Goal: Information Seeking & Learning: Check status

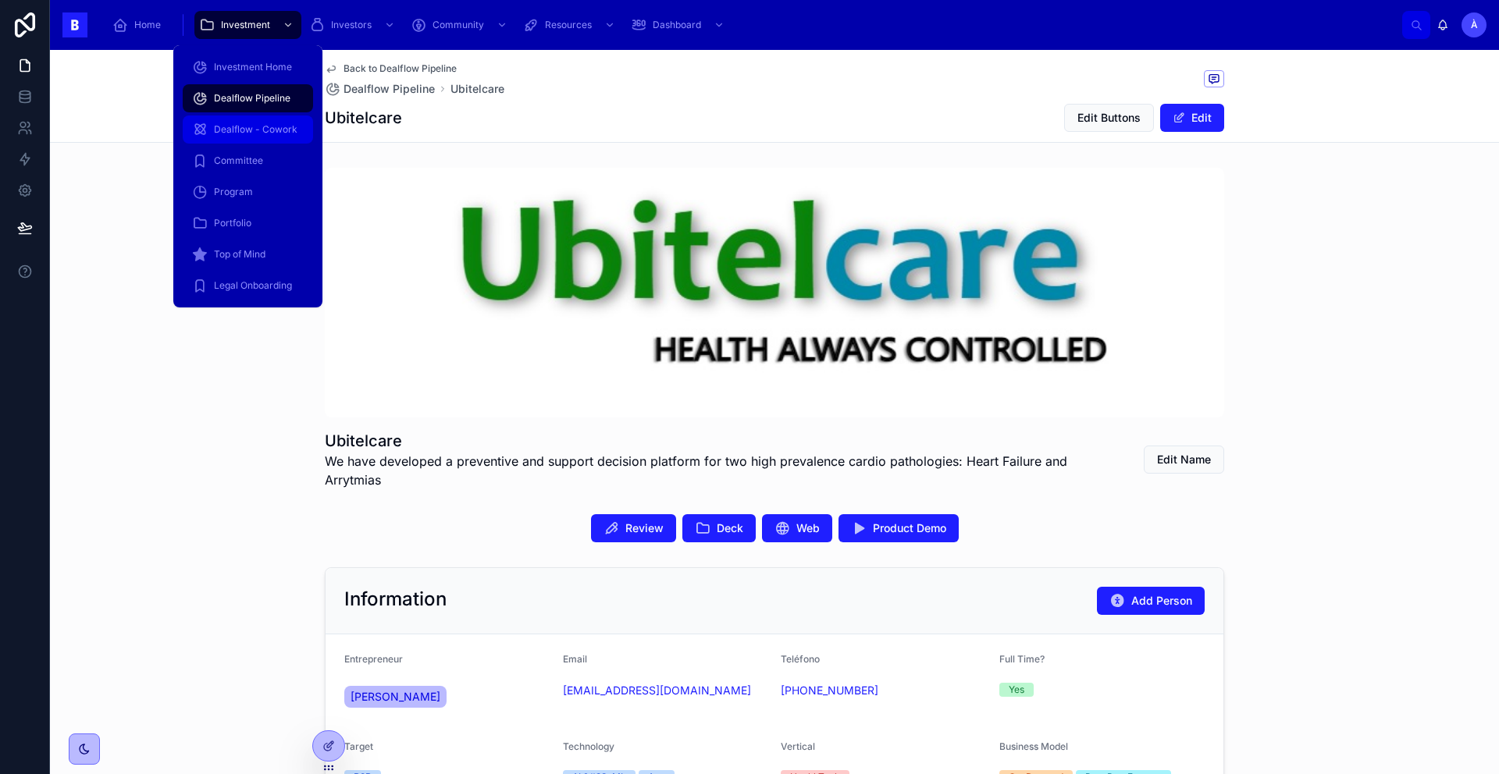
click at [240, 116] on link "Dealflow - Cowork" at bounding box center [248, 130] width 130 height 28
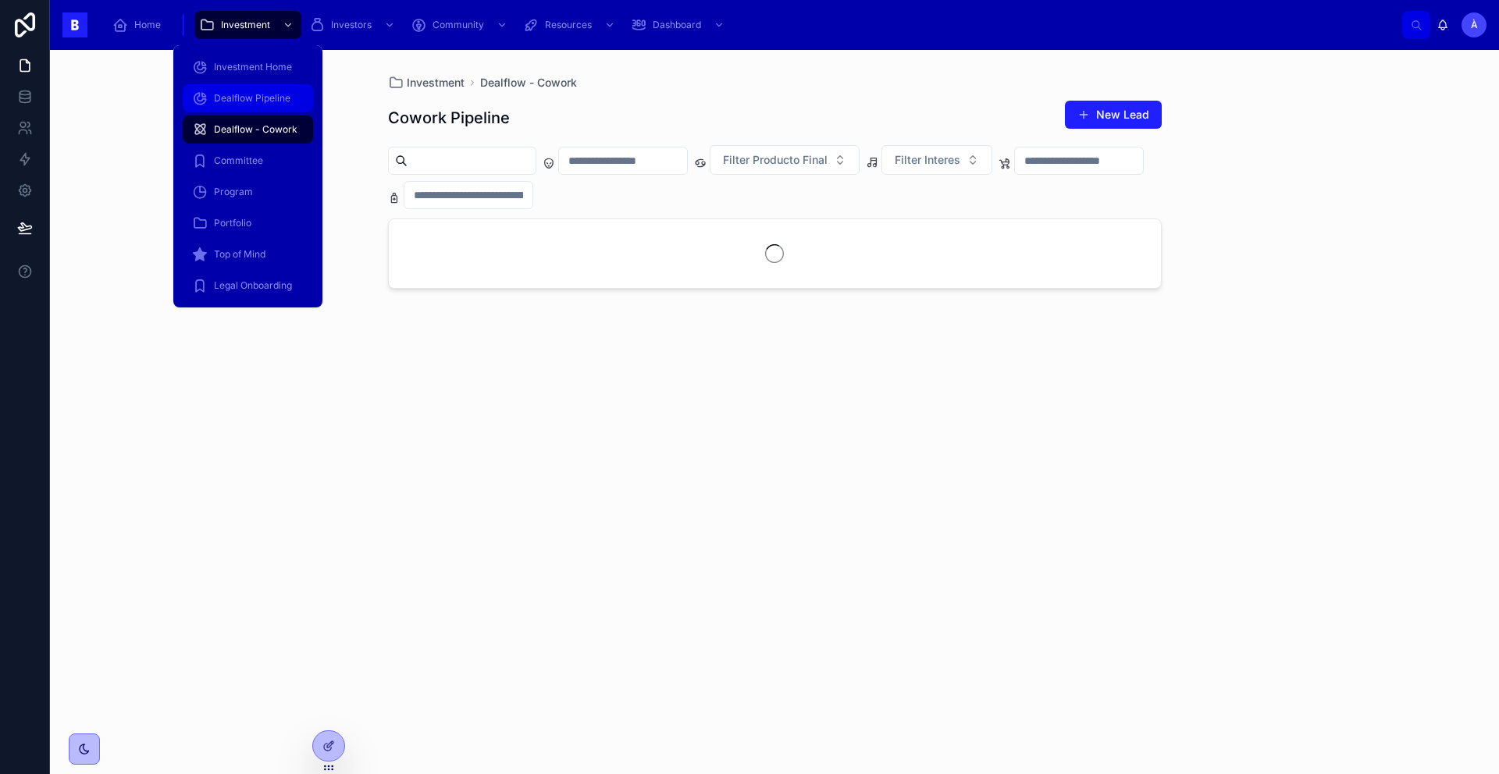
click at [239, 102] on span "Dealflow Pipeline" at bounding box center [252, 98] width 77 height 12
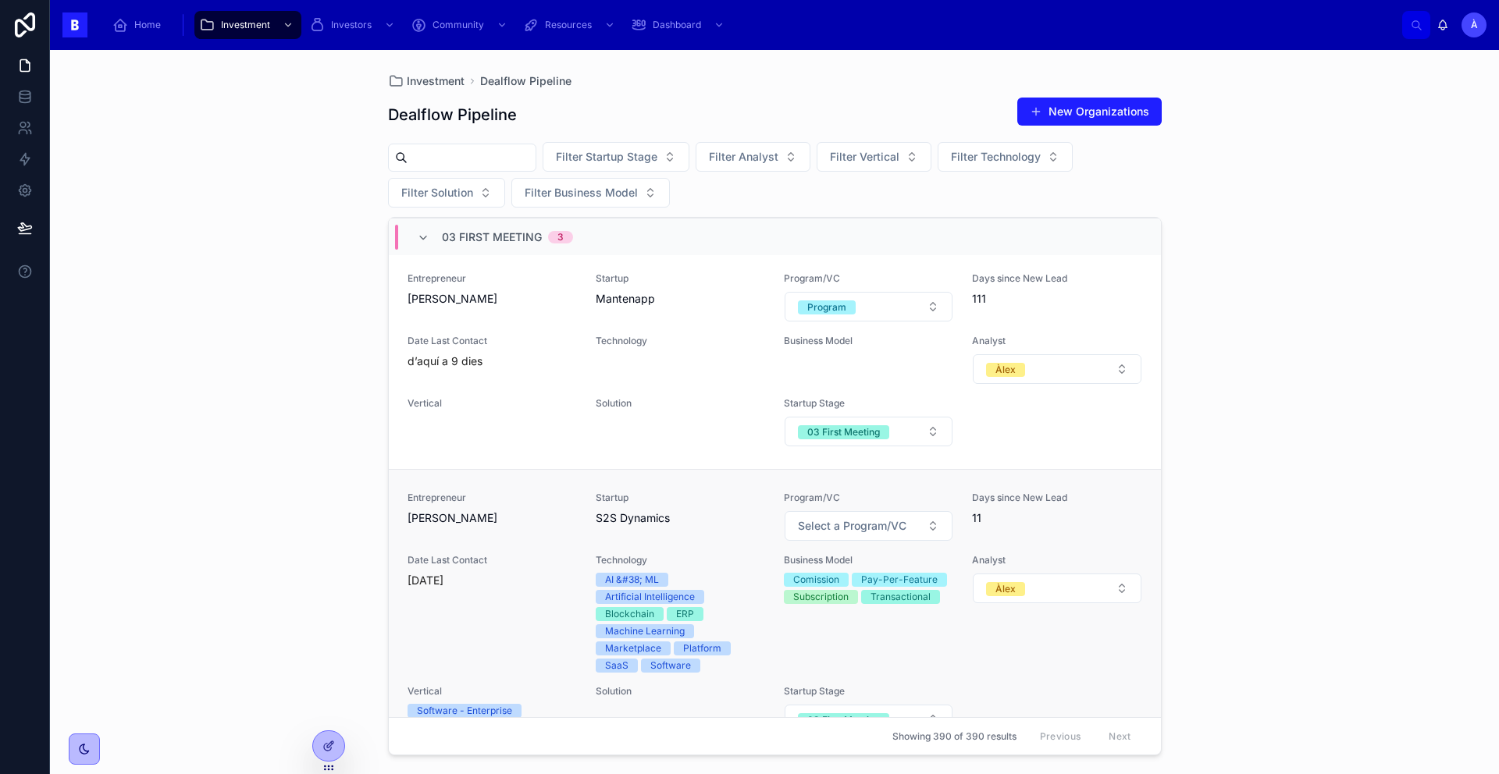
scroll to position [316, 0]
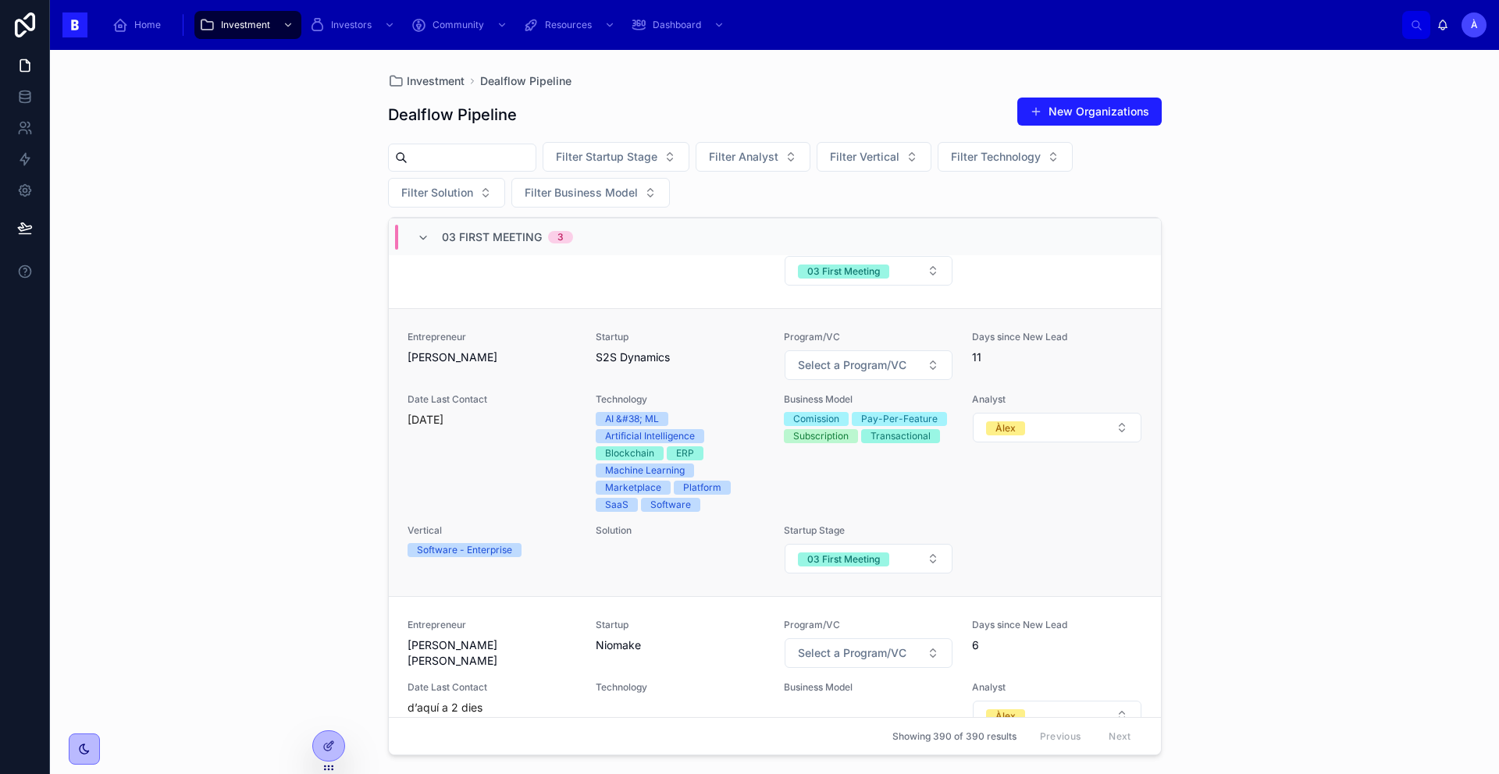
click at [546, 436] on div "Date Last Contact [DATE]" at bounding box center [491, 452] width 169 height 119
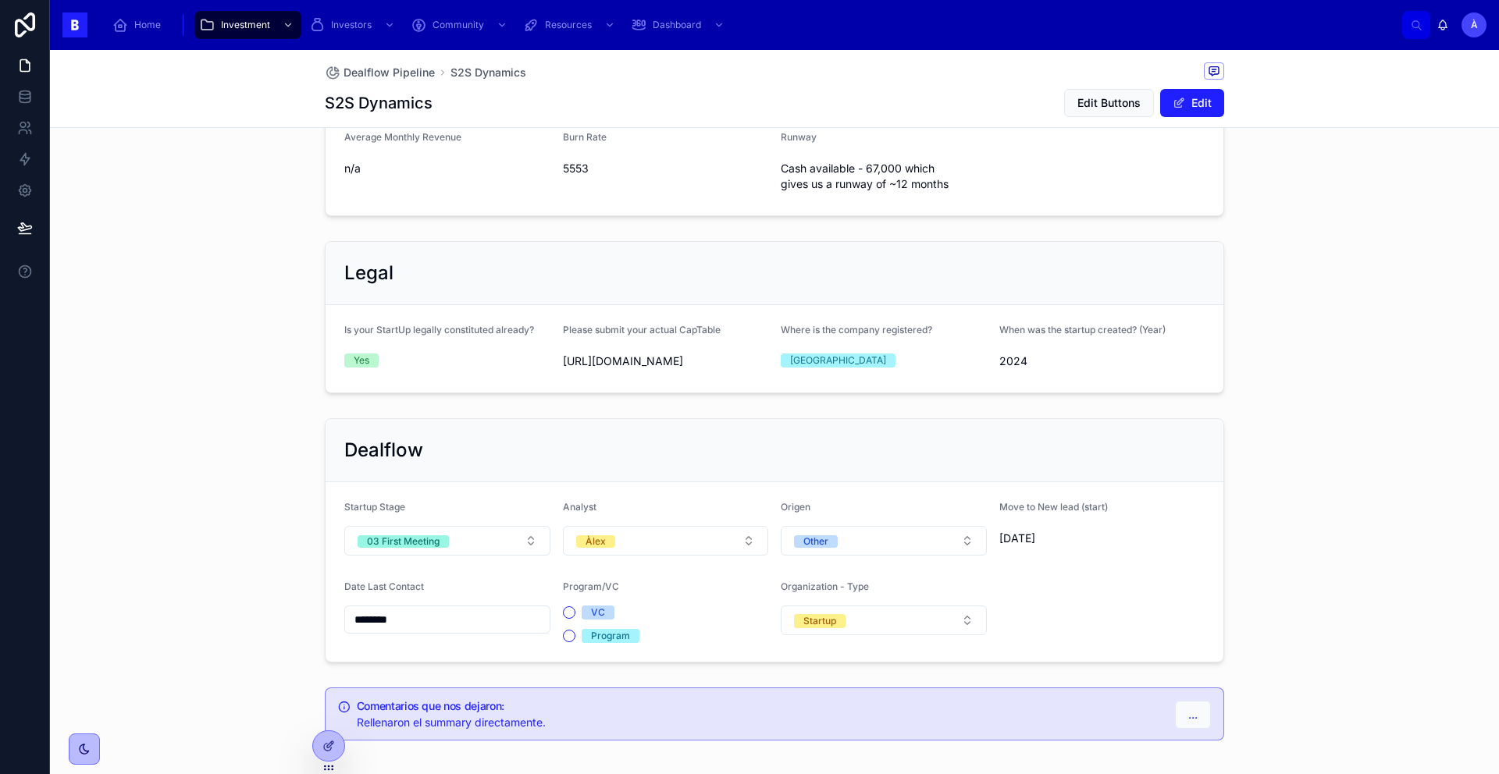
scroll to position [998, 0]
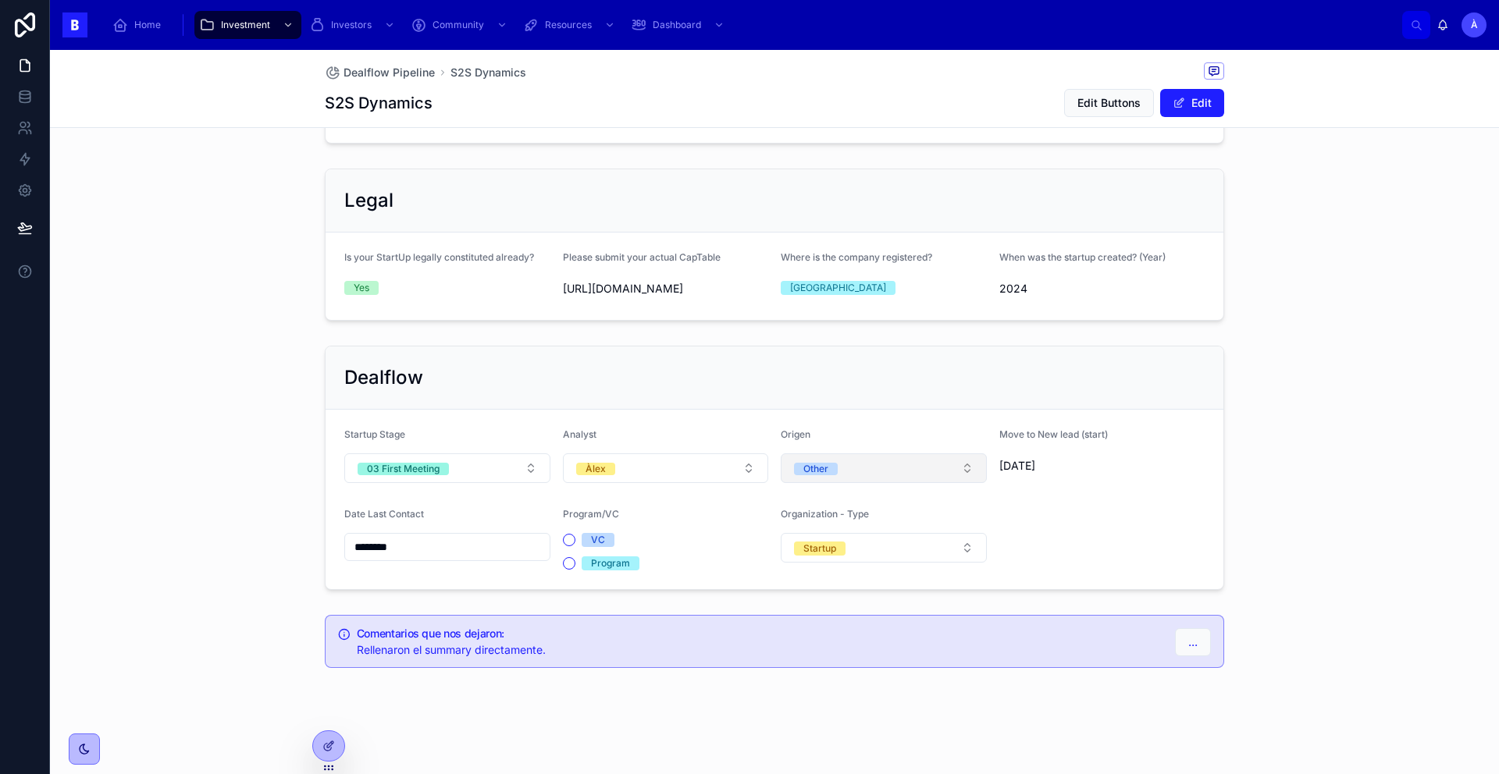
click at [827, 468] on span "Other" at bounding box center [816, 469] width 44 height 12
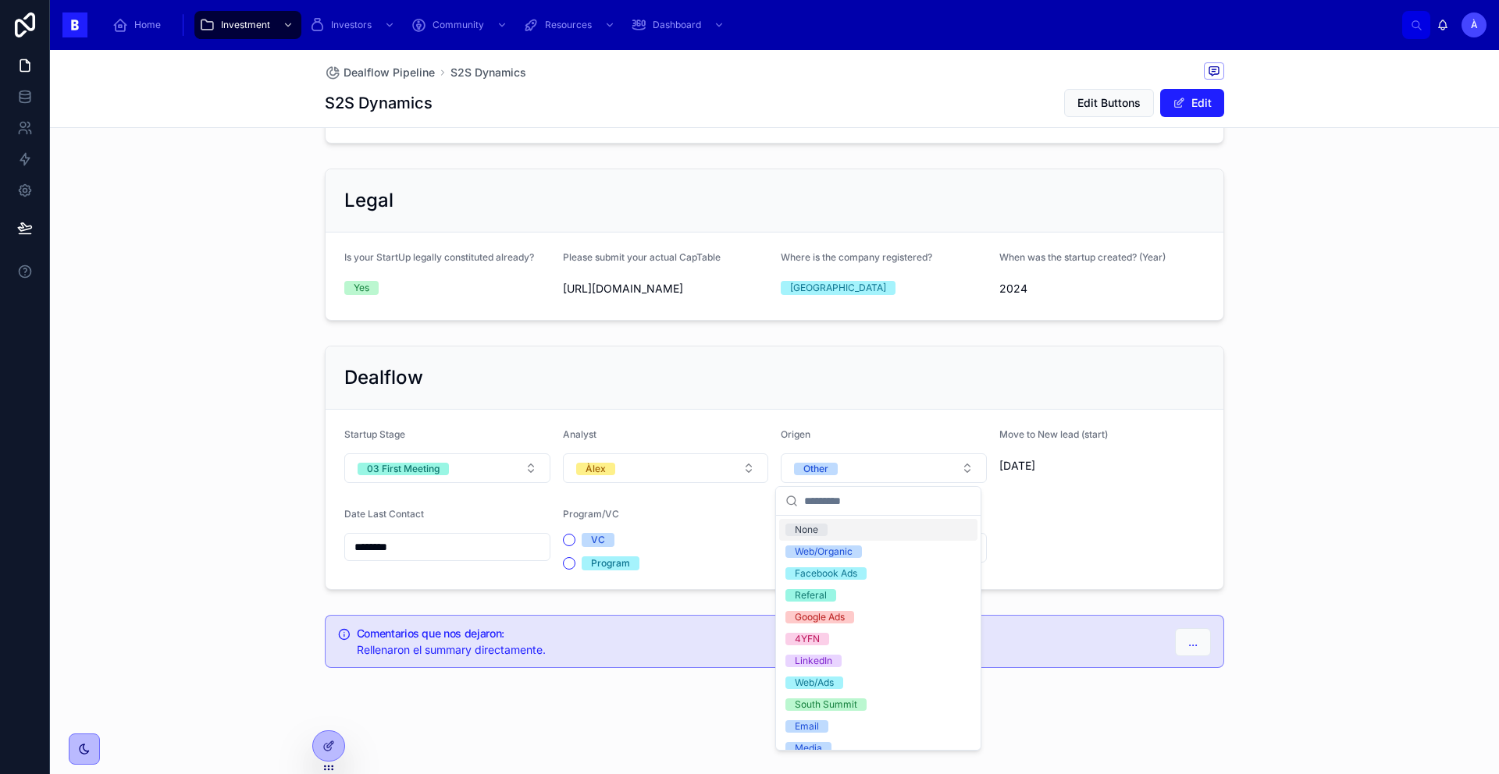
click at [792, 404] on div "Dealflow" at bounding box center [775, 378] width 898 height 63
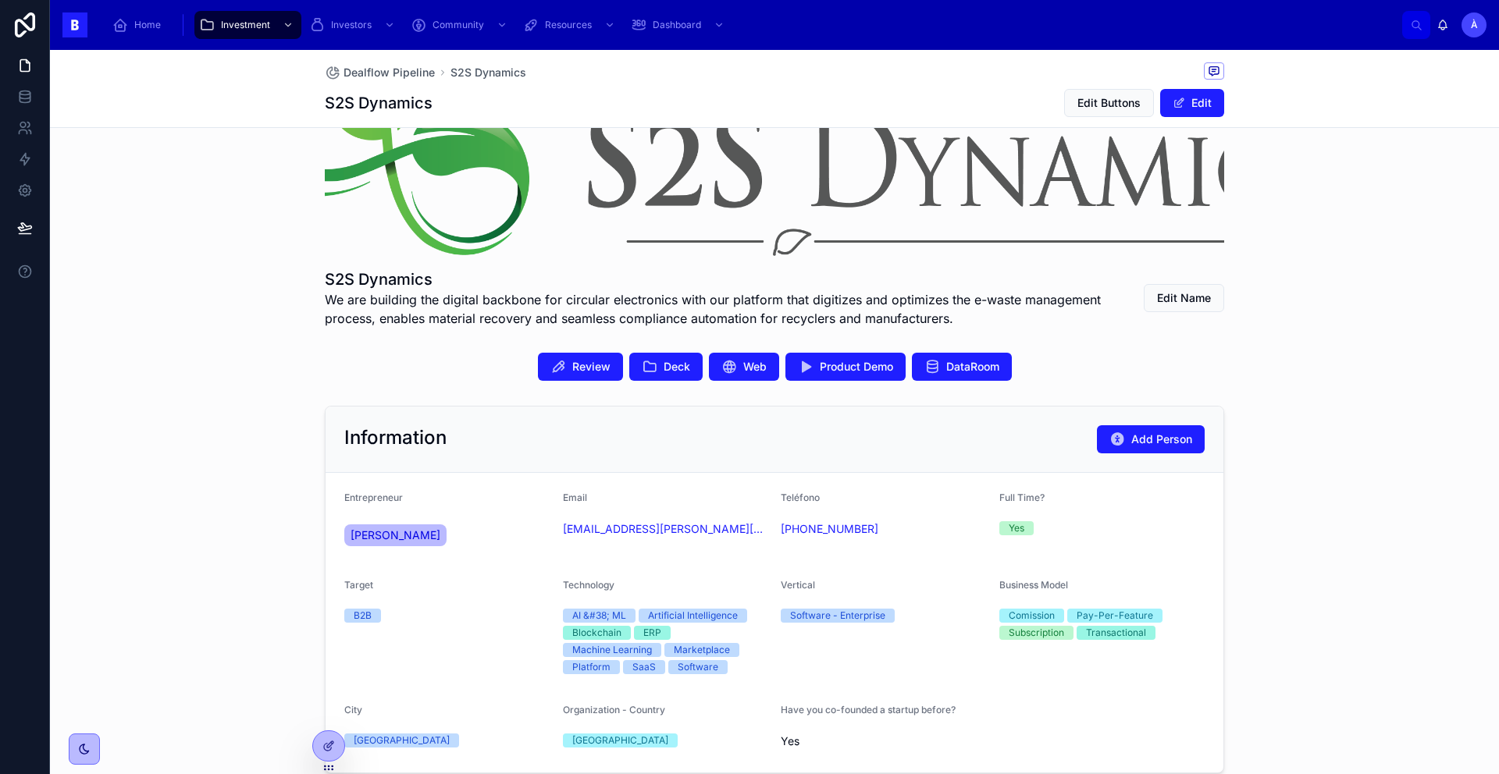
scroll to position [0, 0]
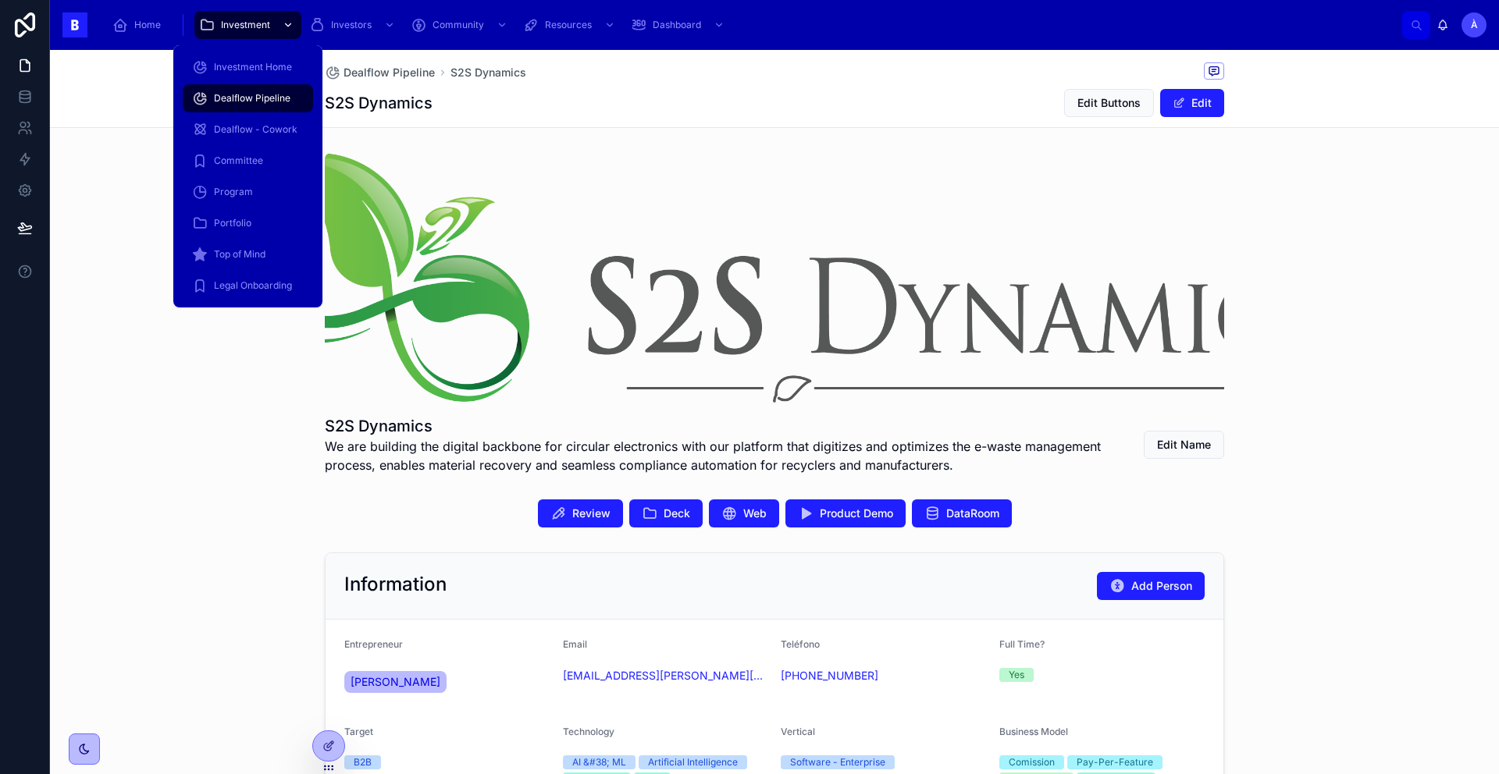
click at [256, 31] on div "Investment" at bounding box center [248, 24] width 98 height 25
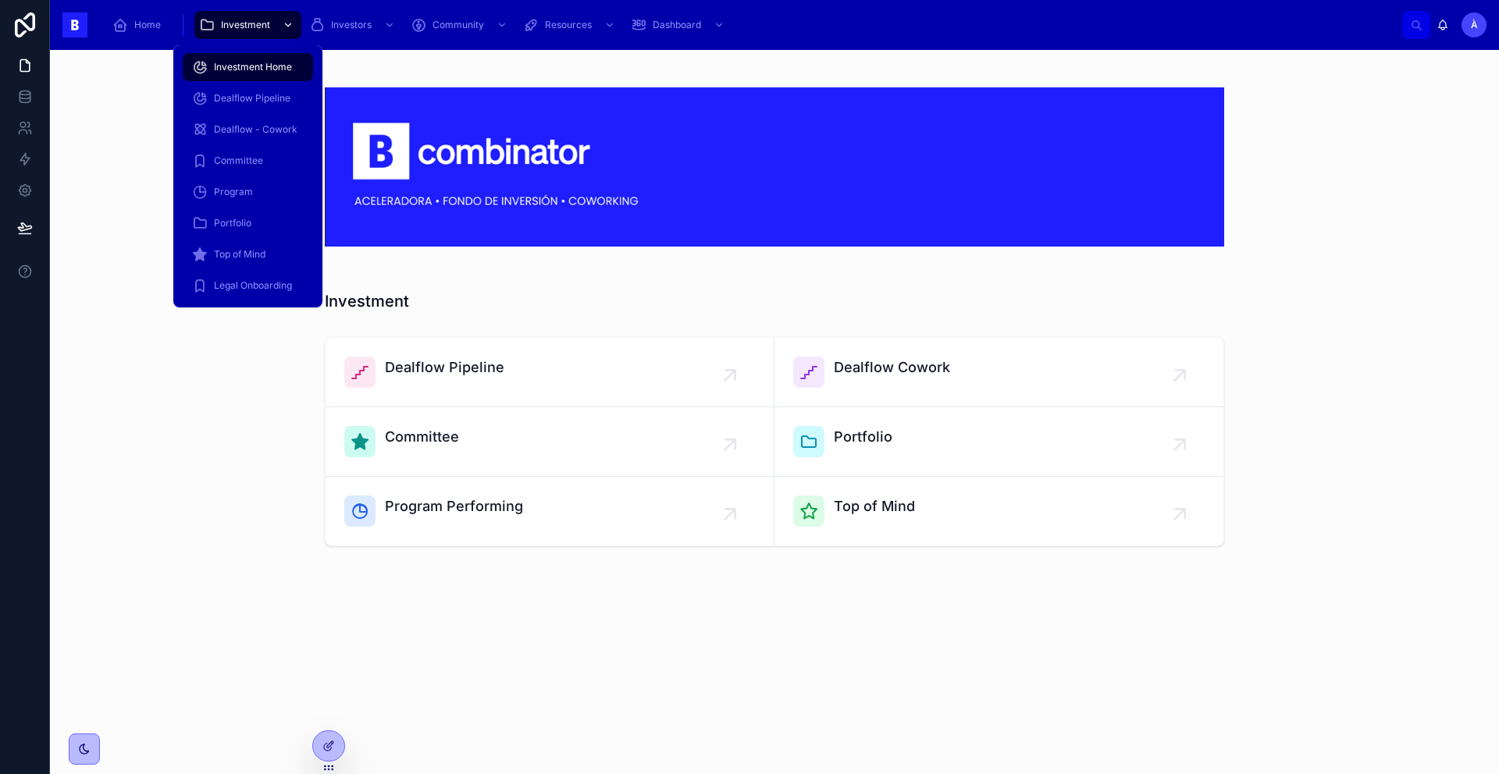
click at [254, 27] on span "Investment" at bounding box center [245, 25] width 49 height 12
click at [250, 92] on span "Dealflow Pipeline" at bounding box center [252, 98] width 77 height 12
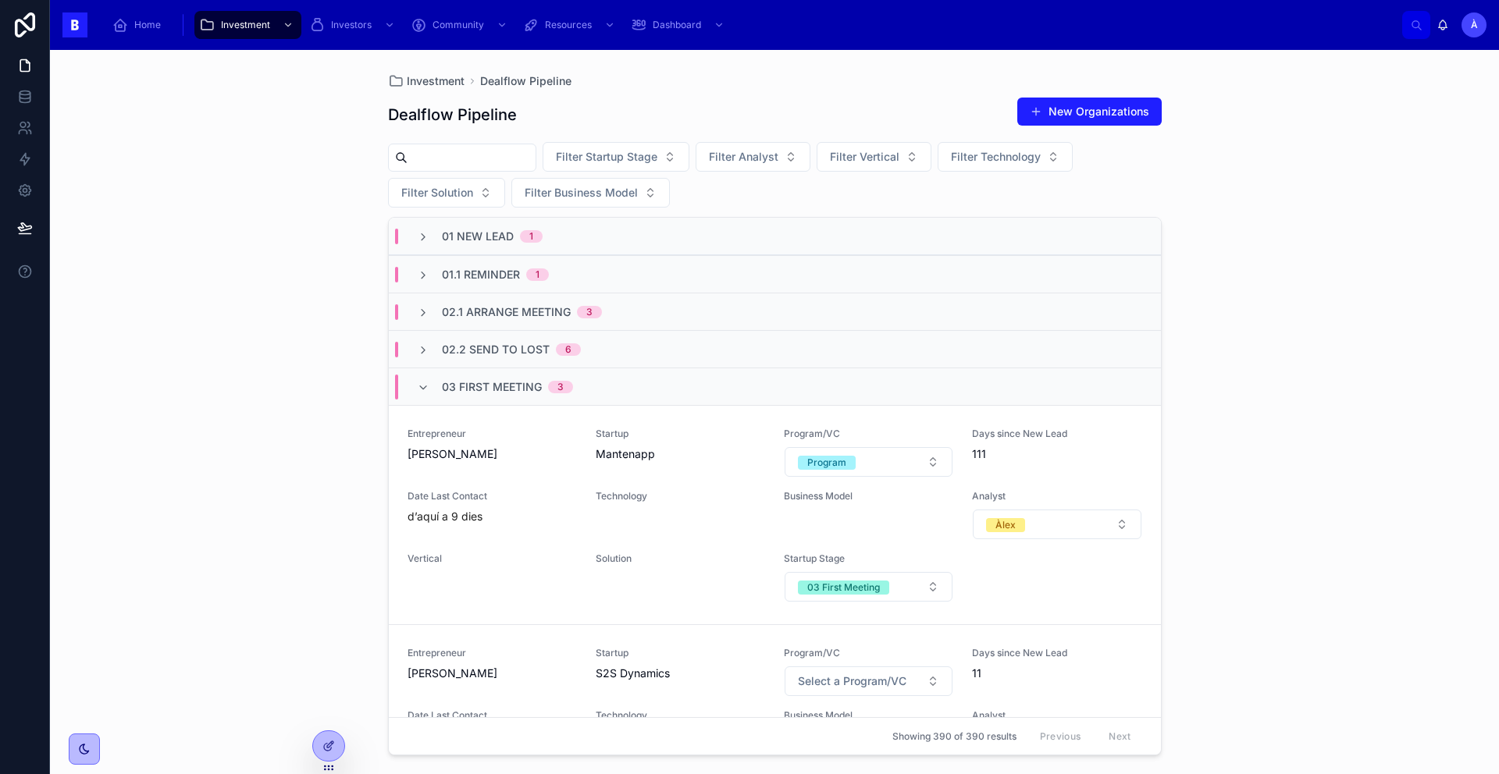
click at [474, 158] on input "text" at bounding box center [471, 158] width 128 height 22
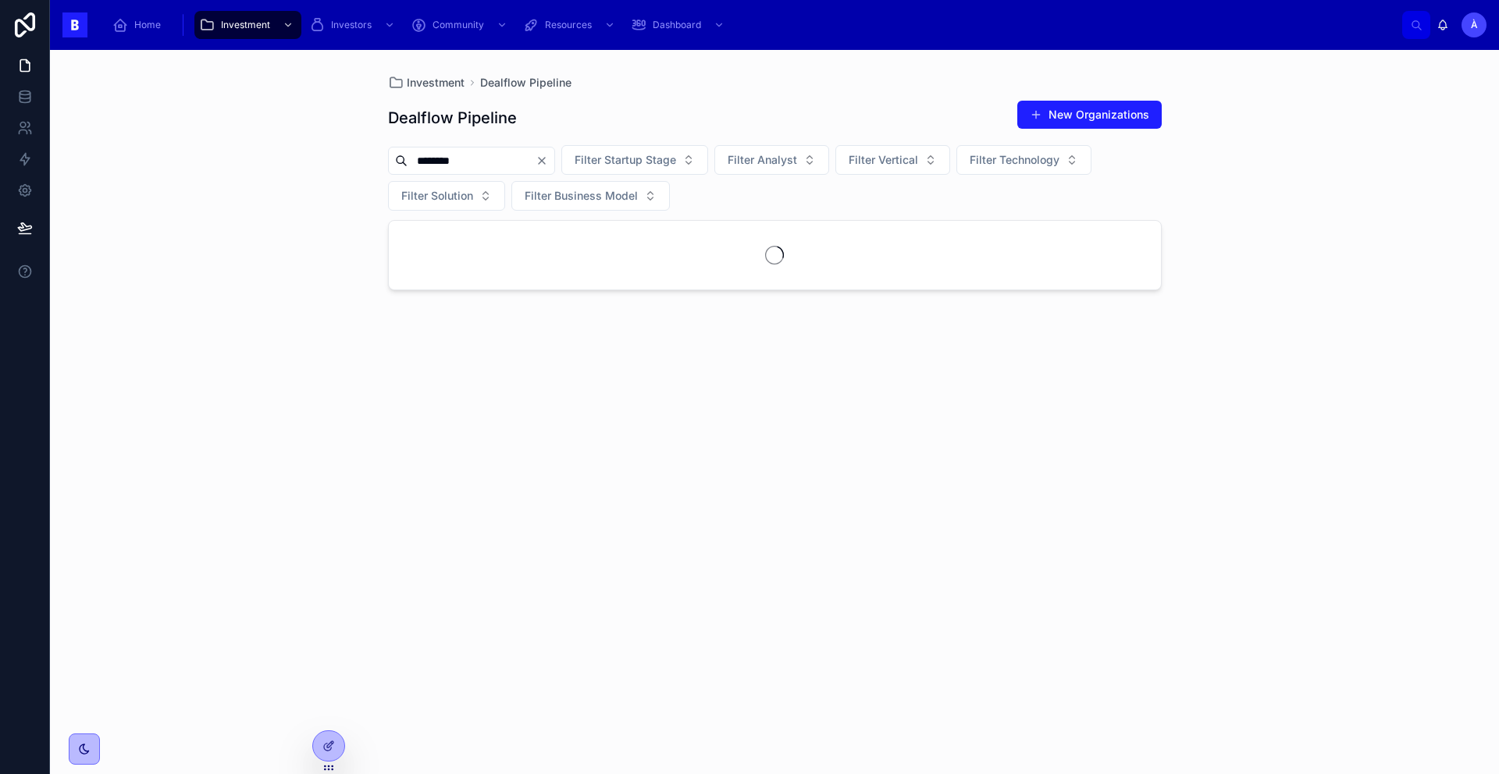
type input "********"
click at [564, 274] on div "Showing 1 of 1 results Previous Next" at bounding box center [775, 276] width 772 height 37
click at [553, 228] on div "03.1 Arrange Second Meeting 1" at bounding box center [775, 239] width 772 height 37
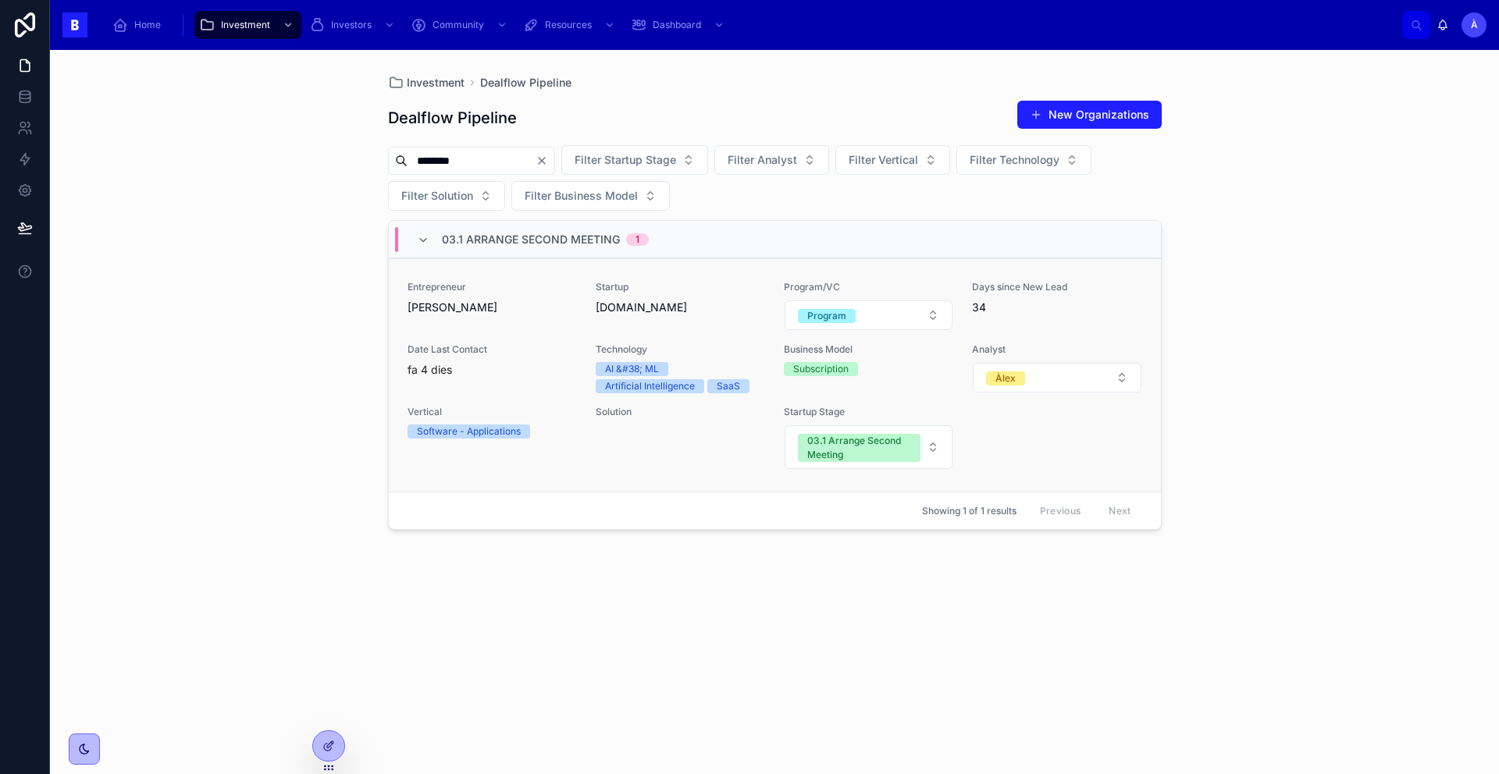
click at [525, 311] on span "[PERSON_NAME]" at bounding box center [491, 308] width 169 height 16
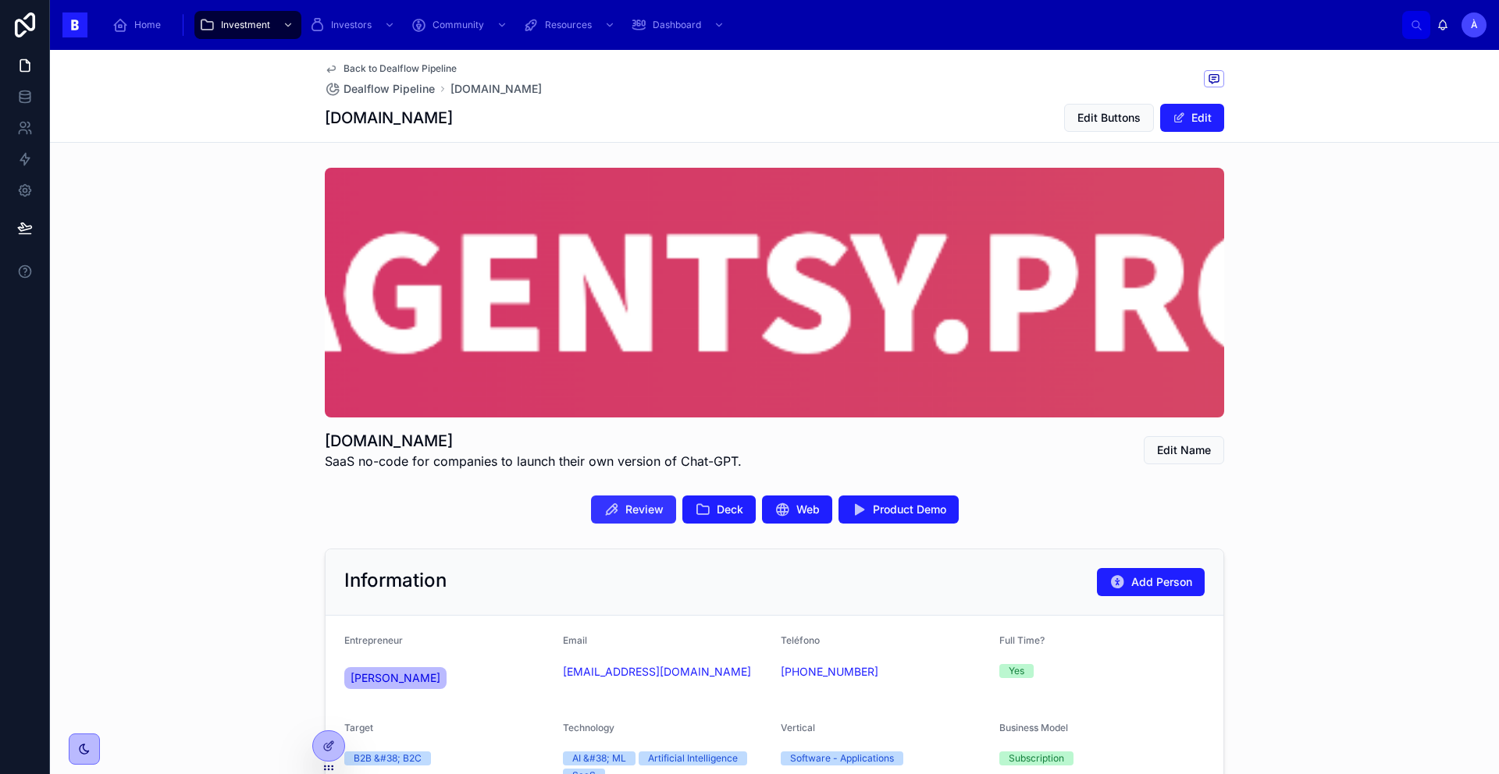
click at [653, 510] on span "Review" at bounding box center [644, 510] width 38 height 16
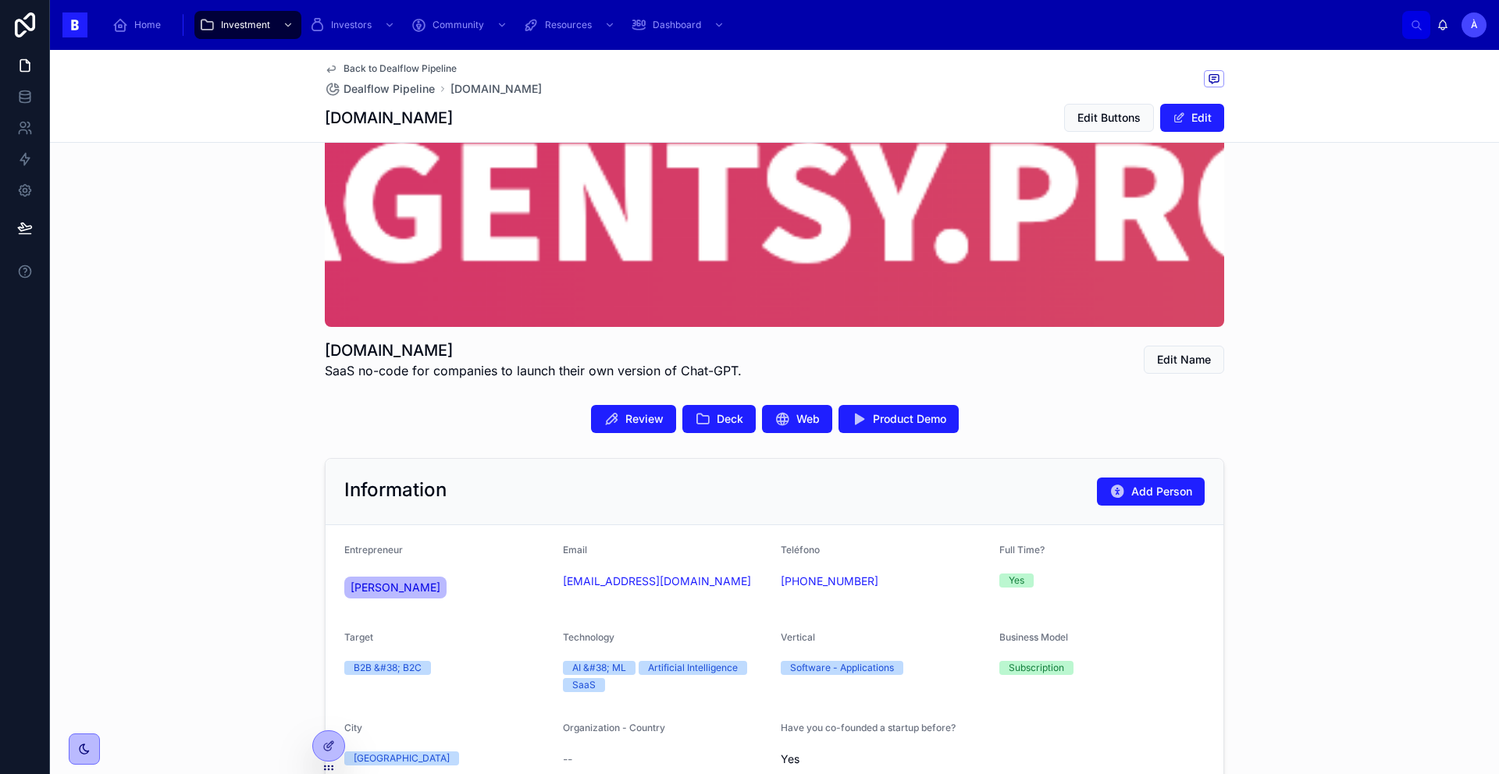
scroll to position [157, 0]
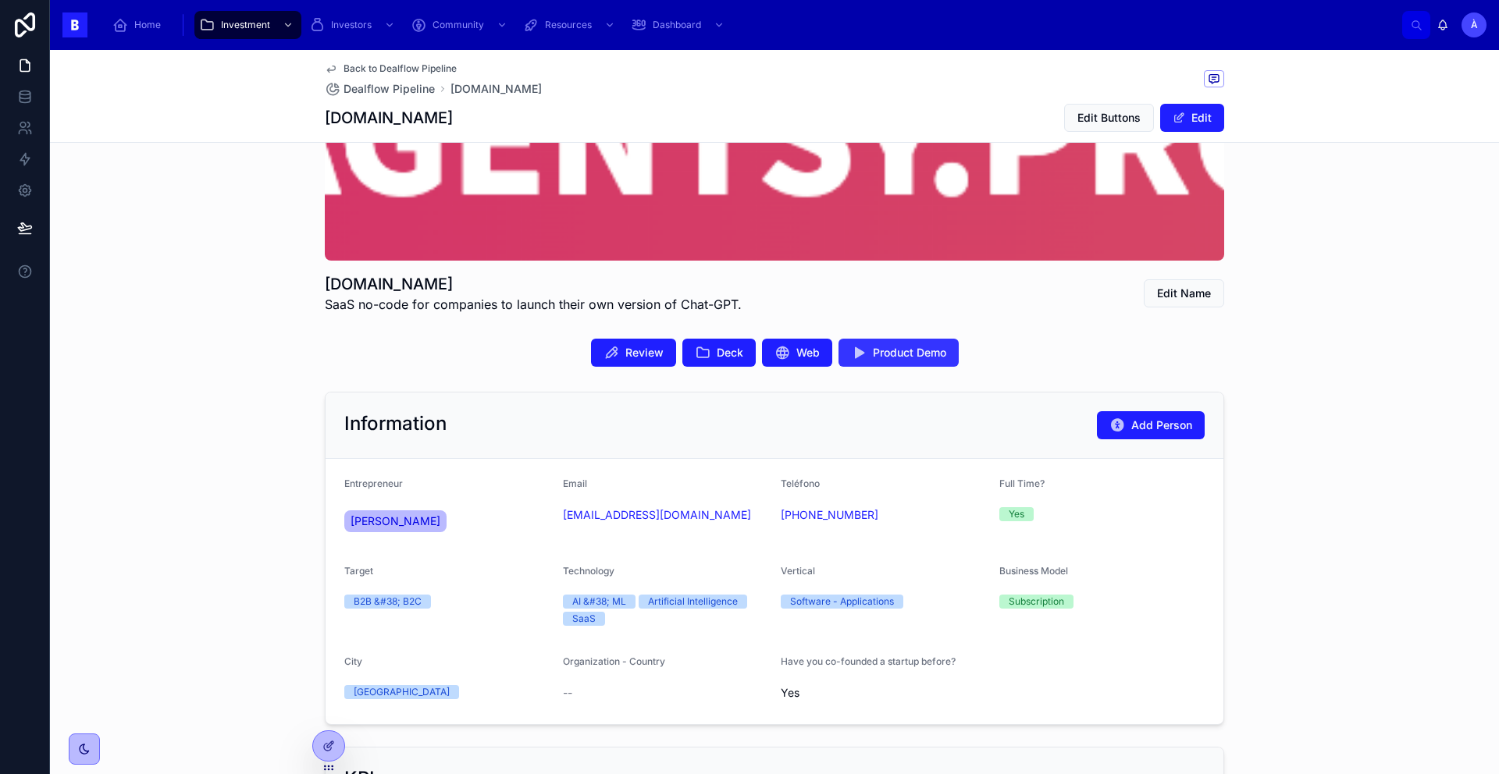
click at [859, 354] on button "Product Demo" at bounding box center [898, 353] width 120 height 28
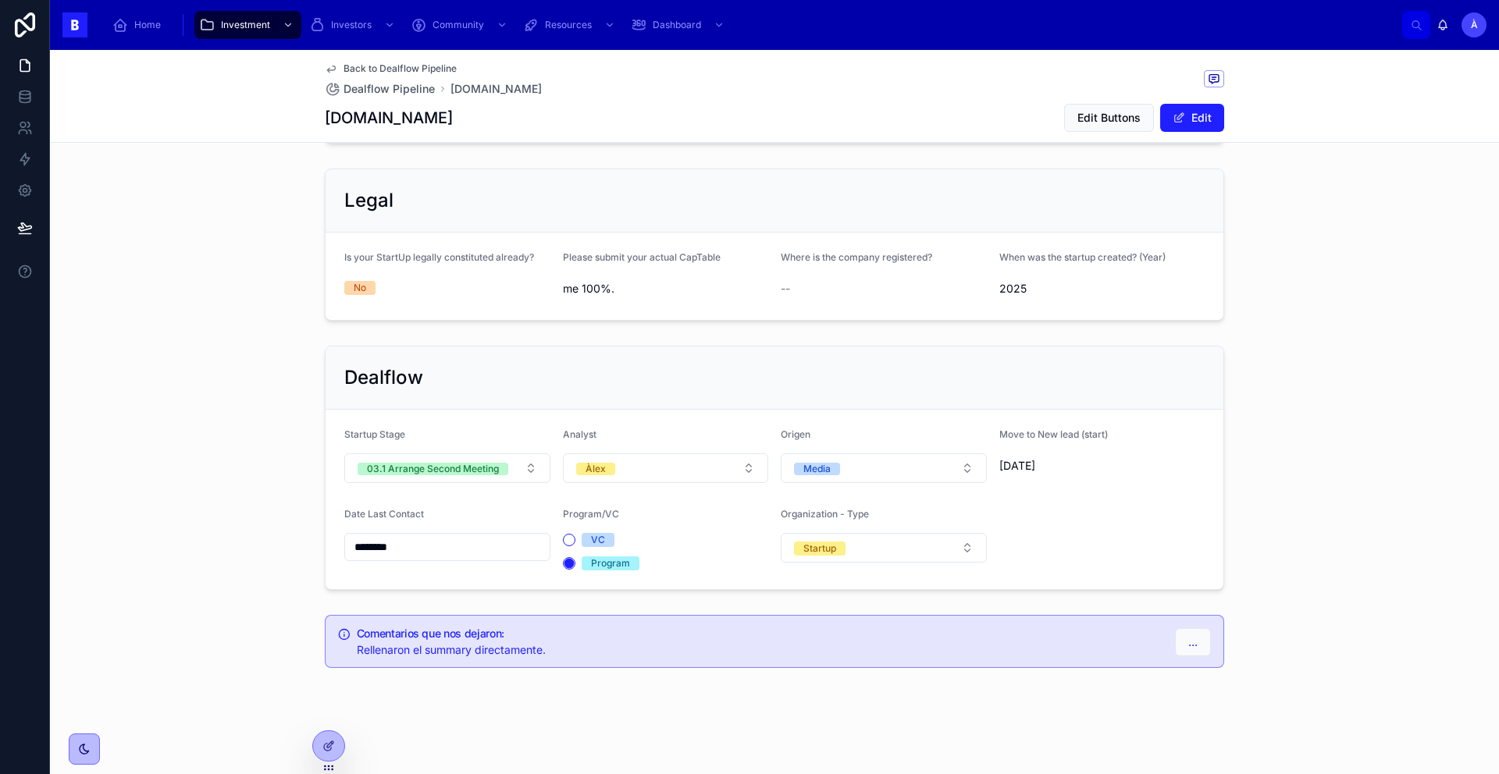
scroll to position [0, 0]
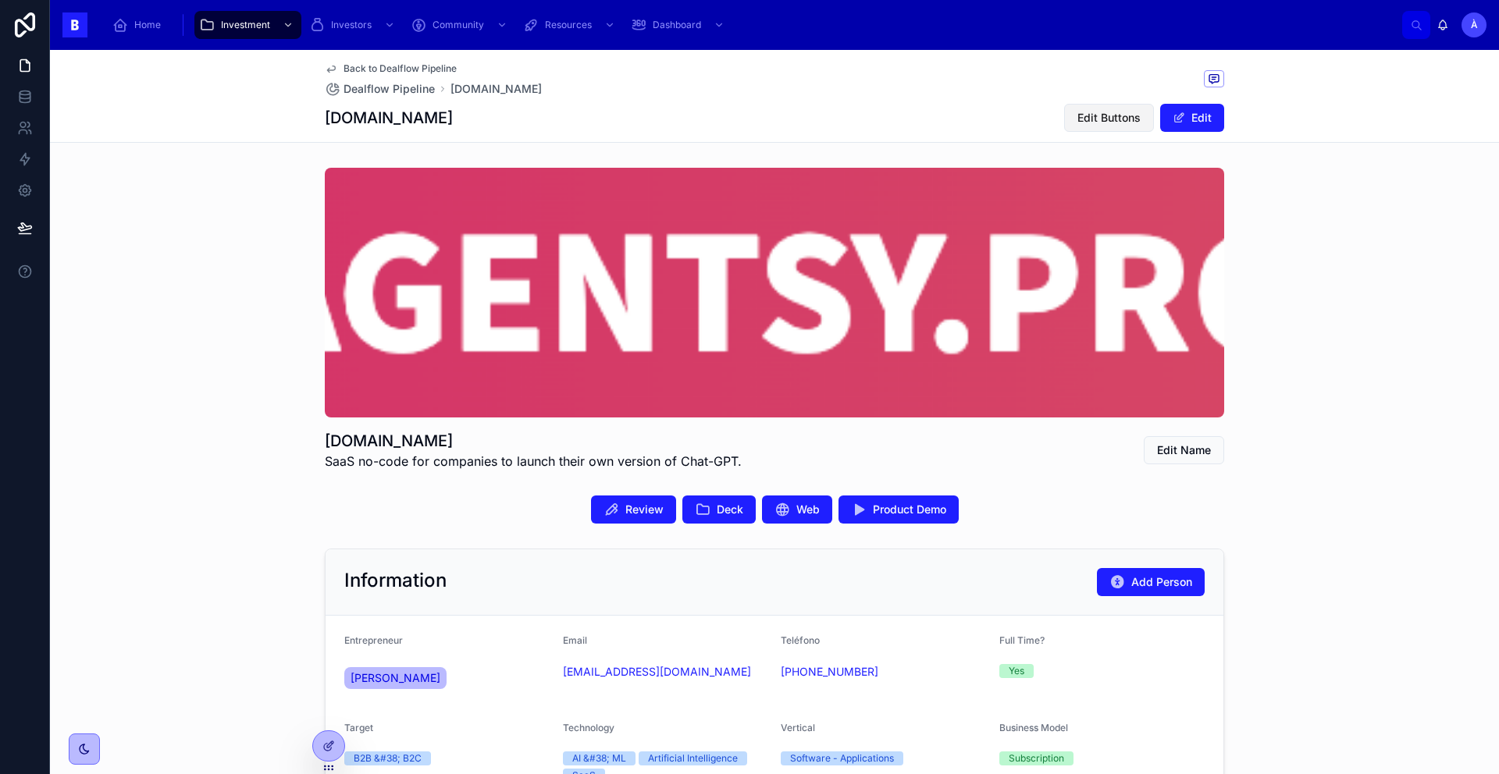
click at [1126, 113] on span "Edit Buttons" at bounding box center [1108, 118] width 63 height 16
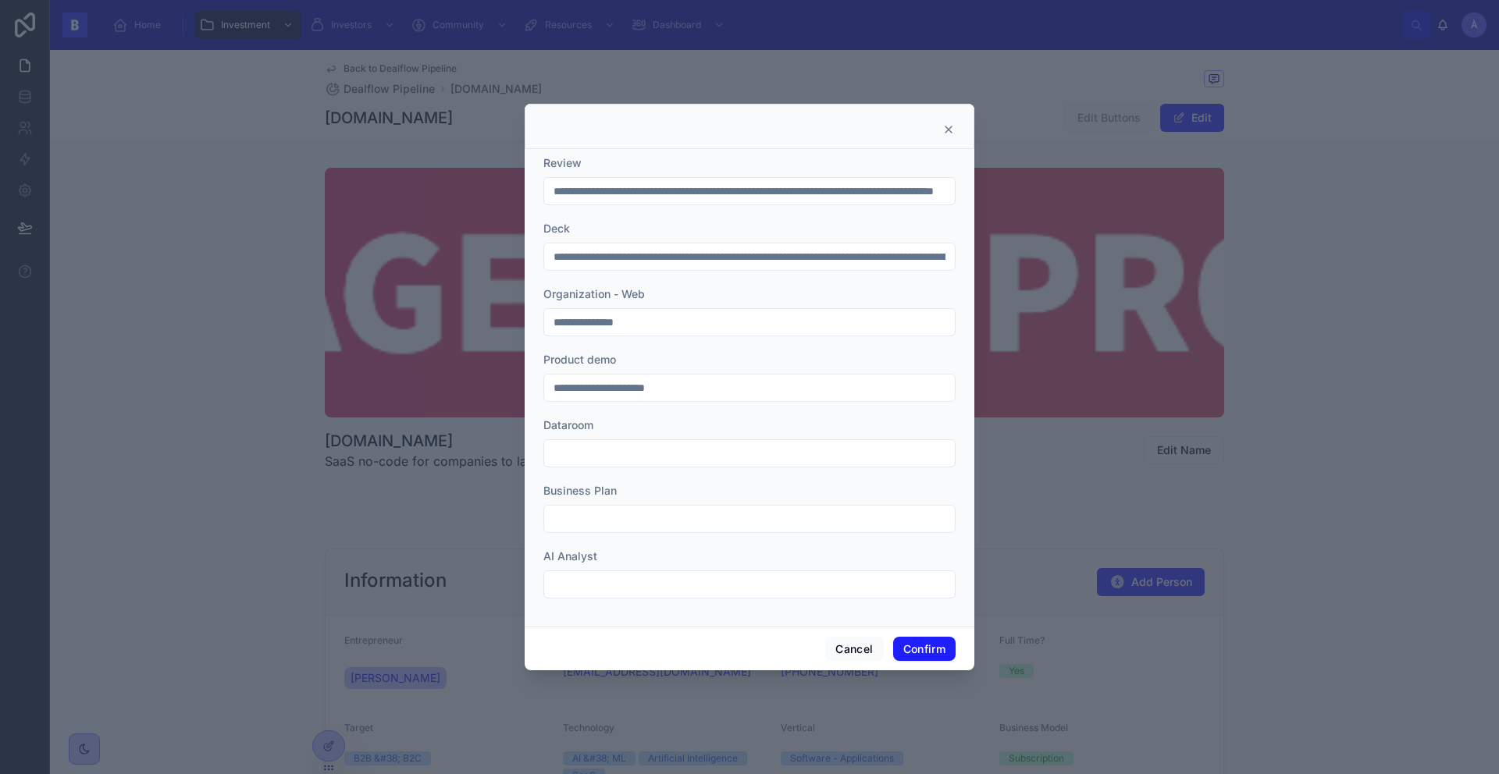
click at [627, 393] on input "**********" at bounding box center [749, 388] width 411 height 22
paste input "**********"
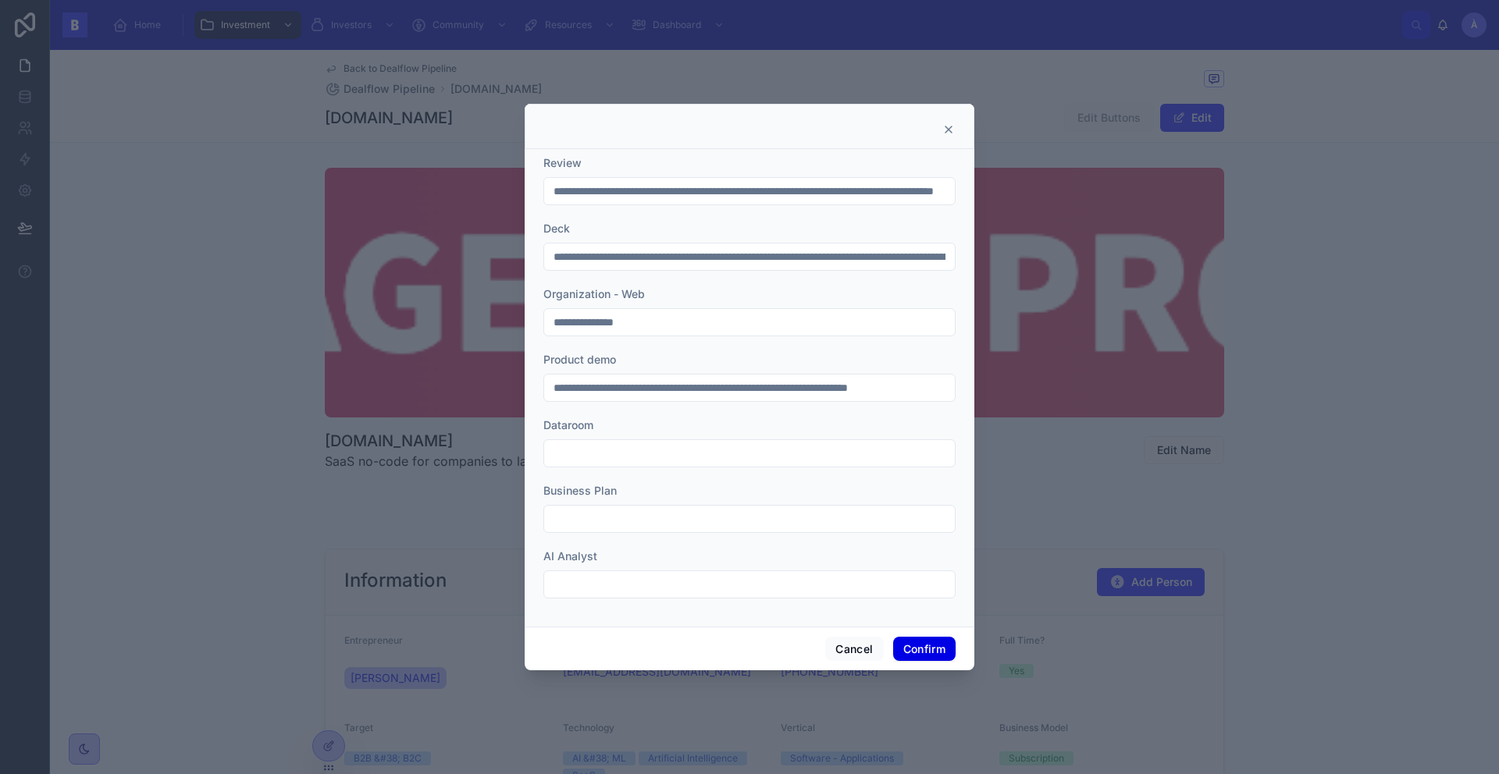
type input "**********"
click at [921, 651] on button "Confirm" at bounding box center [924, 649] width 62 height 25
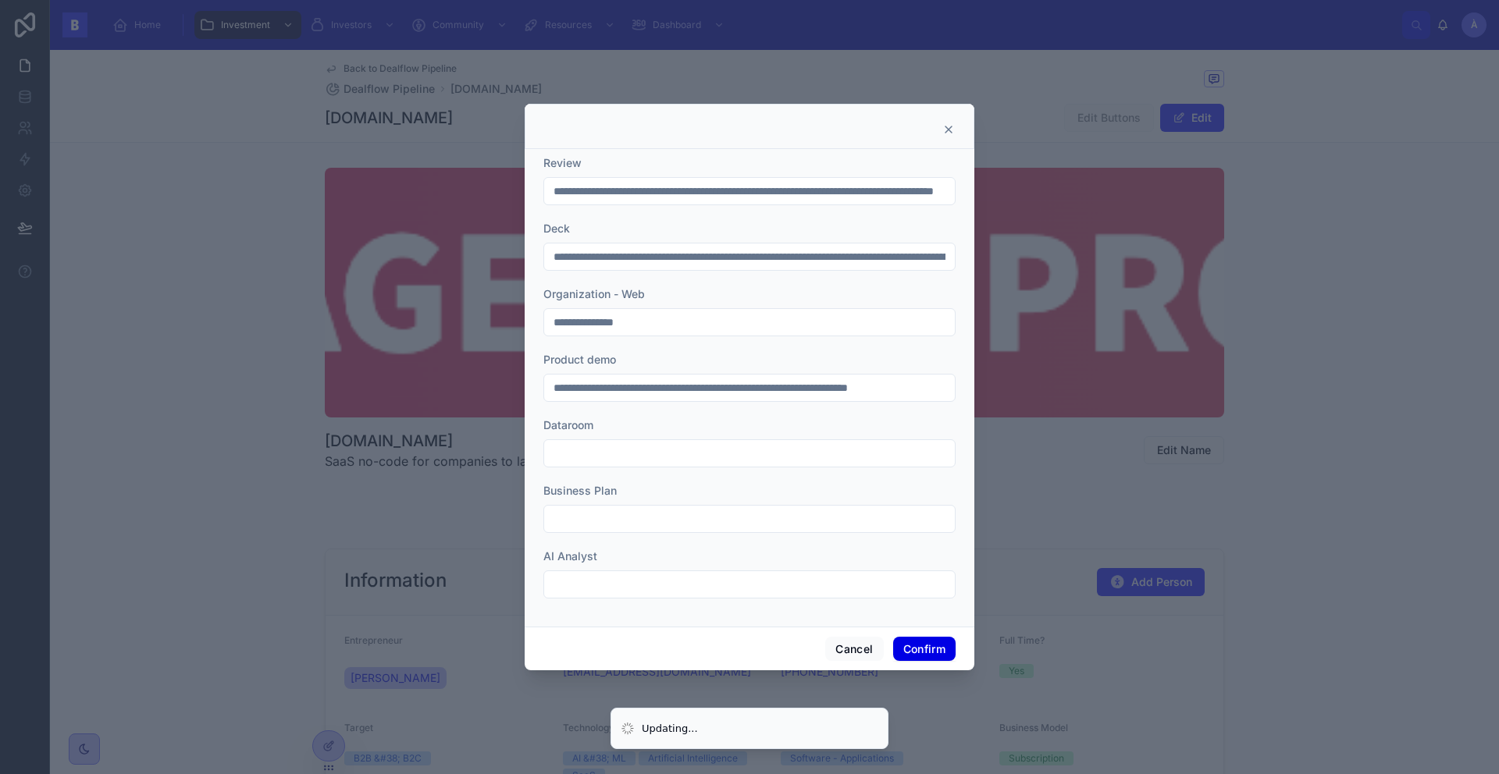
scroll to position [0, 0]
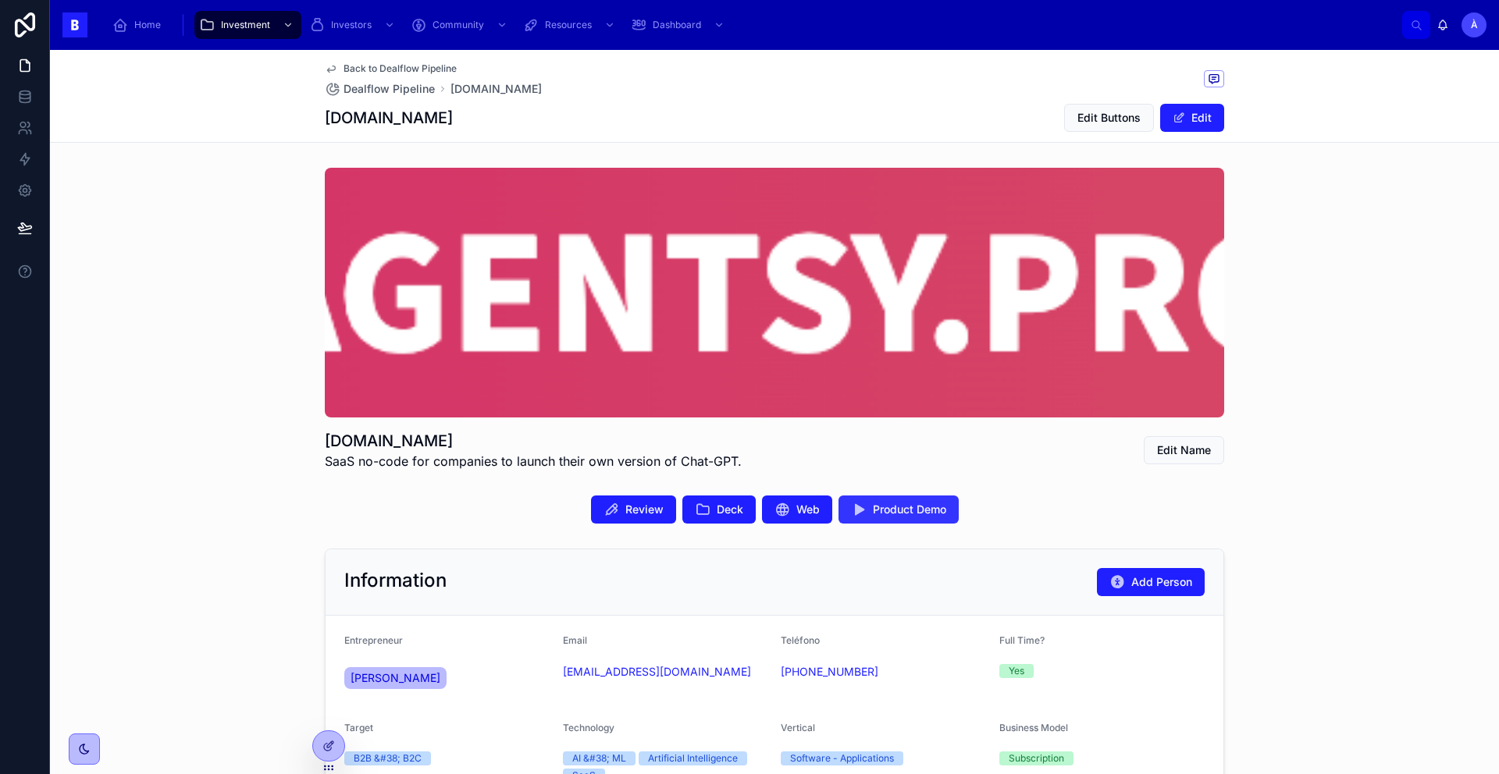
click at [923, 518] on button "Product Demo" at bounding box center [898, 510] width 120 height 28
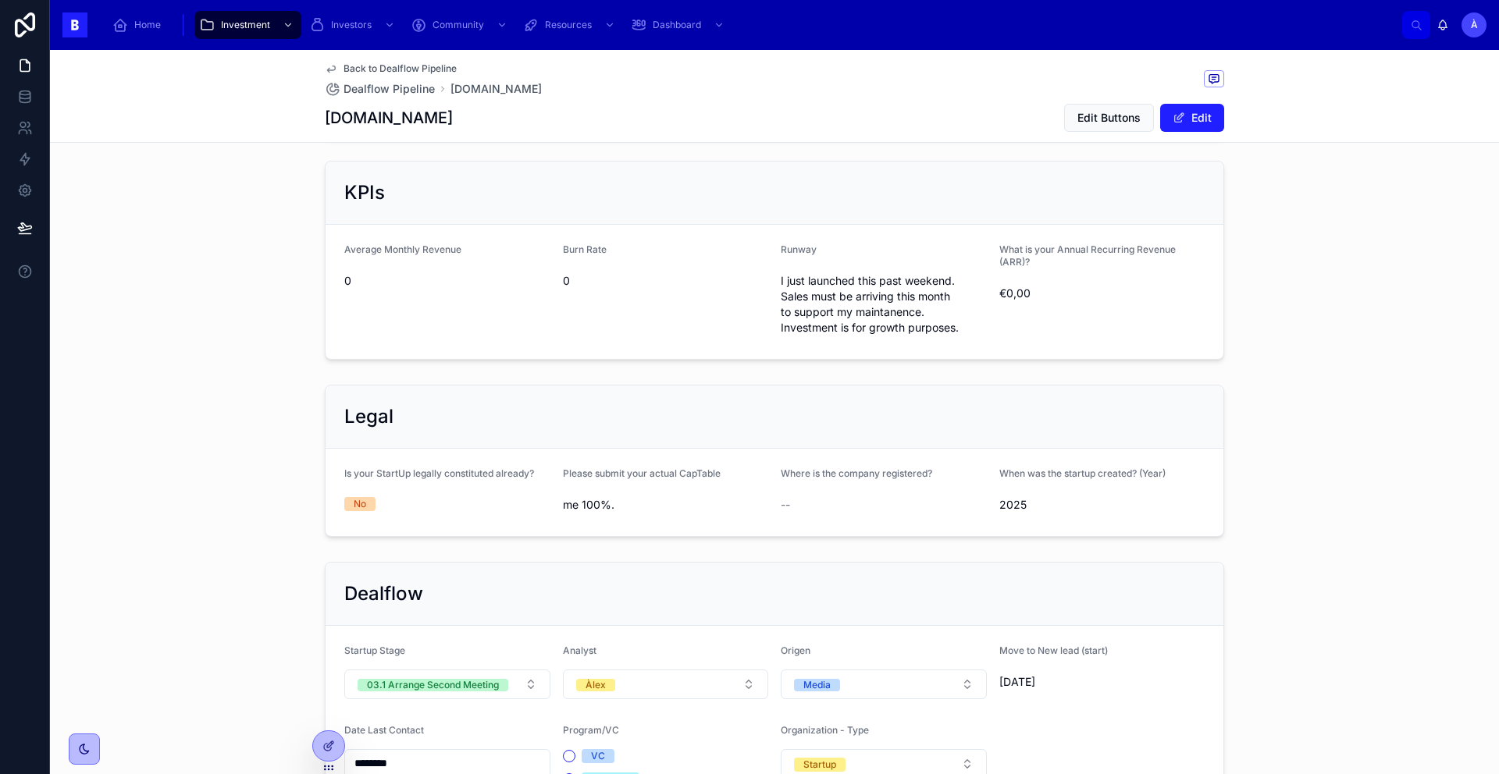
scroll to position [959, 0]
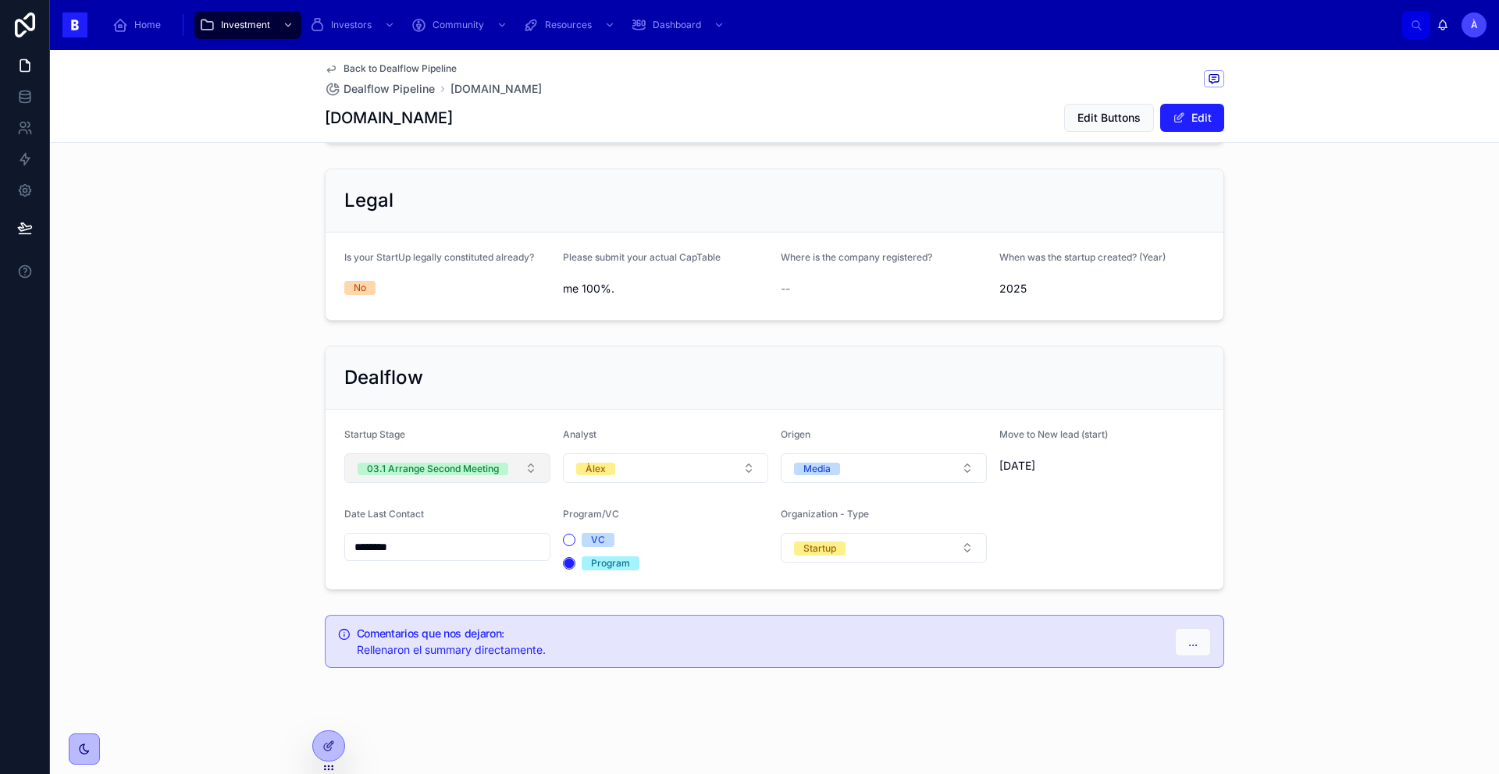
click at [474, 471] on div "03.1 Arrange Second Meeting" at bounding box center [433, 469] width 132 height 12
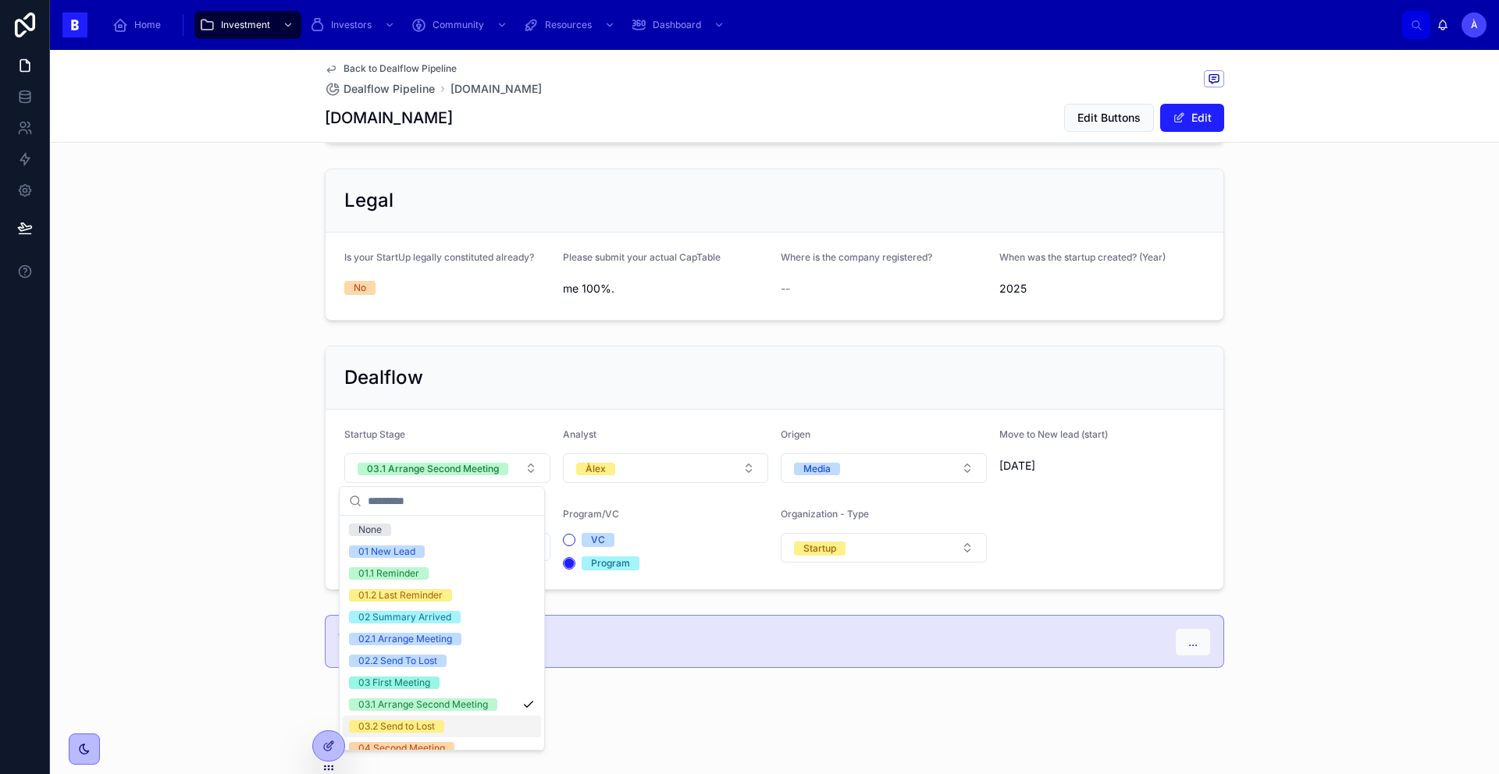
click at [425, 721] on div "03.2 Send to Lost" at bounding box center [396, 727] width 77 height 12
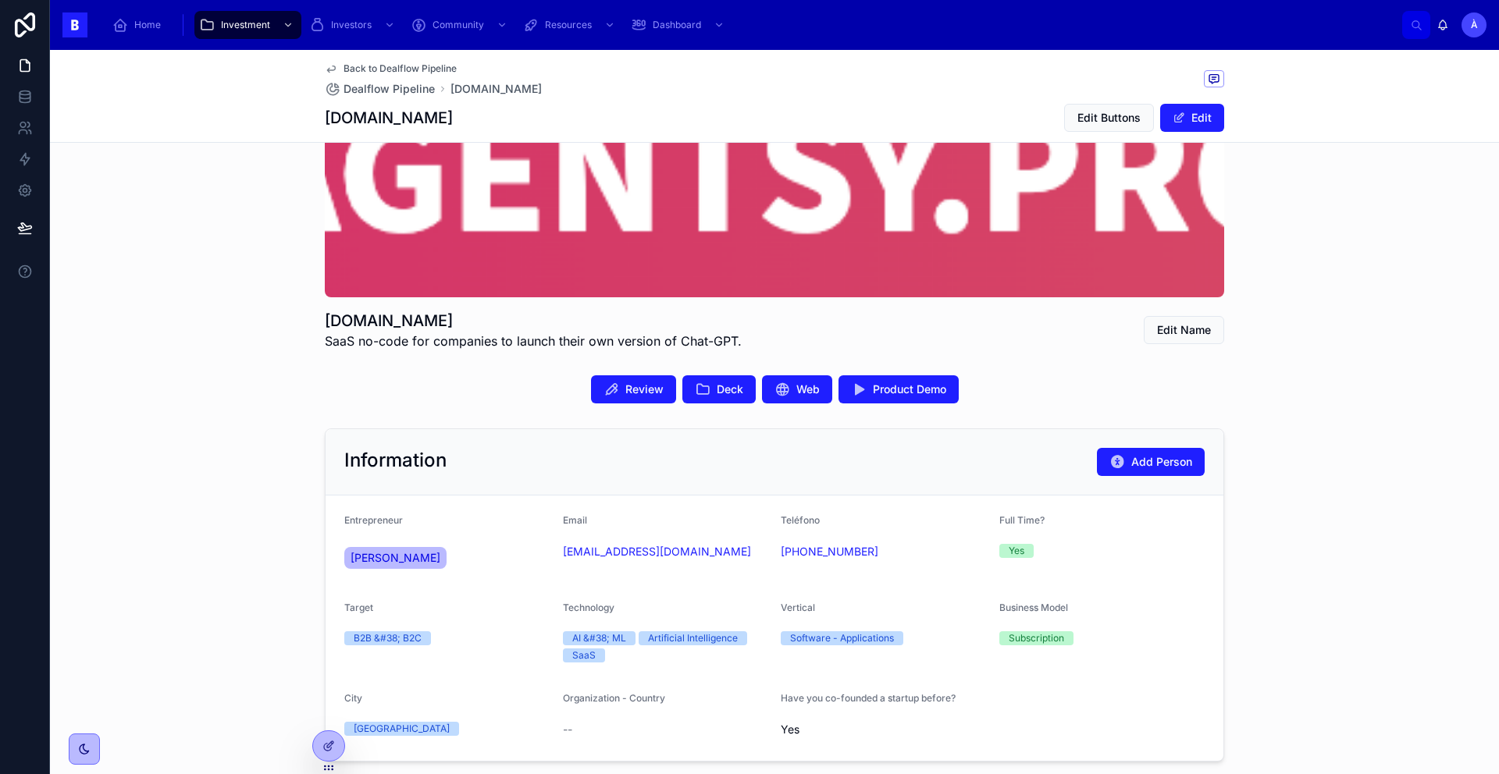
scroll to position [0, 0]
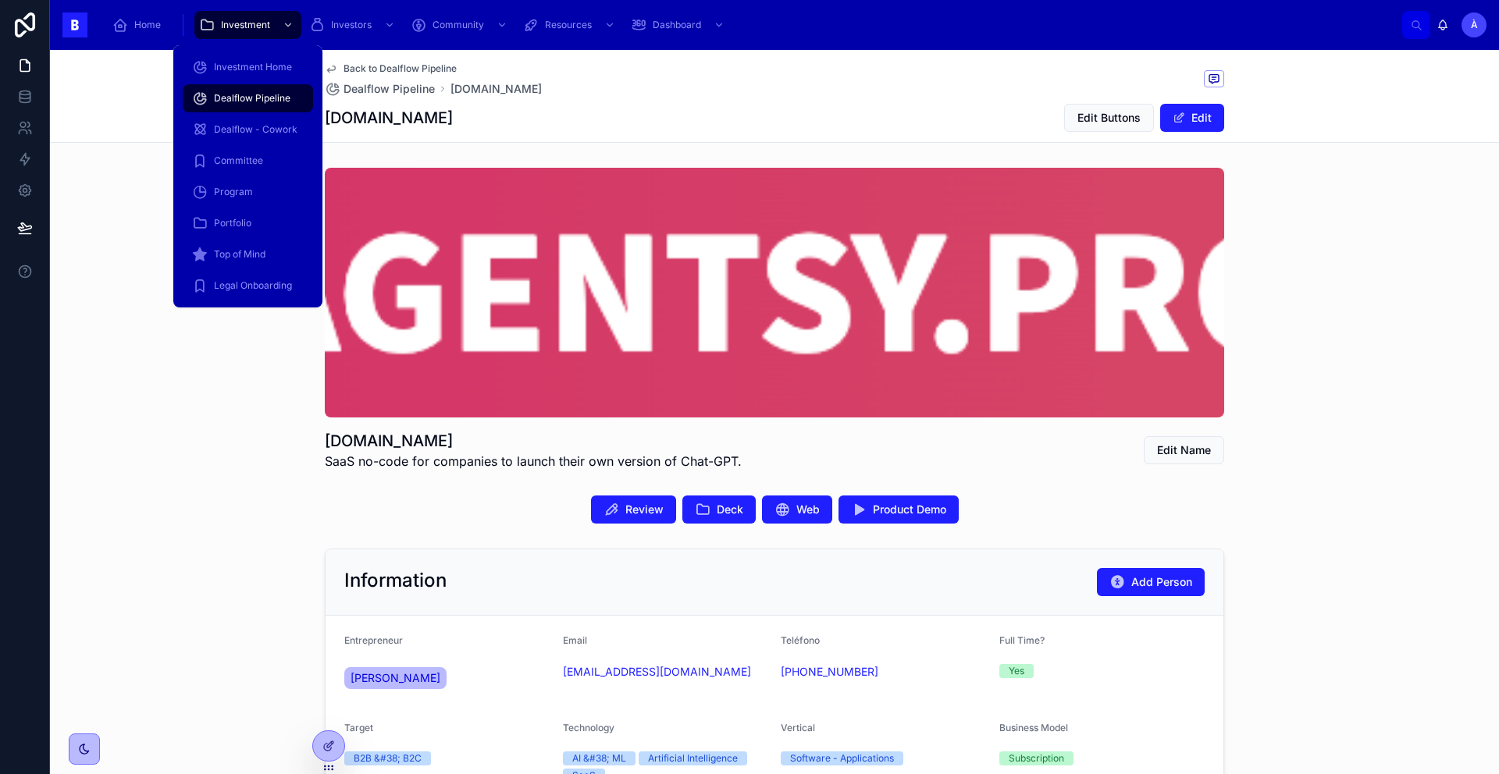
drag, startPoint x: 251, startPoint y: 101, endPoint x: 278, endPoint y: 111, distance: 28.9
click at [251, 101] on span "Dealflow Pipeline" at bounding box center [252, 98] width 77 height 12
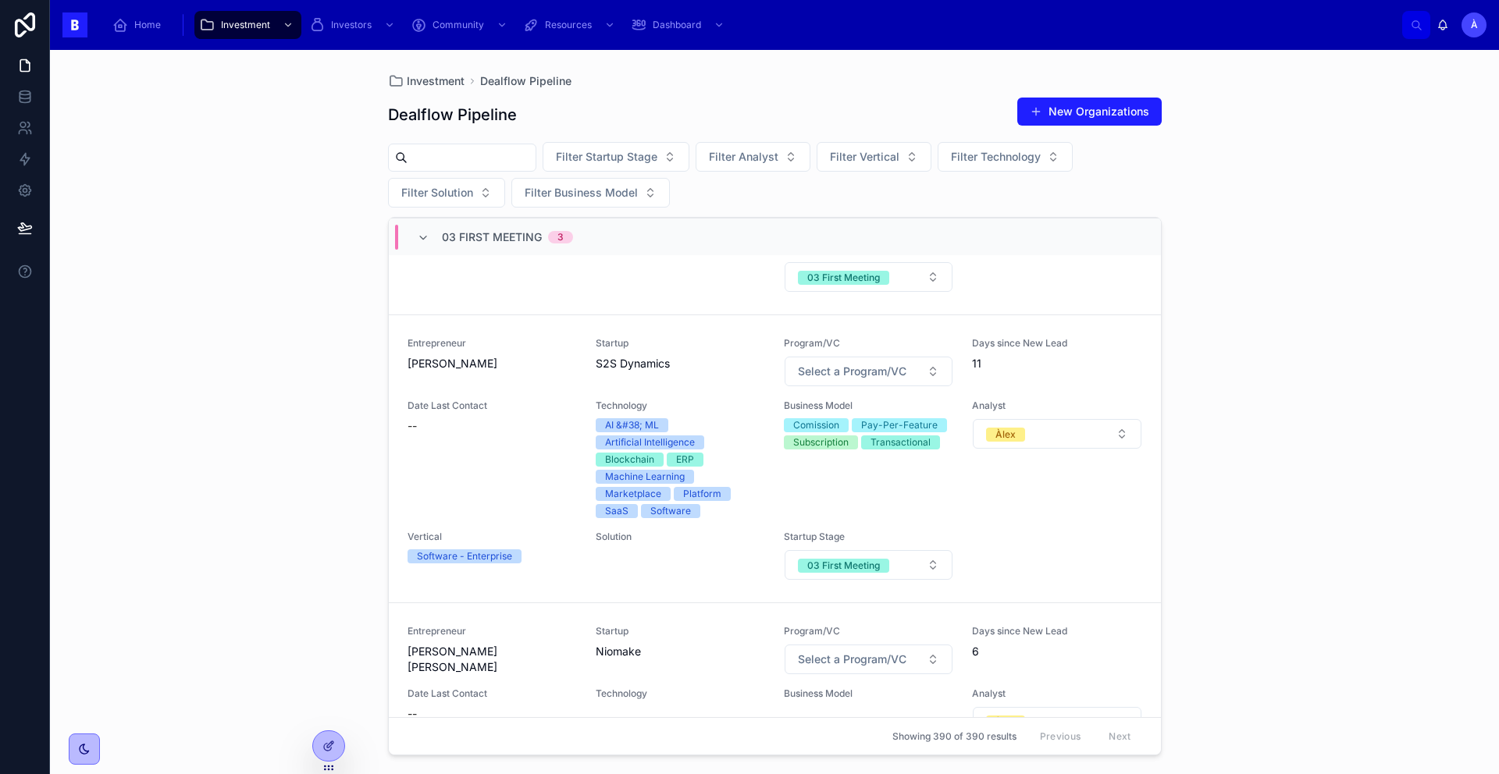
scroll to position [310, 0]
click at [502, 154] on input "text" at bounding box center [471, 158] width 128 height 22
click at [536, 155] on input "text" at bounding box center [471, 158] width 128 height 22
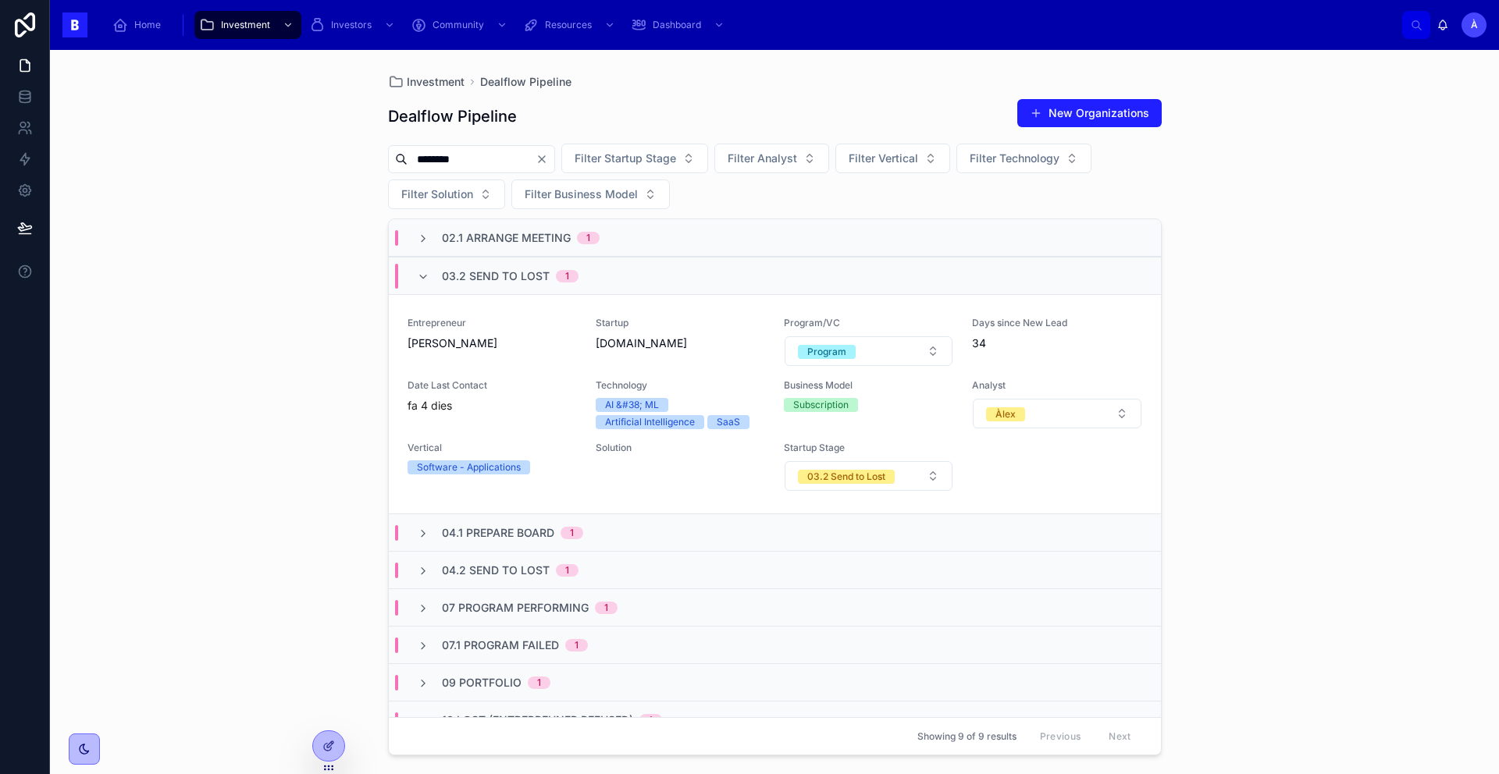
type input "********"
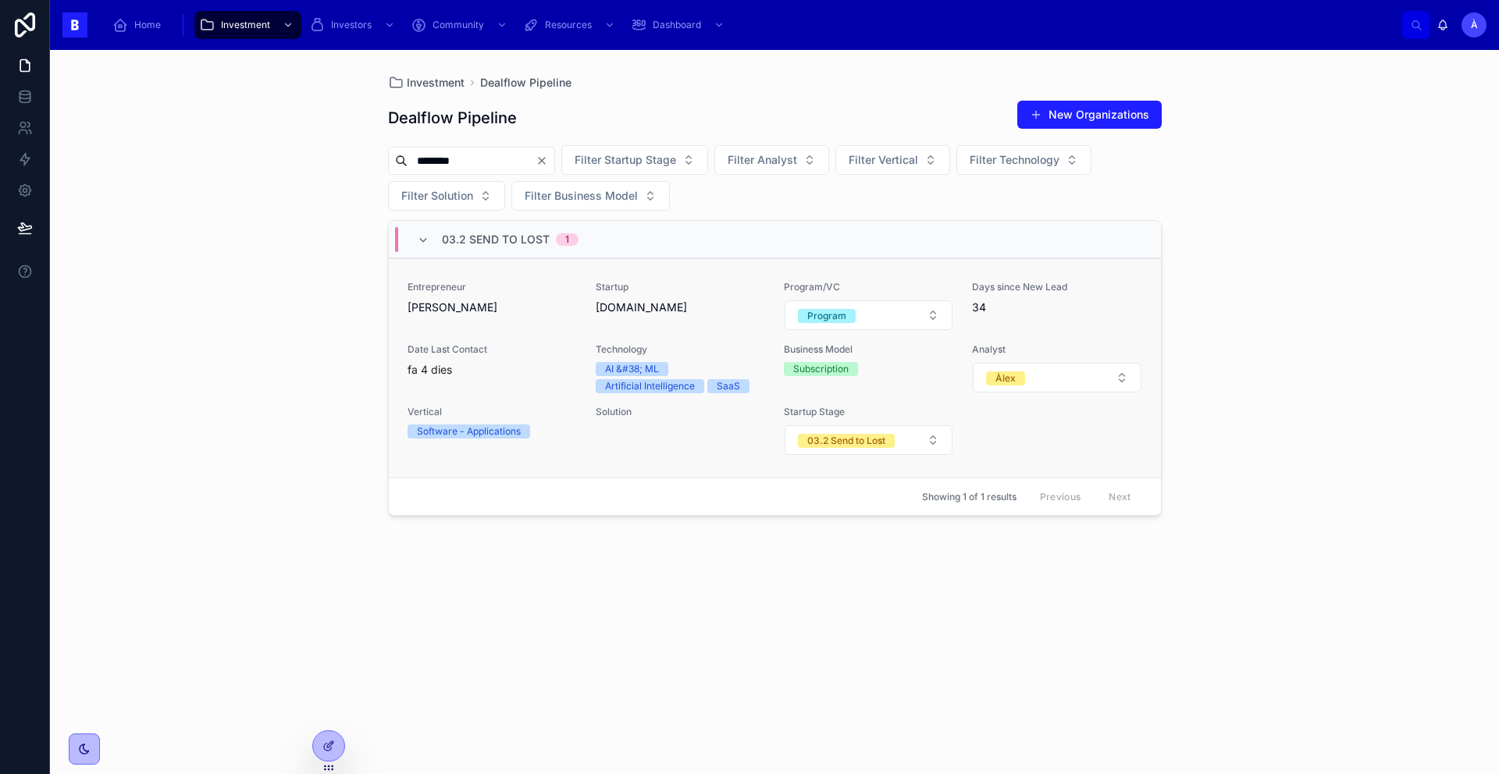
click at [560, 342] on div "Entrepreneur [PERSON_NAME] Startup [DOMAIN_NAME] Program/VC Program Days since …" at bounding box center [774, 368] width 735 height 175
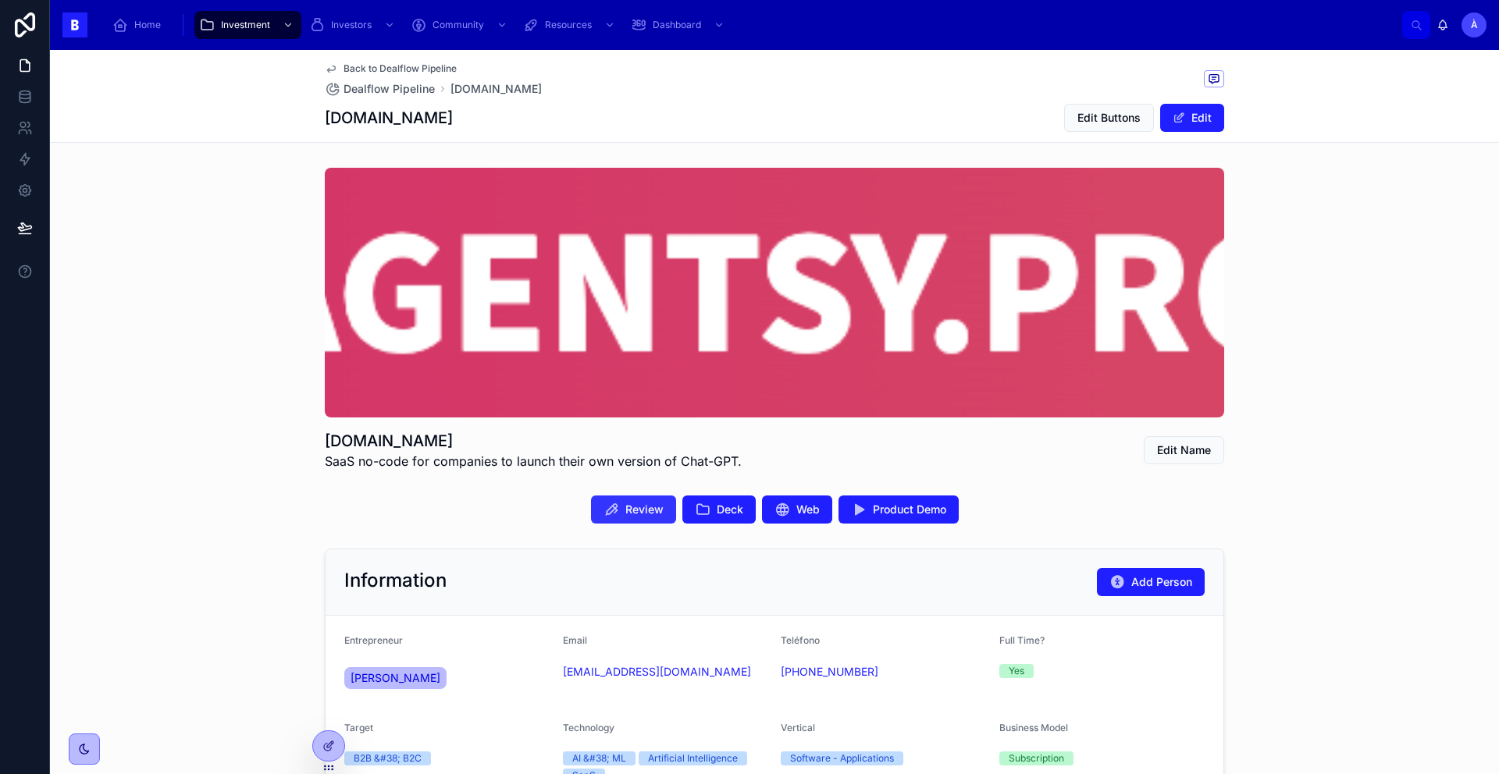
click at [637, 517] on span "Review" at bounding box center [644, 510] width 38 height 16
click at [457, 494] on div "Review Deck Web Product Demo" at bounding box center [774, 509] width 1449 height 41
click at [637, 520] on button "Review" at bounding box center [633, 510] width 85 height 28
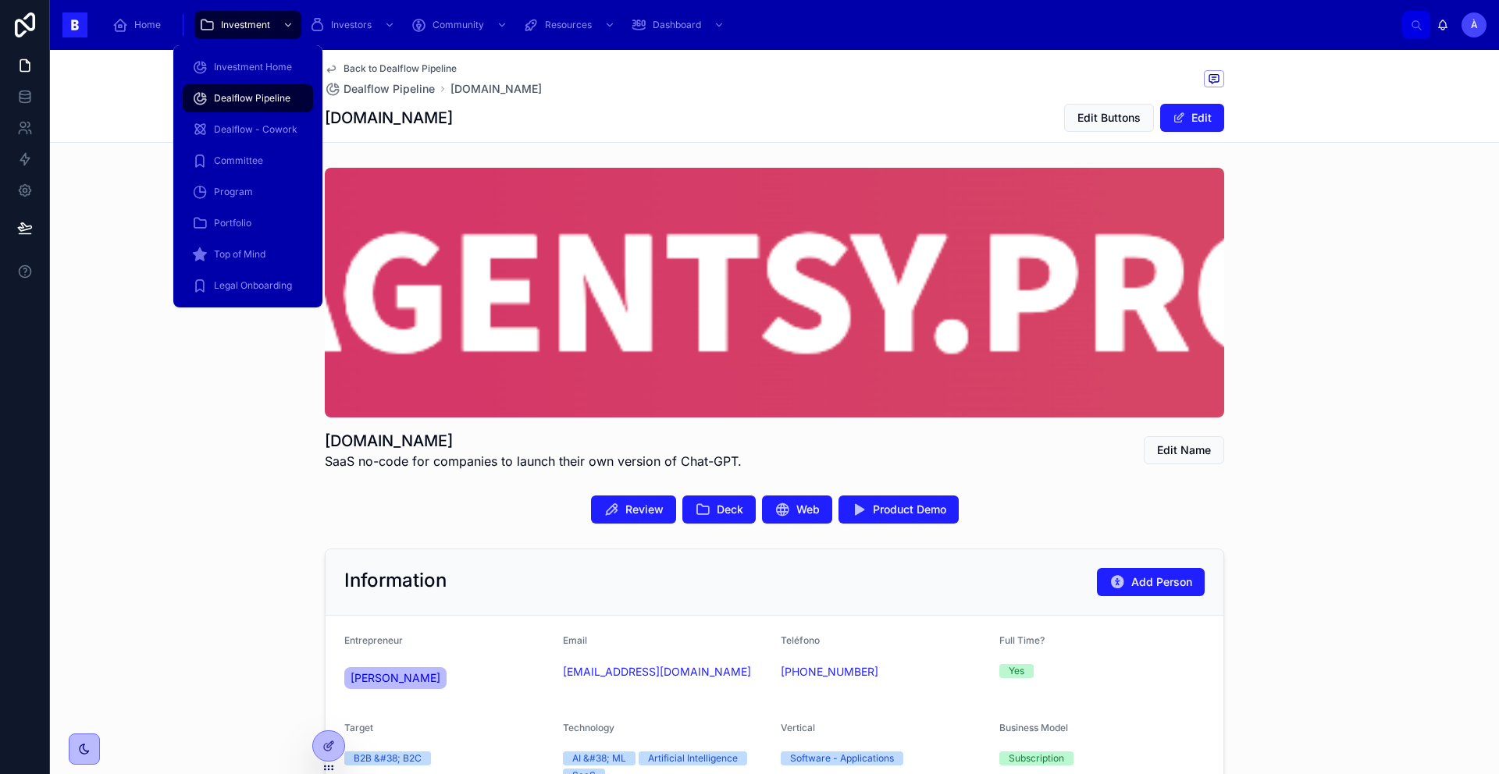
click at [247, 100] on span "Dealflow Pipeline" at bounding box center [252, 98] width 77 height 12
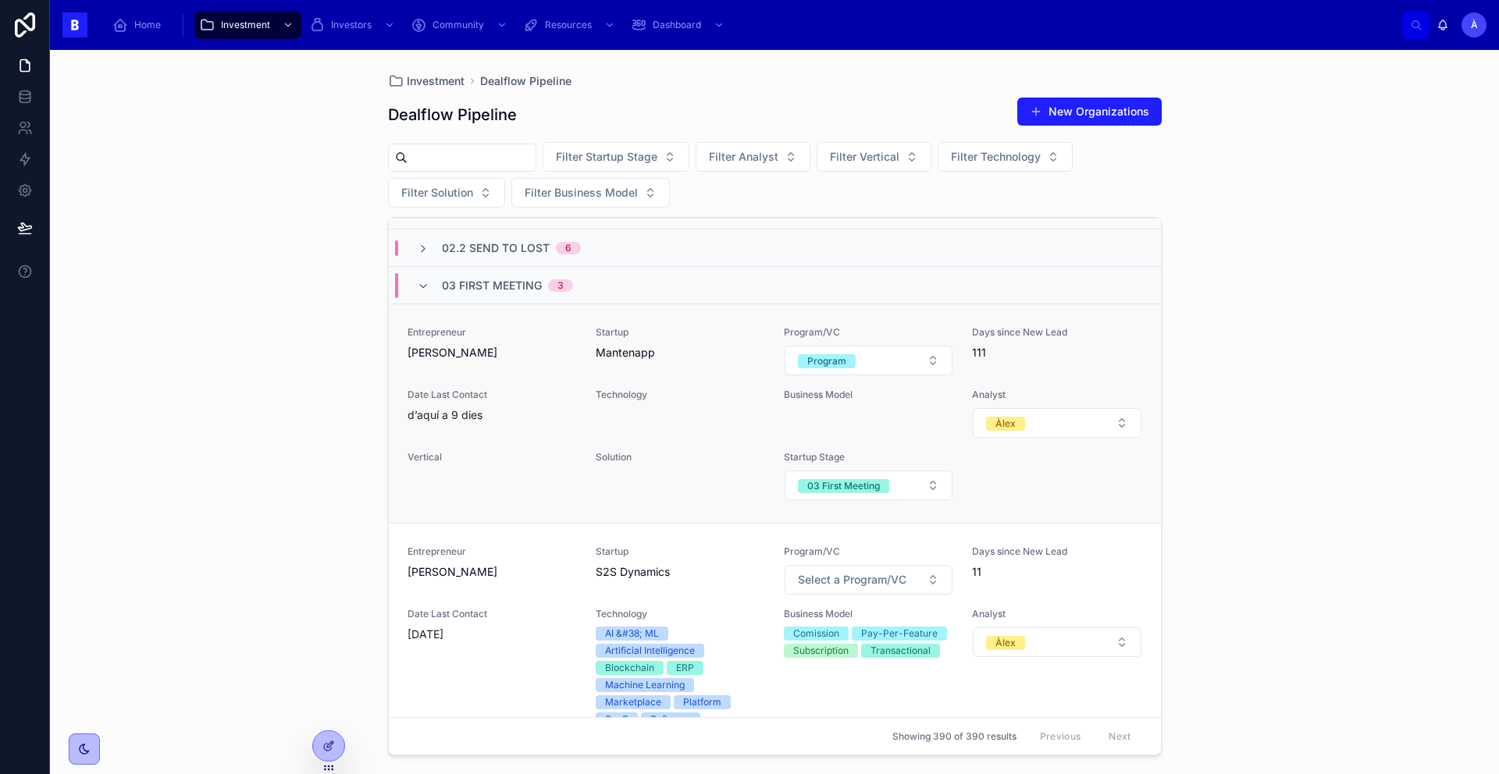
scroll to position [60, 0]
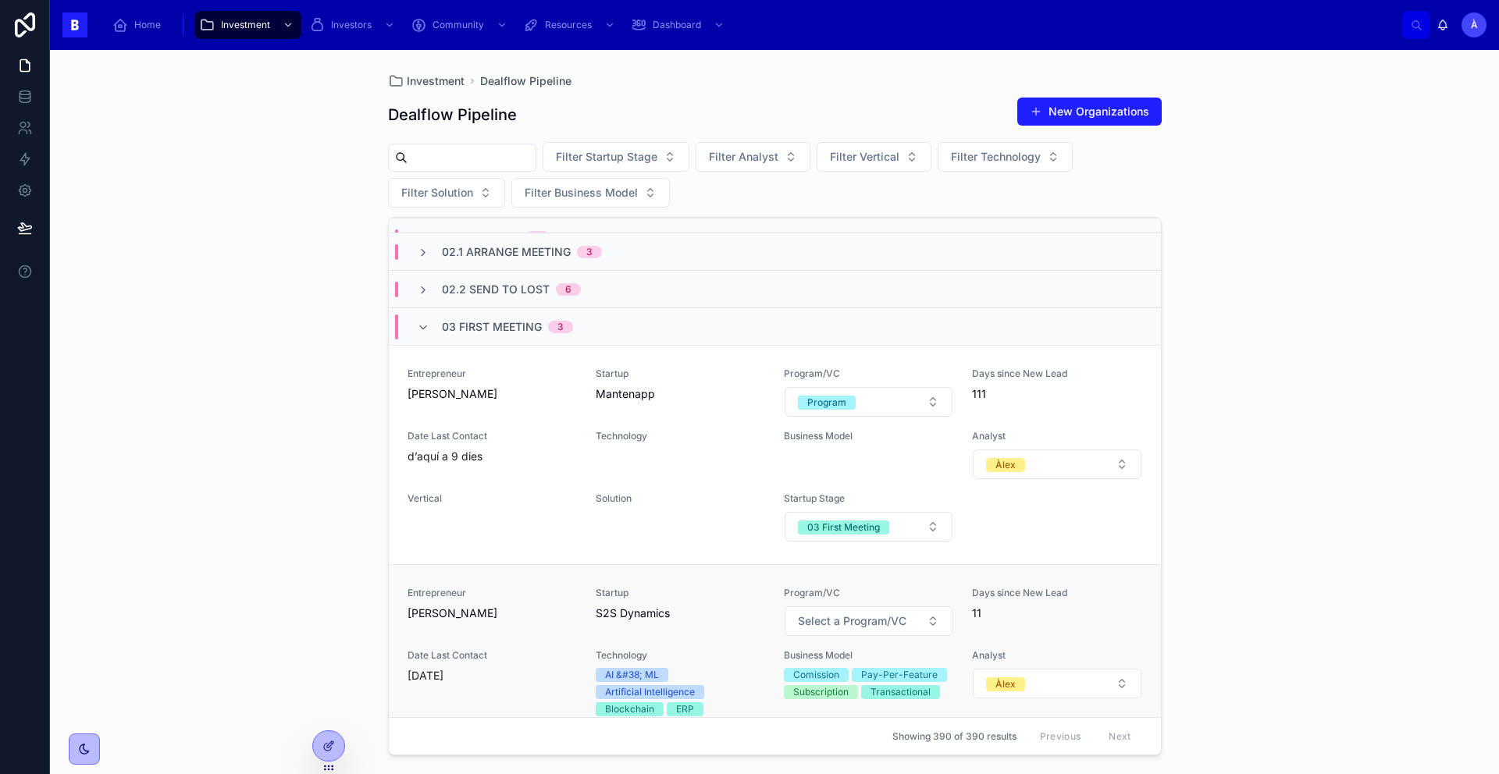
click at [480, 607] on span "[PERSON_NAME]" at bounding box center [491, 614] width 169 height 16
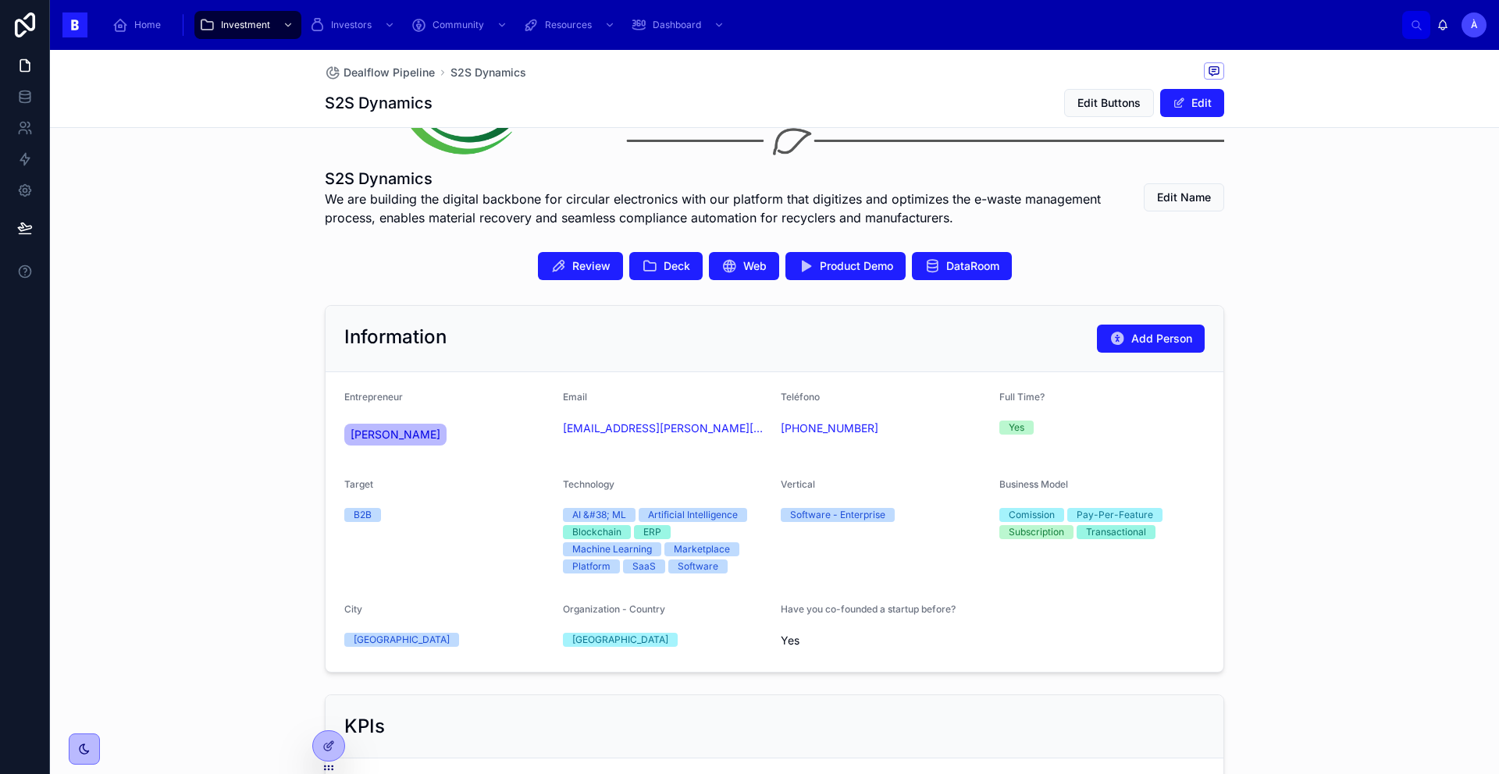
scroll to position [257, 0]
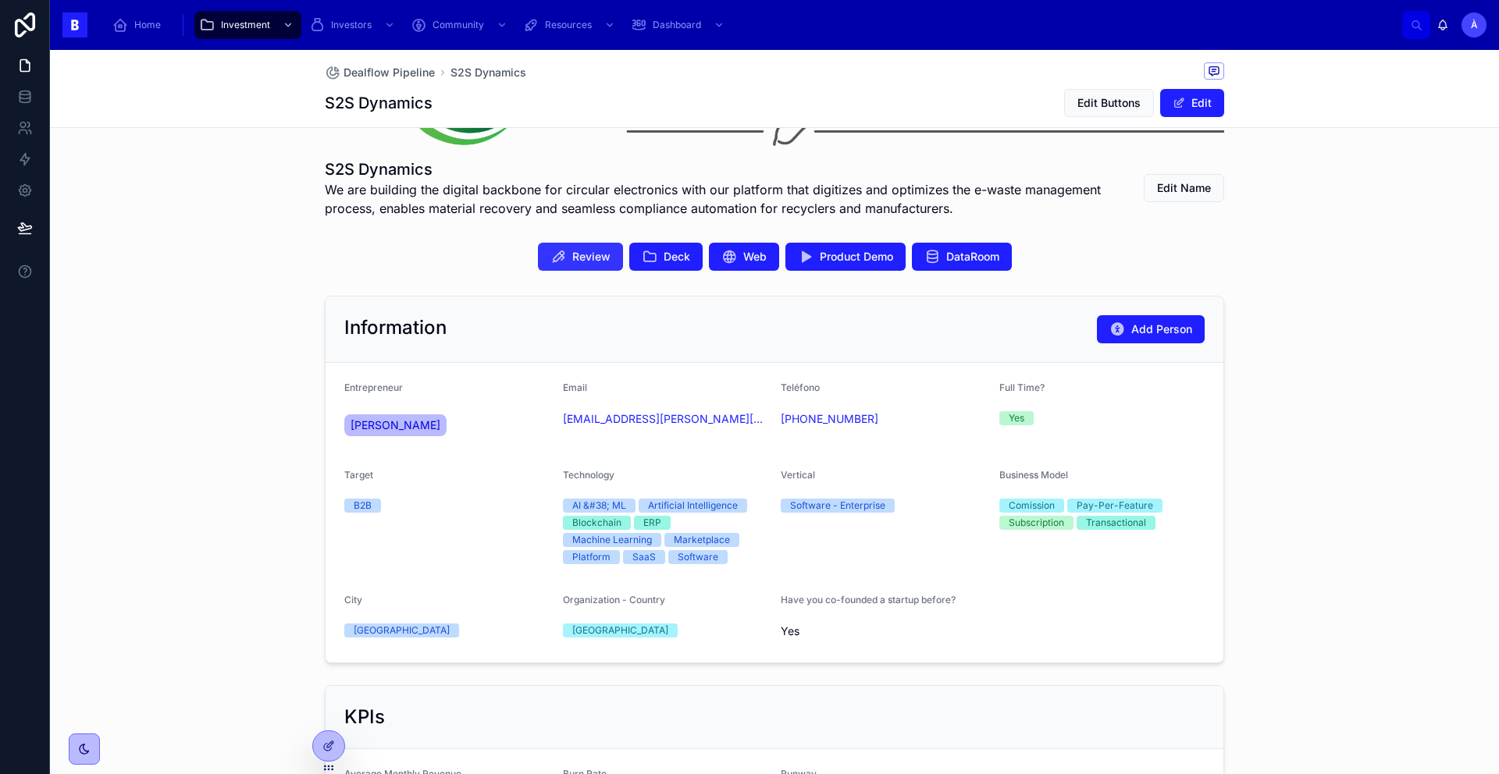
click at [578, 262] on span "Review" at bounding box center [591, 257] width 38 height 16
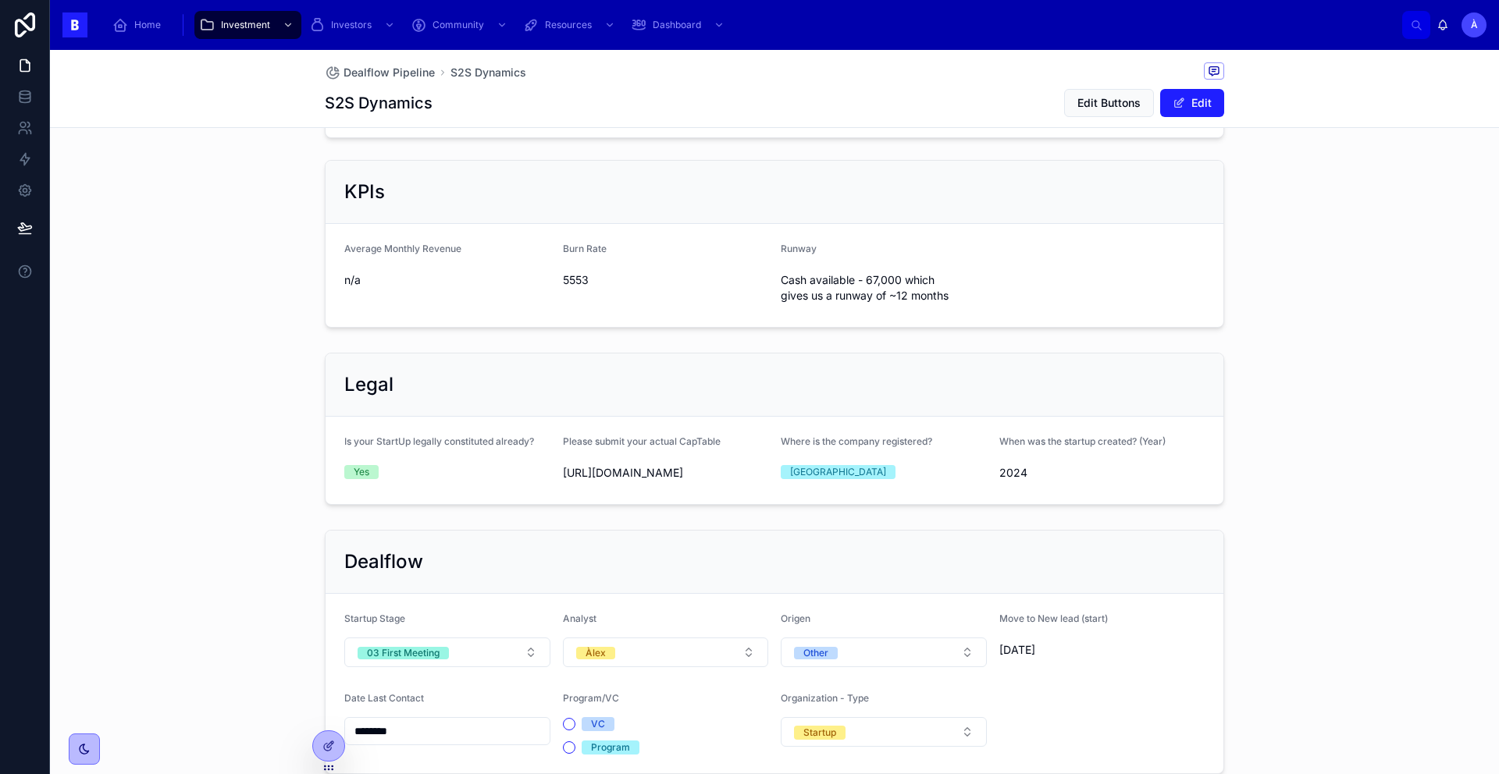
scroll to position [998, 0]
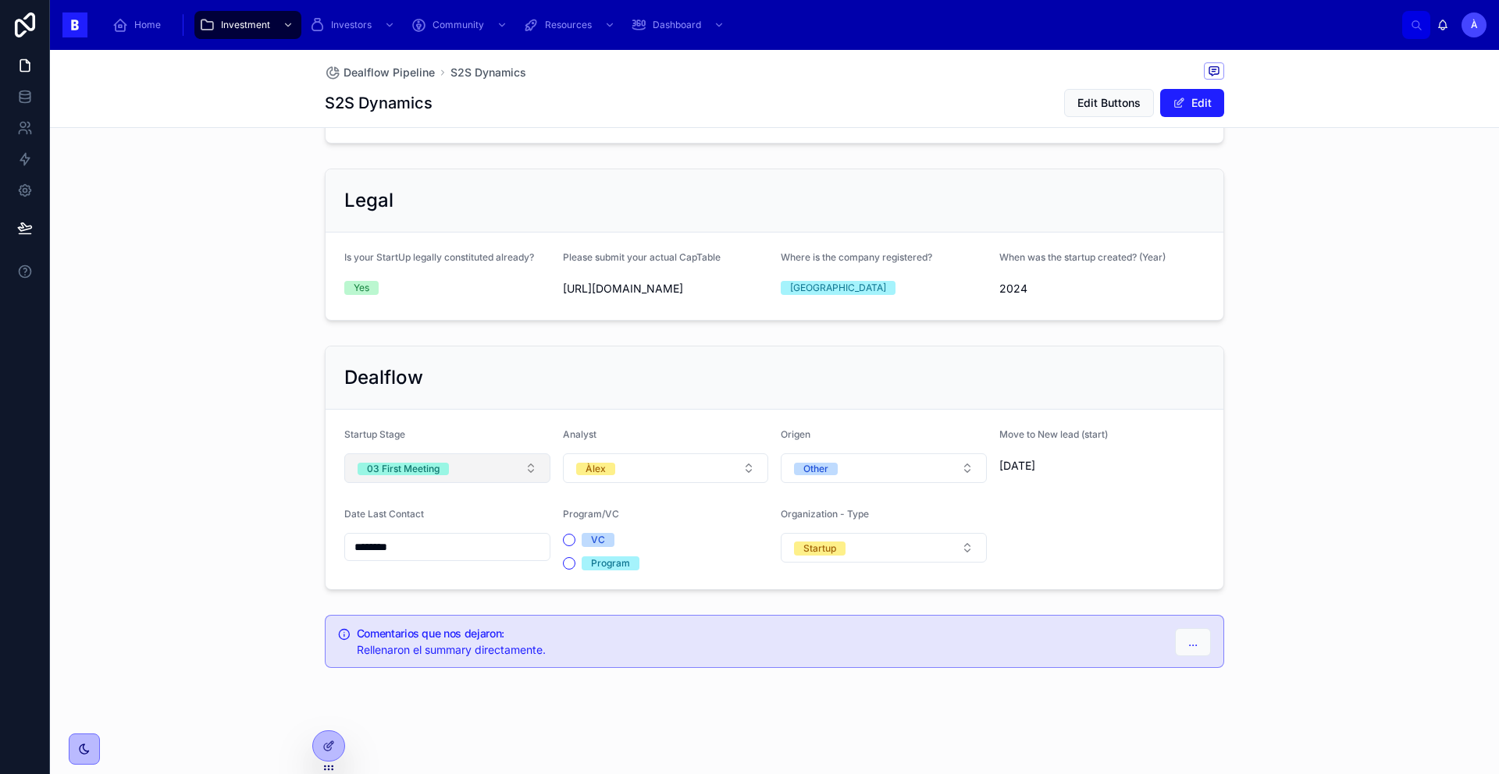
click at [436, 472] on span "03 First Meeting" at bounding box center [403, 469] width 91 height 12
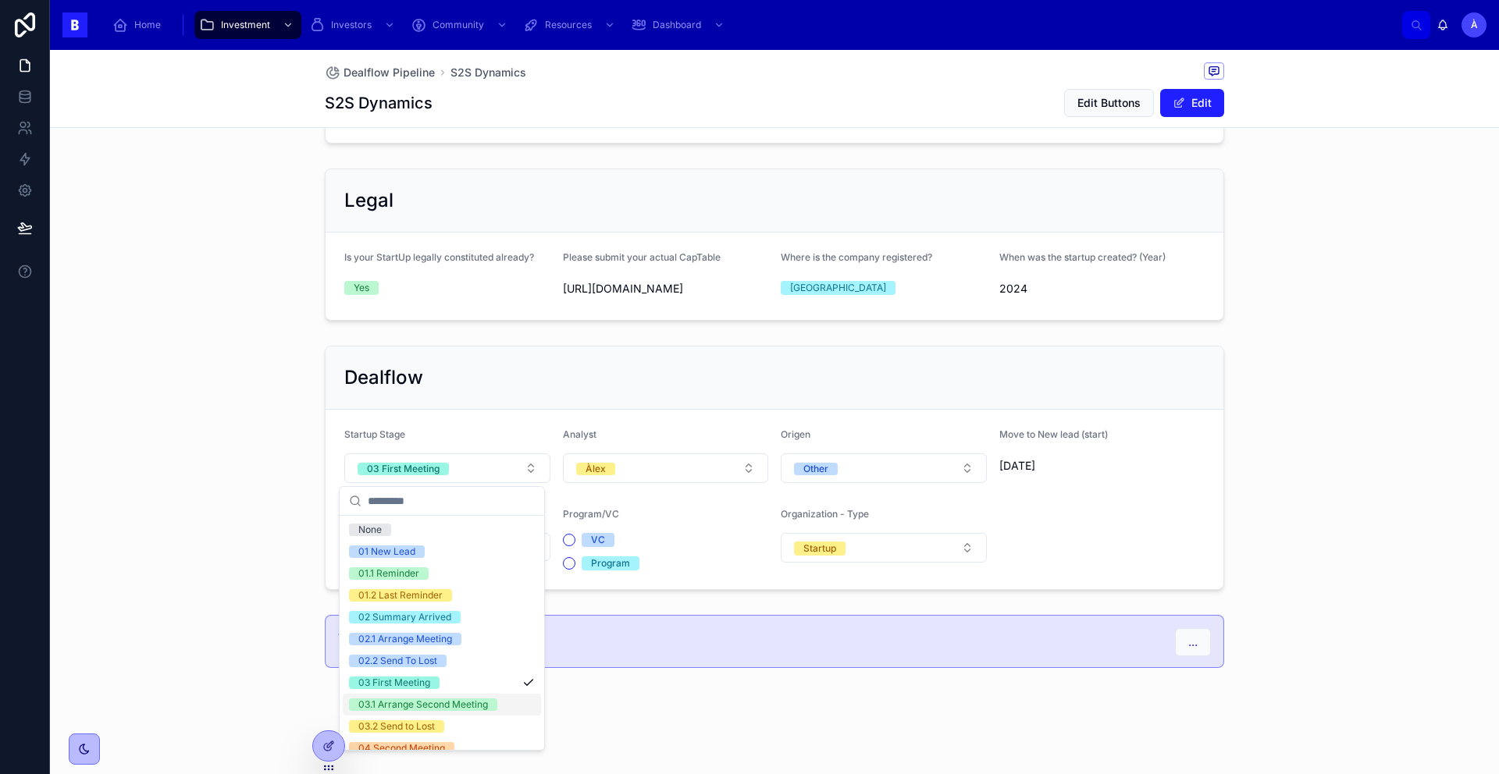
click at [398, 696] on div "03.1 Arrange Second Meeting" at bounding box center [442, 705] width 198 height 22
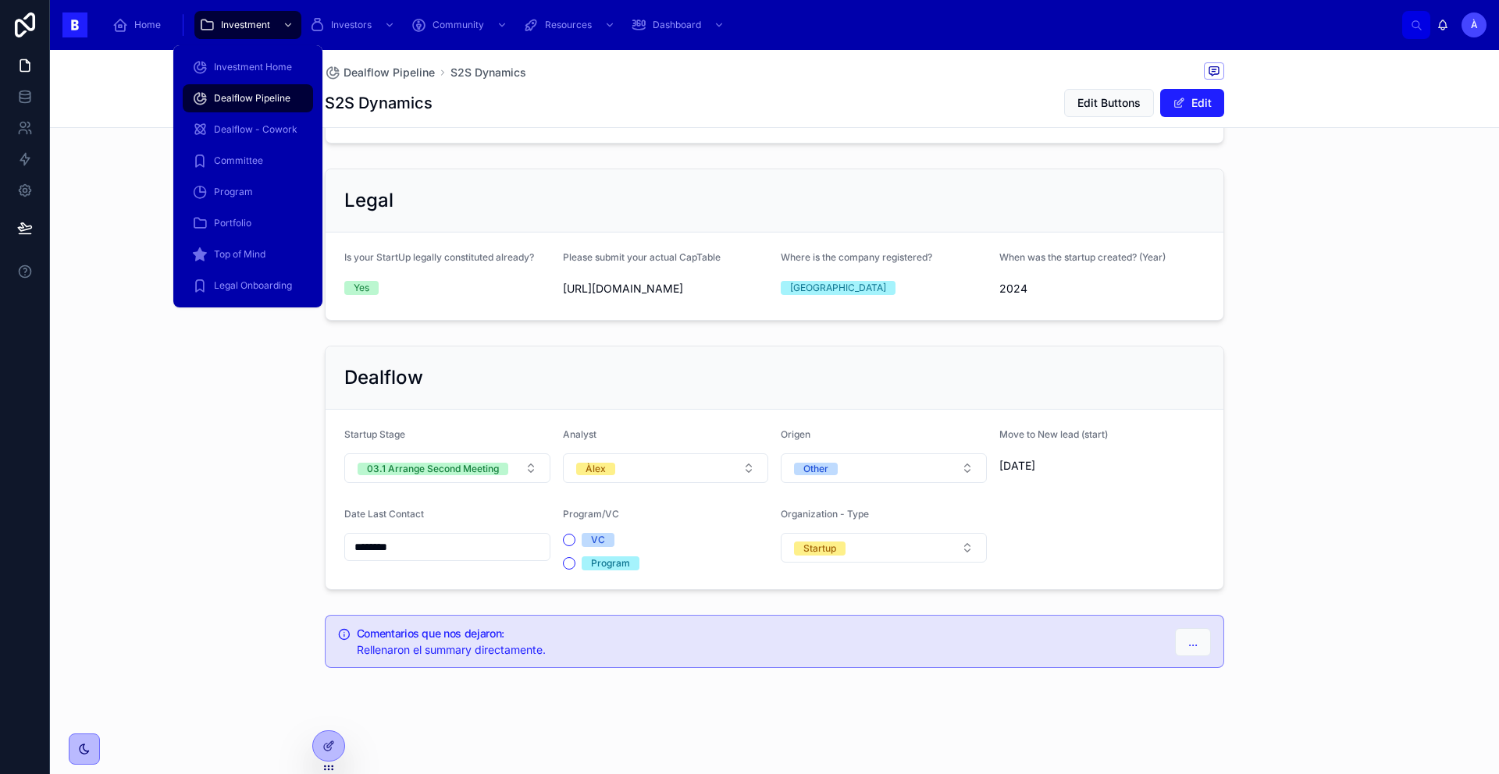
click at [232, 95] on span "Dealflow Pipeline" at bounding box center [252, 98] width 77 height 12
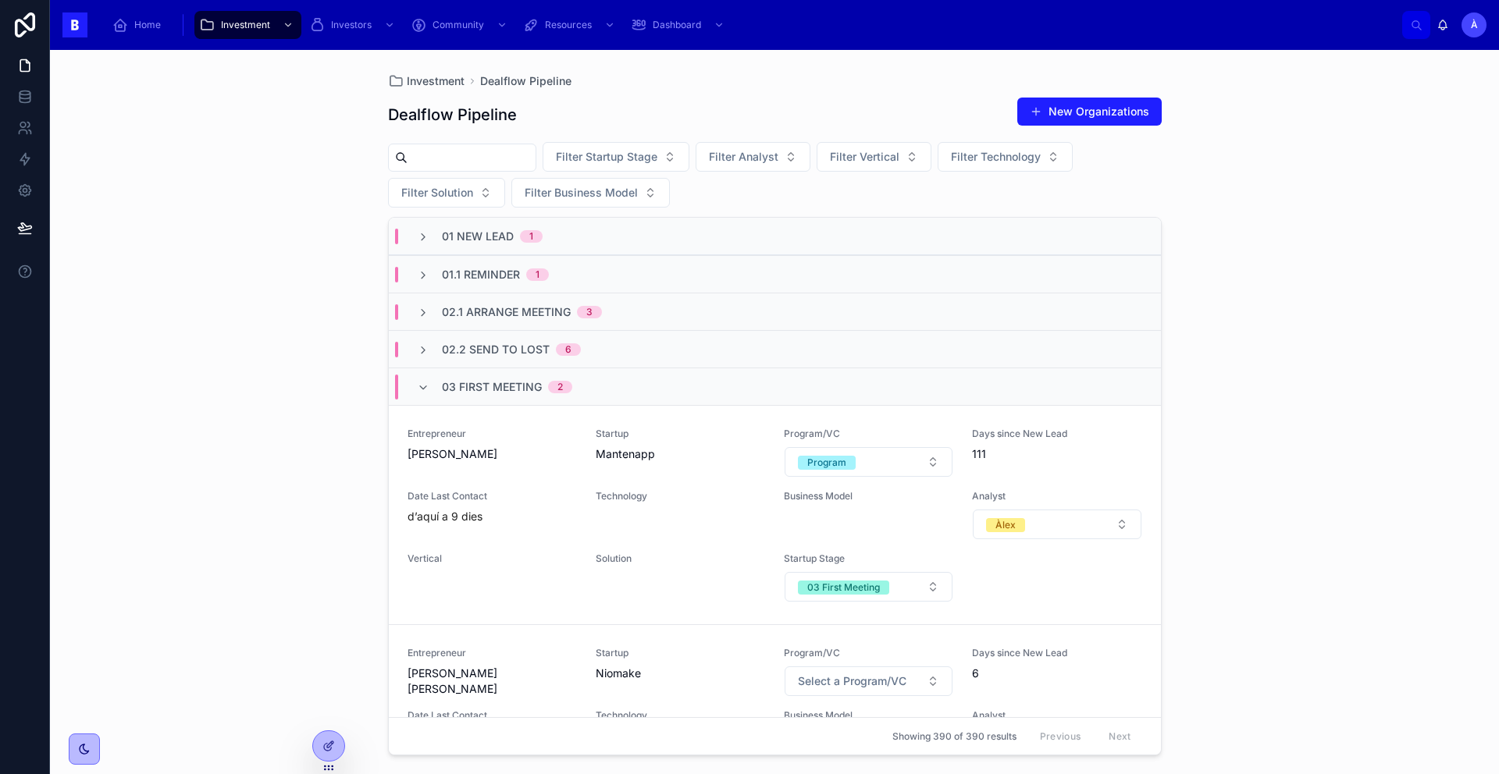
click at [457, 381] on span "03 First Meeting" at bounding box center [492, 387] width 100 height 16
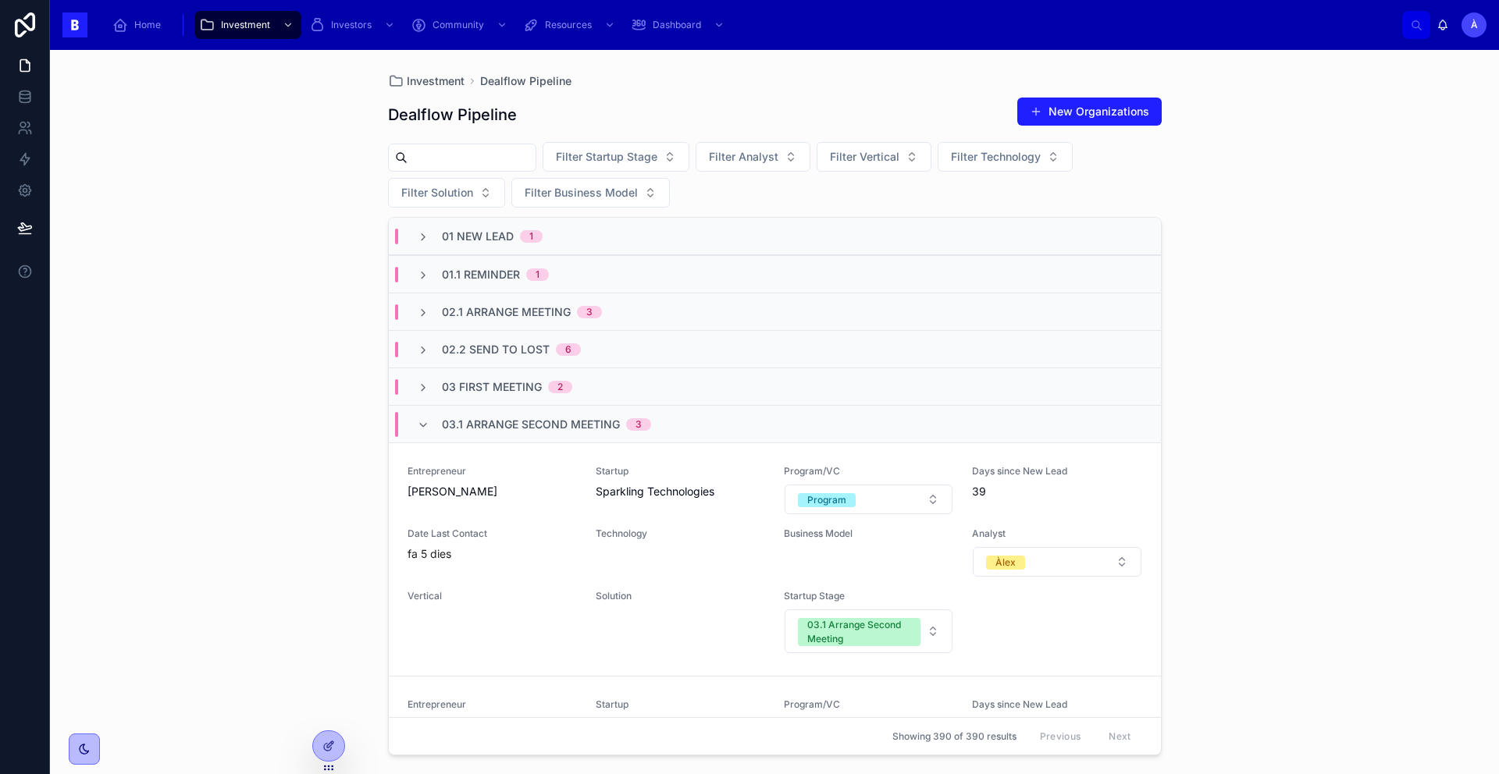
click at [454, 423] on span "03.1 Arrange Second Meeting" at bounding box center [531, 425] width 178 height 16
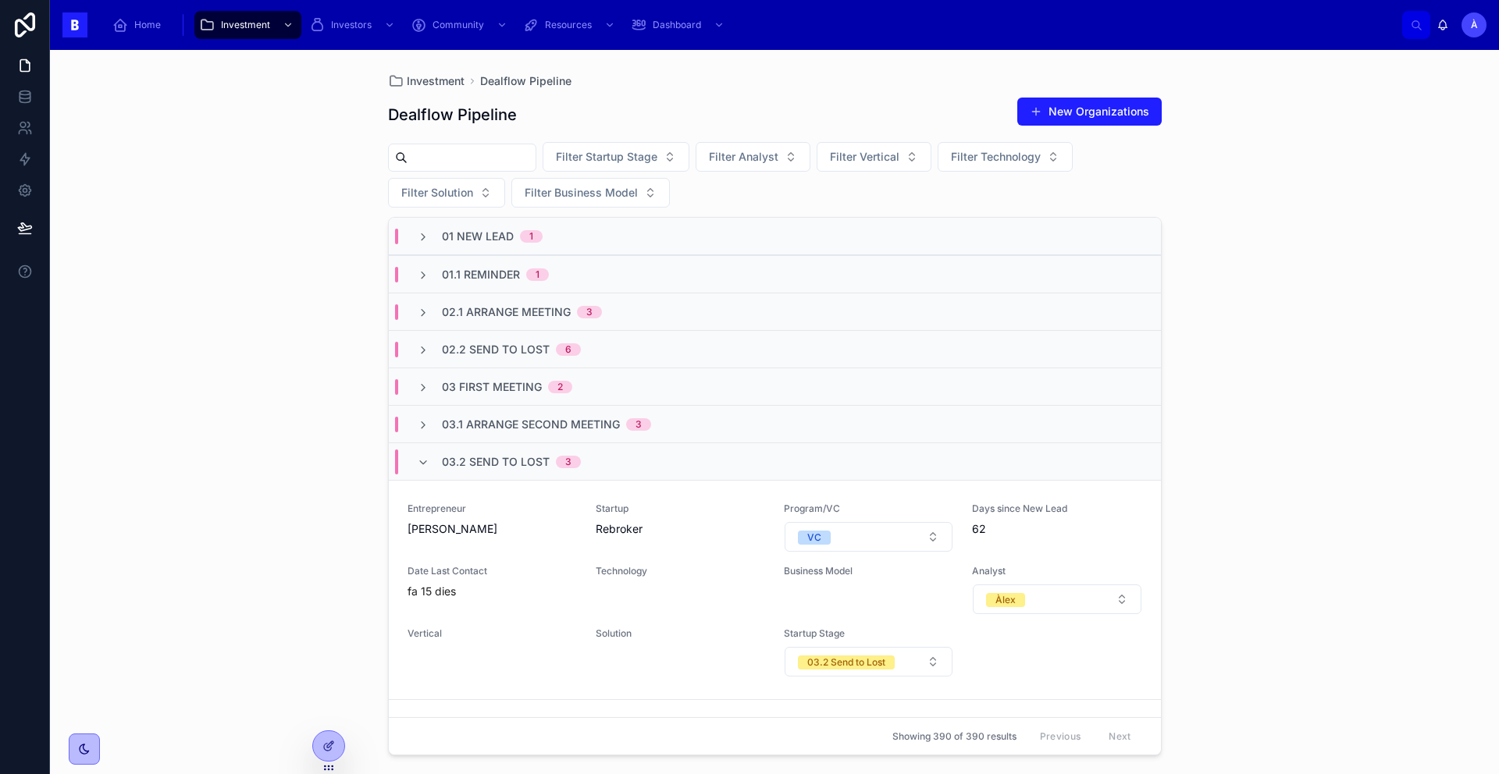
click at [487, 322] on div "02.1 Arrange Meeting 3" at bounding box center [775, 311] width 772 height 37
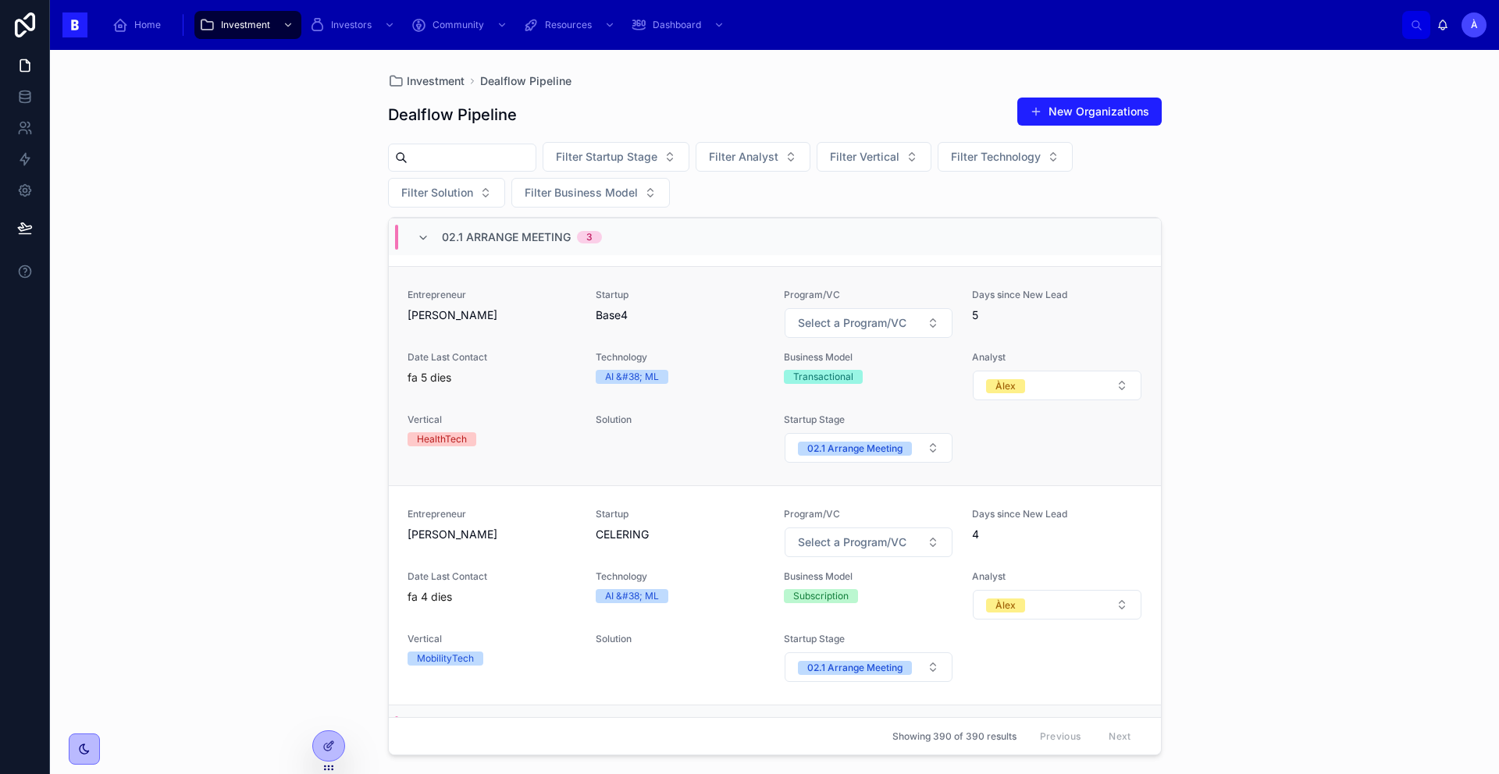
scroll to position [285, 0]
click at [546, 540] on span "[PERSON_NAME]" at bounding box center [491, 533] width 169 height 16
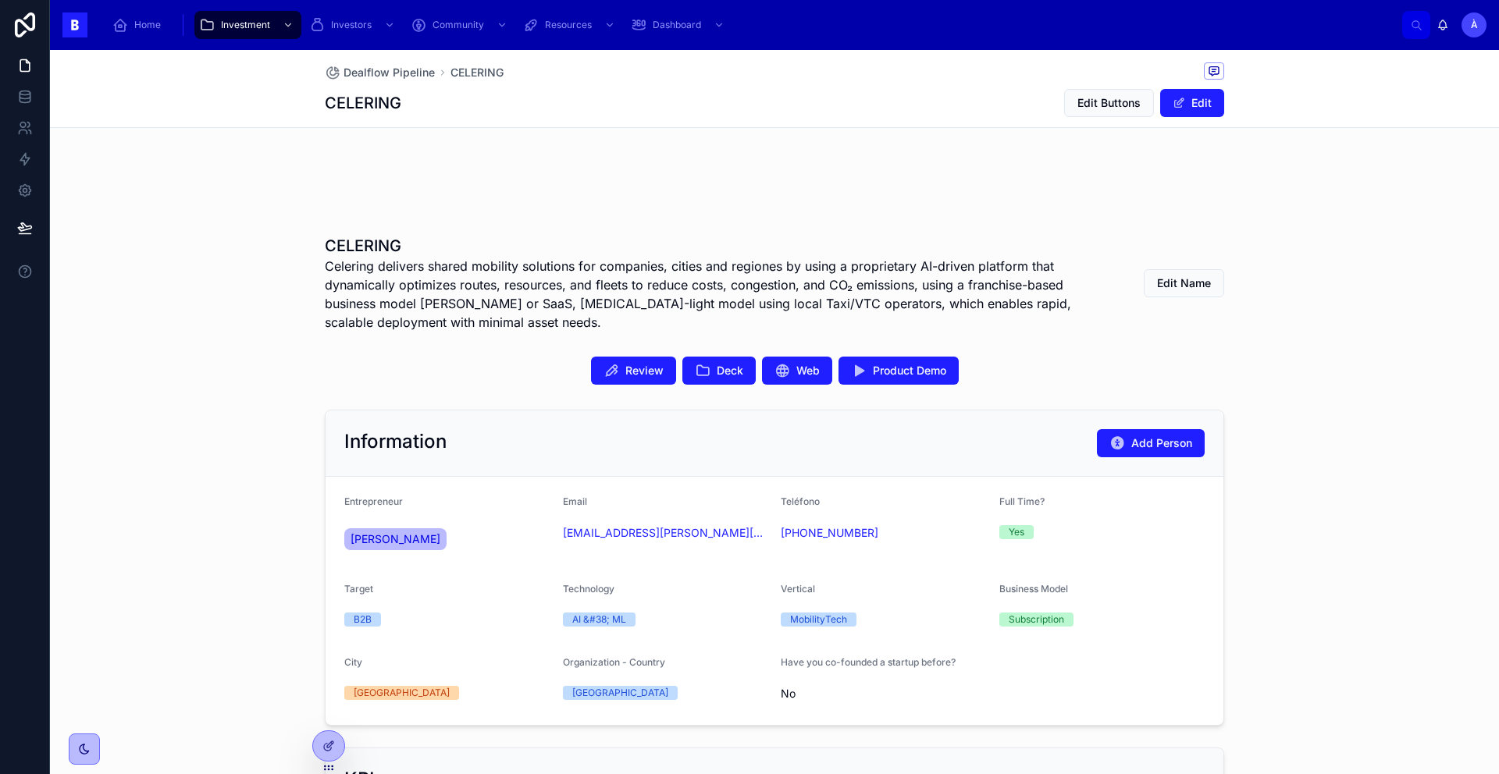
scroll to position [303, 0]
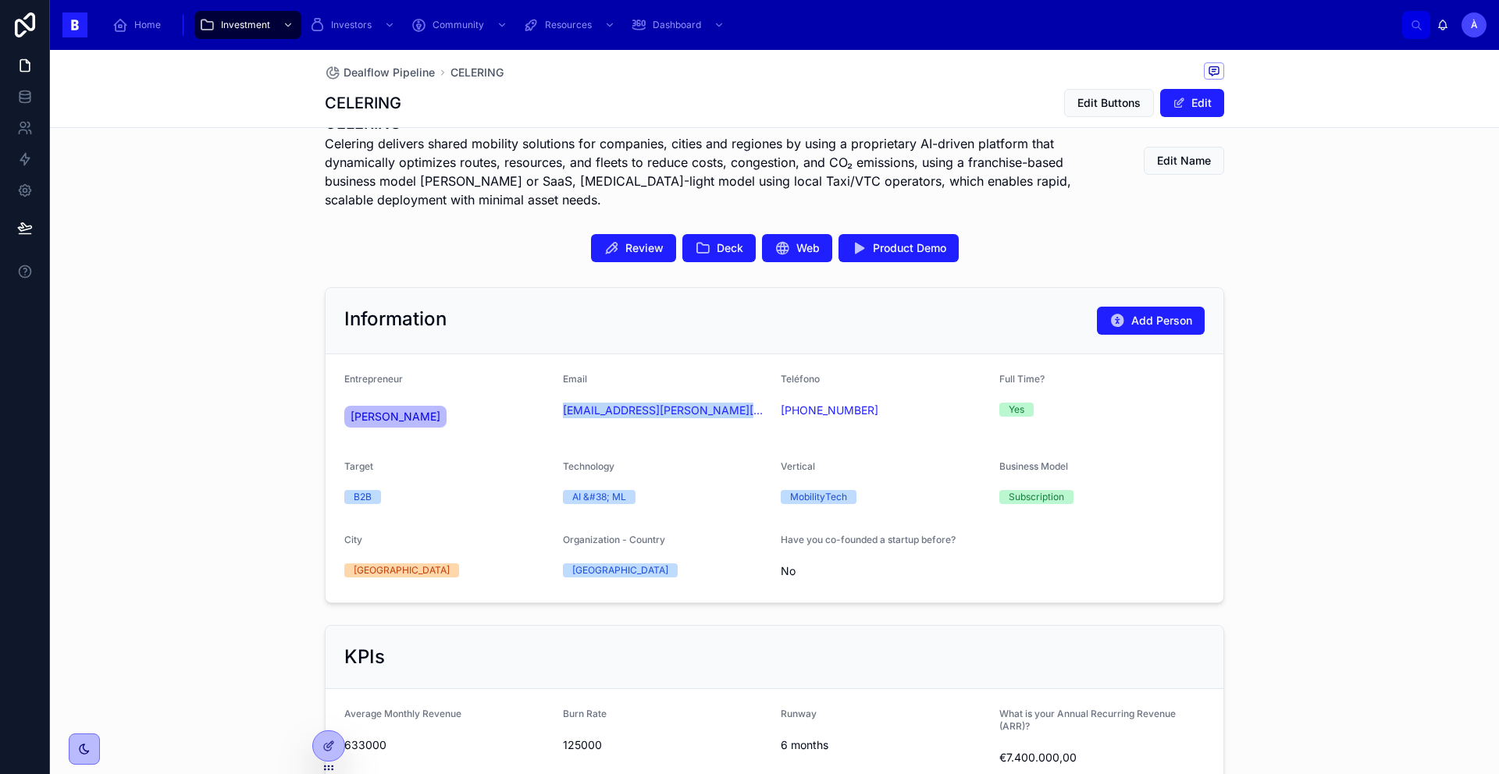
drag, startPoint x: 640, startPoint y: 432, endPoint x: 555, endPoint y: 417, distance: 86.4
click at [555, 417] on form "Entrepreneur [PERSON_NAME] Email [EMAIL_ADDRESS][PERSON_NAME][PERSON_NAME][DOMA…" at bounding box center [775, 478] width 898 height 248
copy link "[EMAIL_ADDRESS][PERSON_NAME][PERSON_NAME][DOMAIN_NAME]"
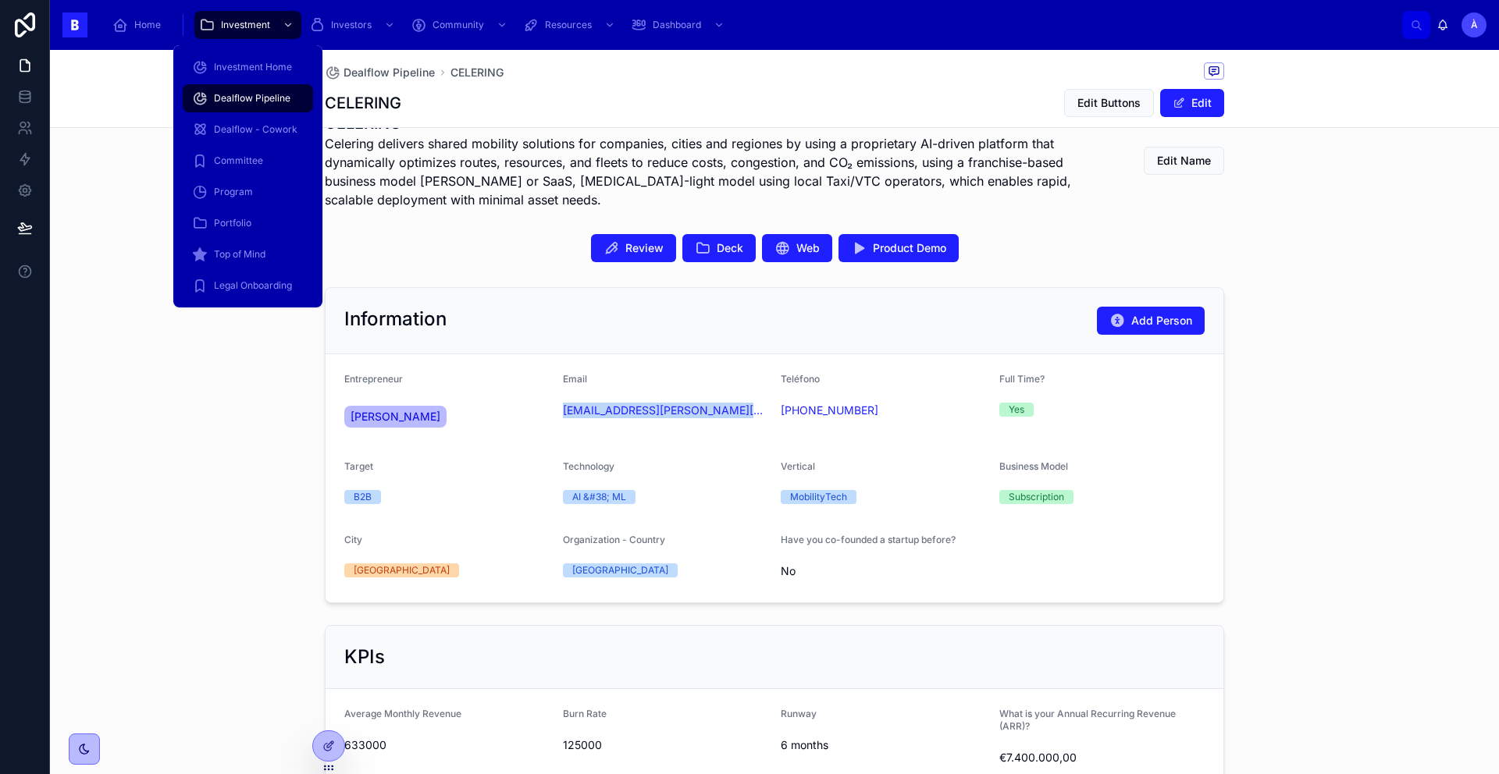
click at [261, 97] on span "Dealflow Pipeline" at bounding box center [252, 98] width 77 height 12
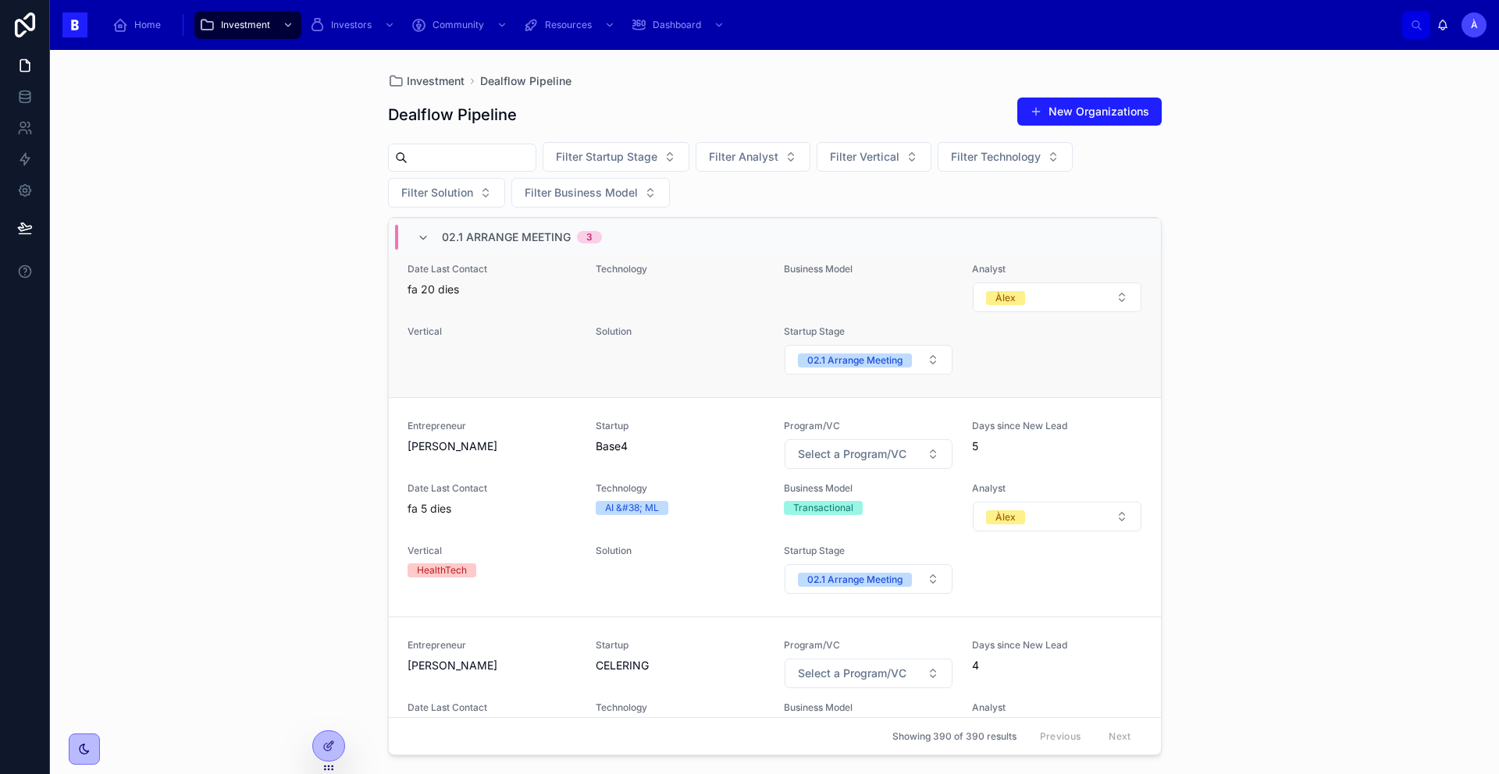
scroll to position [233, 0]
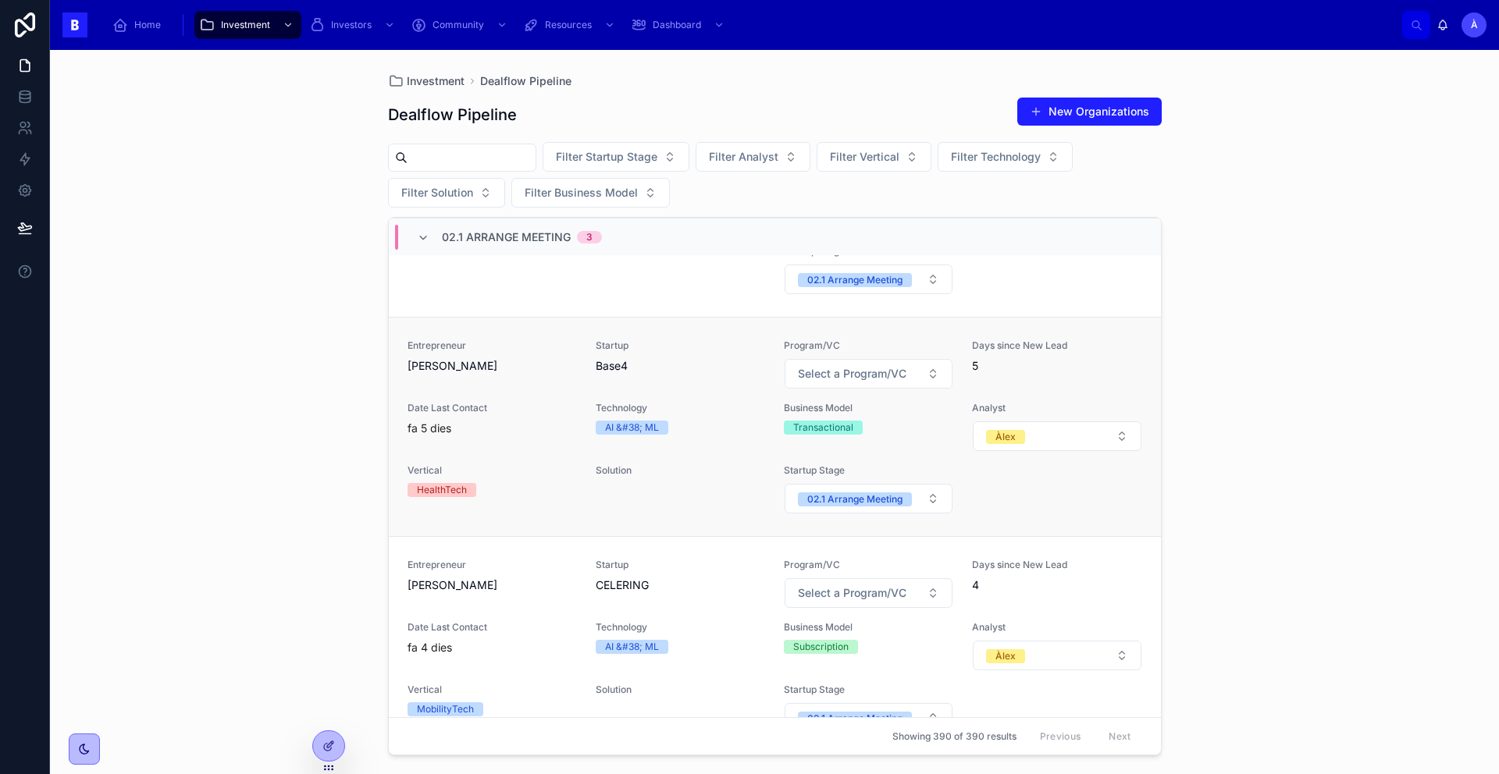
click at [532, 415] on div "Date Last Contact fa 5 dies" at bounding box center [491, 419] width 169 height 34
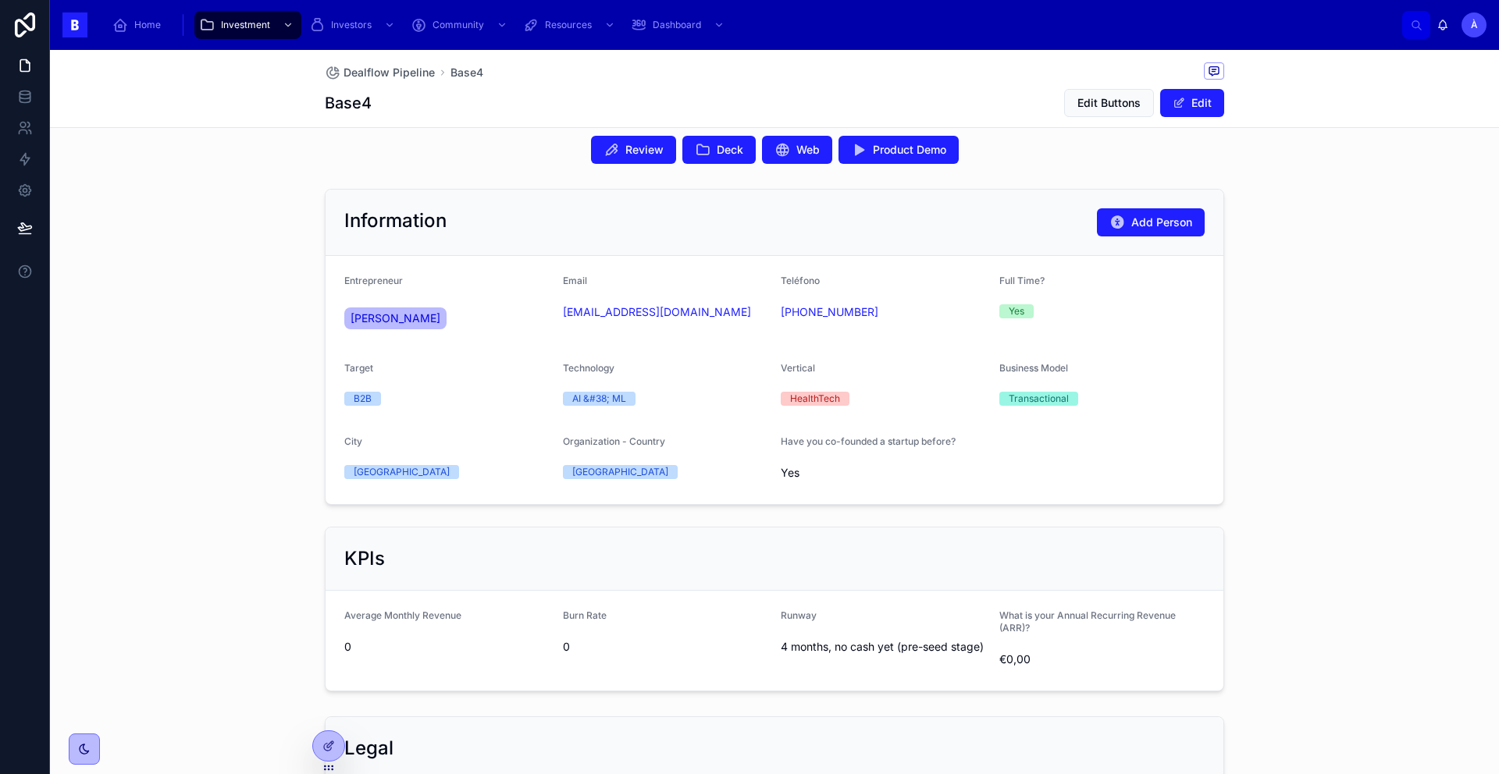
scroll to position [347, 0]
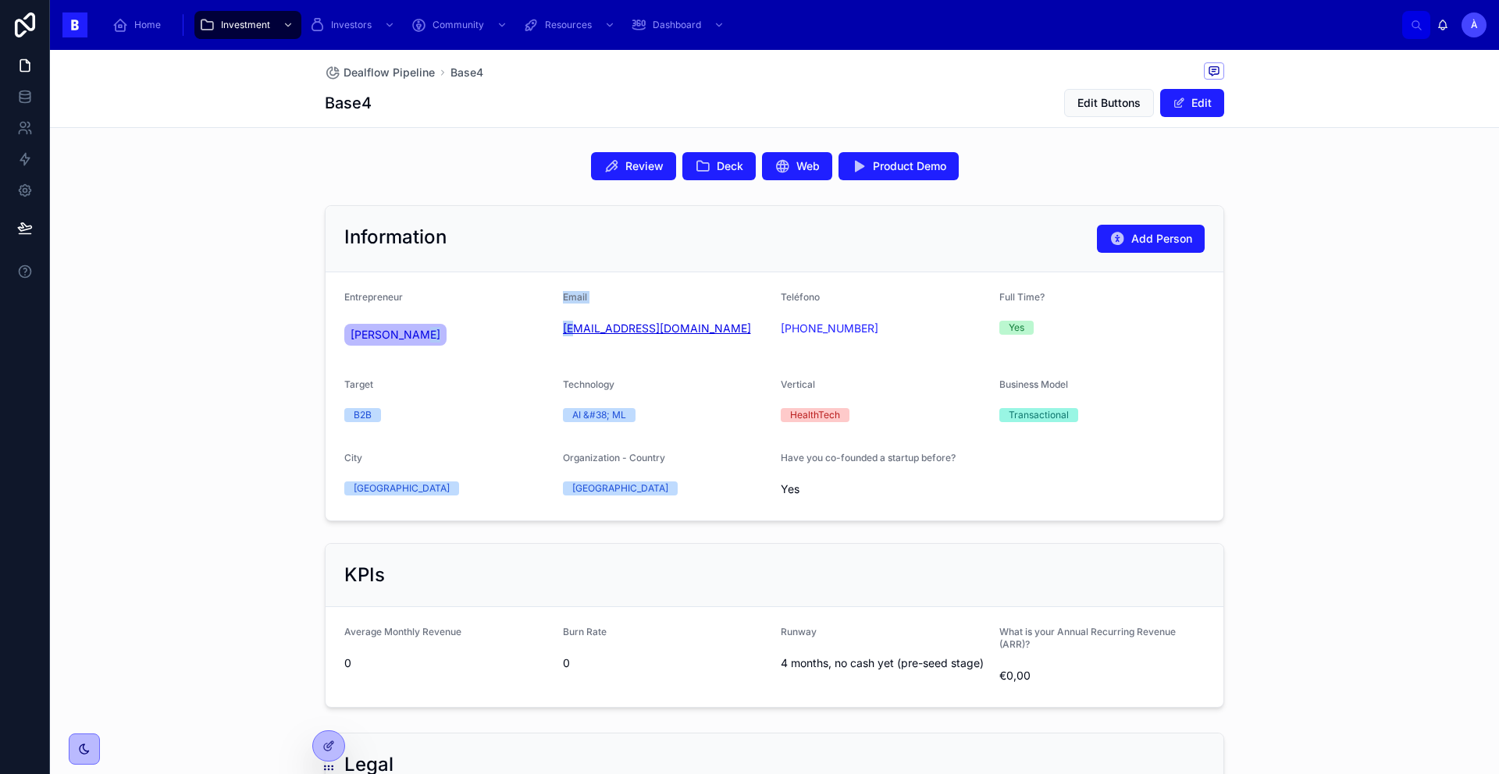
drag, startPoint x: 672, startPoint y: 355, endPoint x: 568, endPoint y: 333, distance: 106.9
click at [568, 333] on form "Entrepreneur [PERSON_NAME] Email [EMAIL_ADDRESS][DOMAIN_NAME] Teléfono [PHONE_N…" at bounding box center [775, 396] width 898 height 248
click at [657, 369] on form "Entrepreneur [PERSON_NAME] Email [EMAIL_ADDRESS][DOMAIN_NAME] Teléfono [PHONE_N…" at bounding box center [775, 396] width 898 height 248
drag, startPoint x: 728, startPoint y: 336, endPoint x: 554, endPoint y: 333, distance: 173.3
click at [554, 333] on form "Entrepreneur [PERSON_NAME] Email [EMAIL_ADDRESS][DOMAIN_NAME] Teléfono [PHONE_N…" at bounding box center [775, 396] width 898 height 248
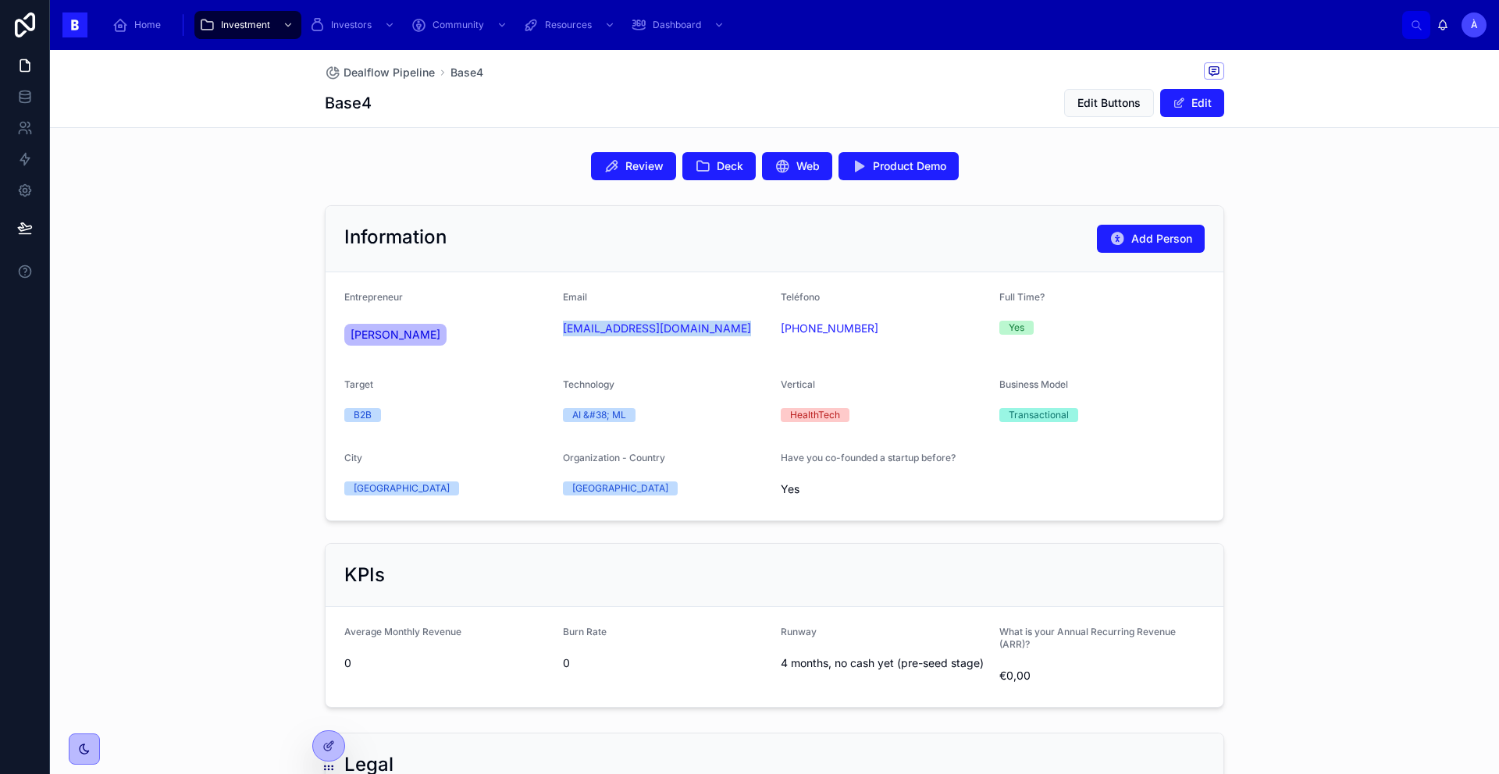
copy link "[EMAIL_ADDRESS][DOMAIN_NAME]"
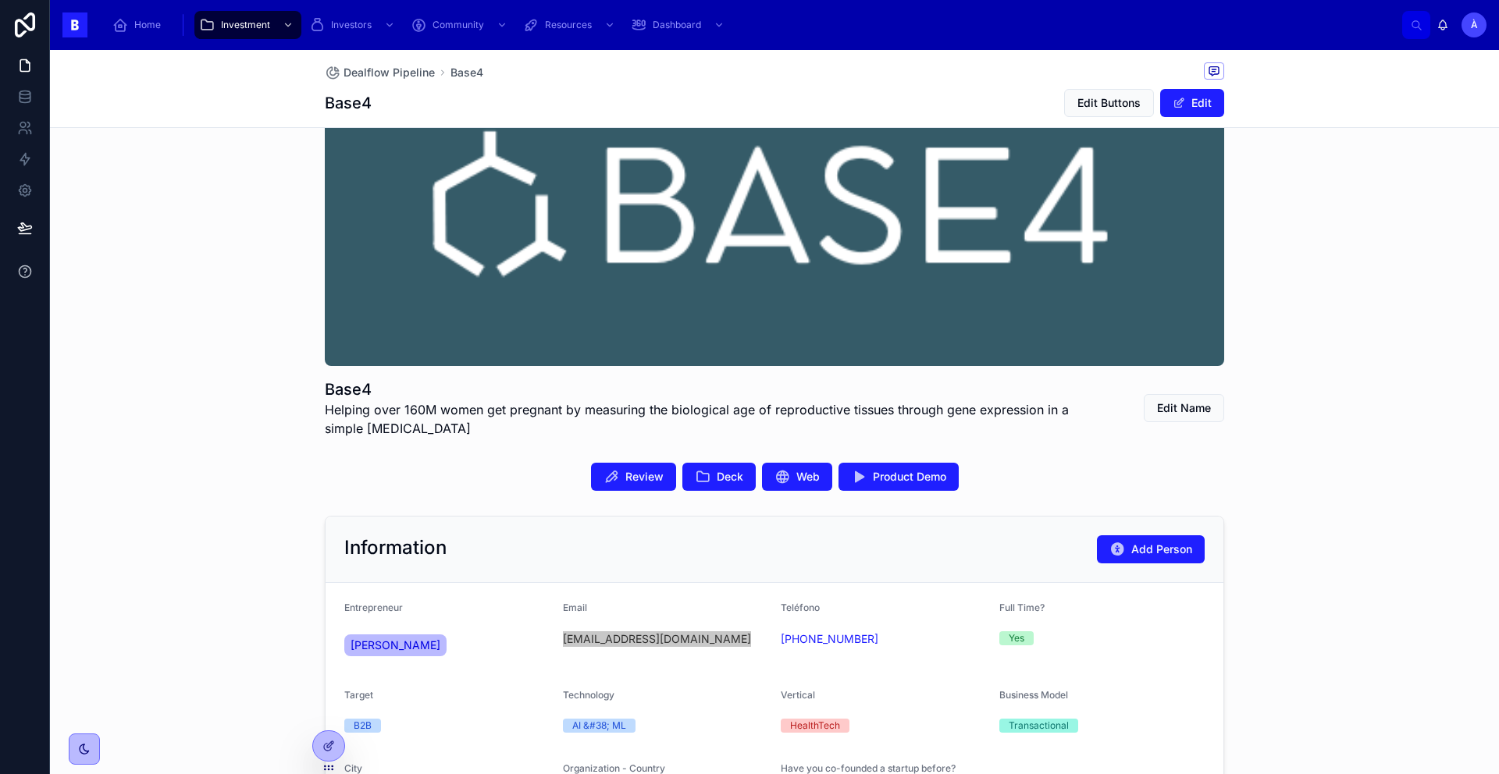
scroll to position [0, 0]
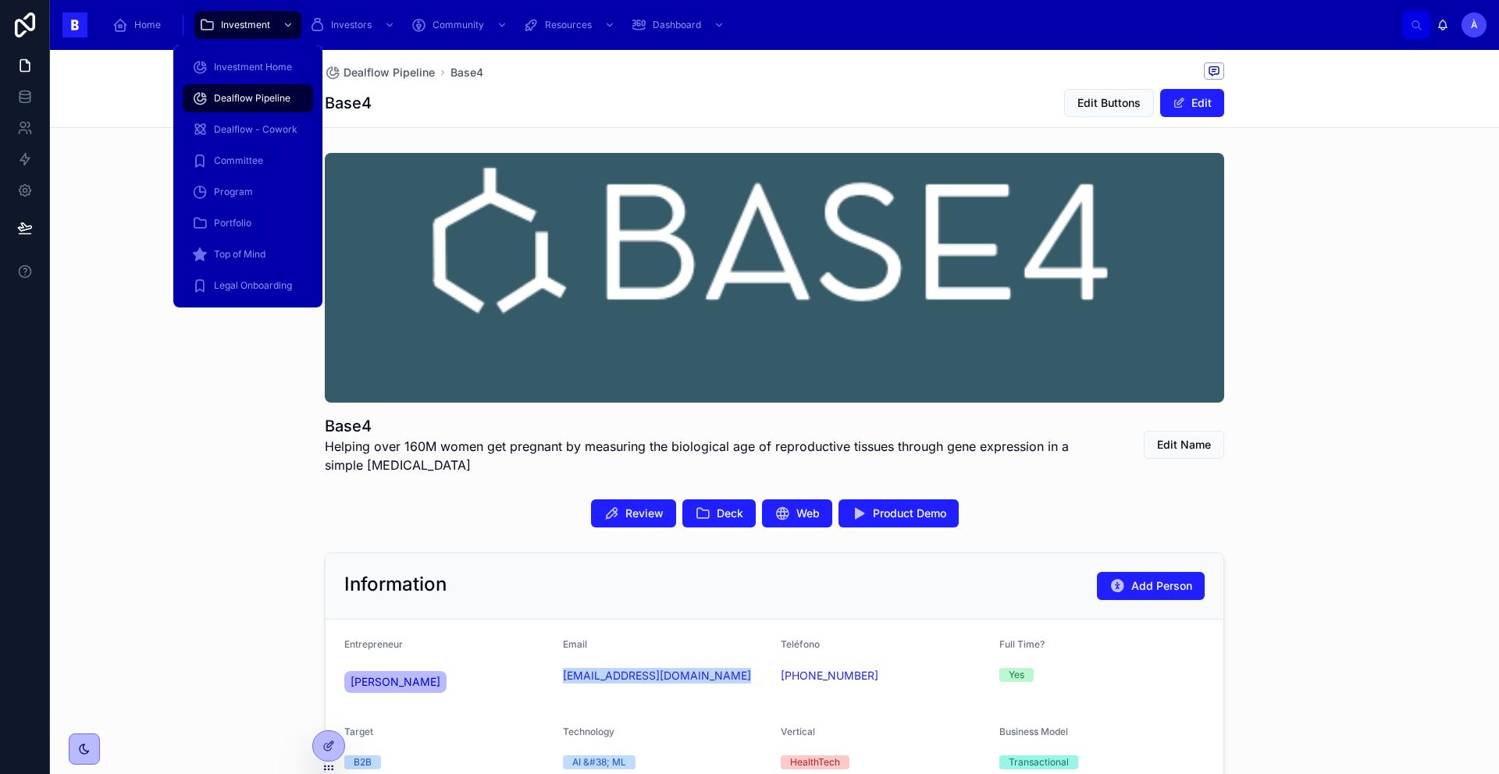
click at [281, 92] on span "Dealflow Pipeline" at bounding box center [252, 98] width 77 height 12
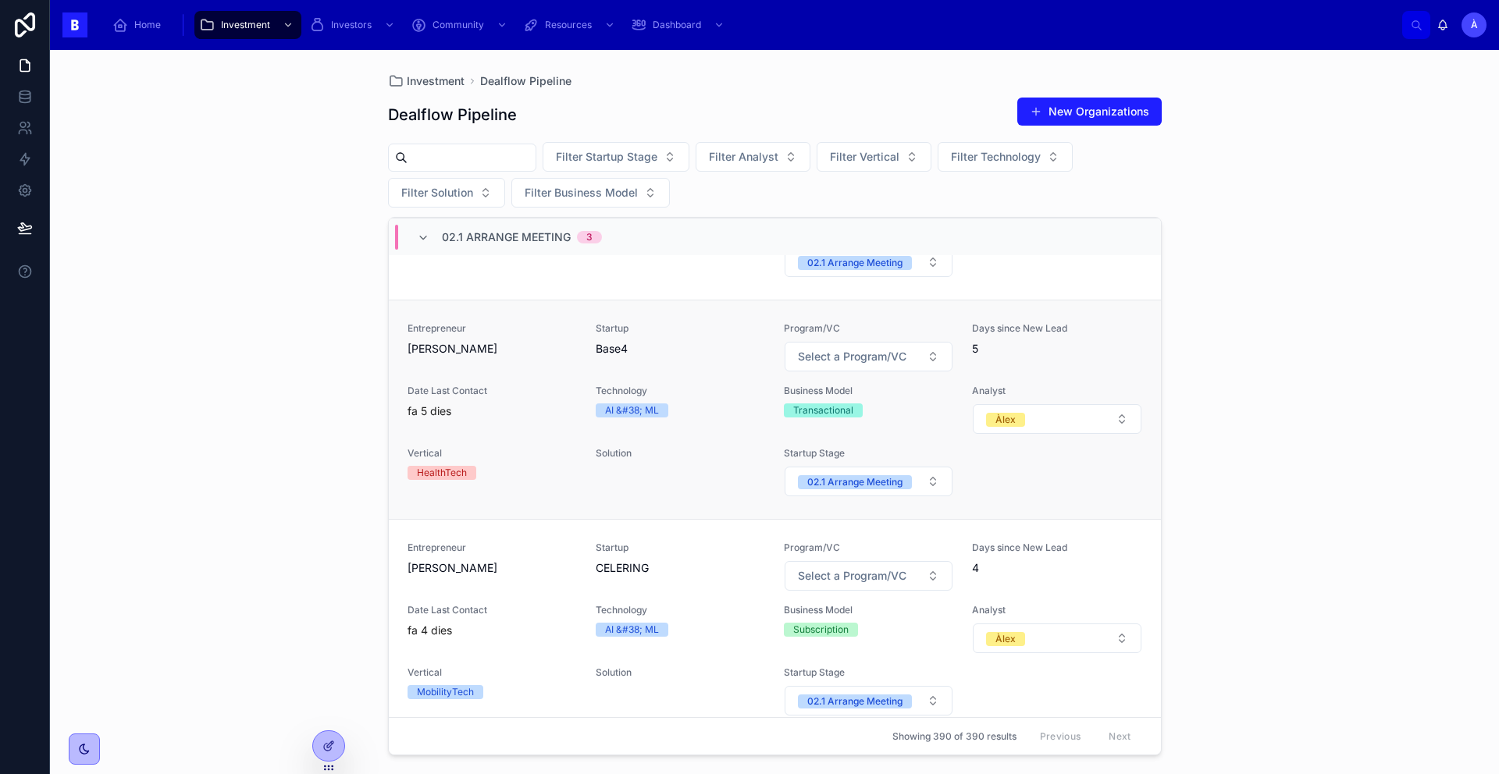
scroll to position [387, 0]
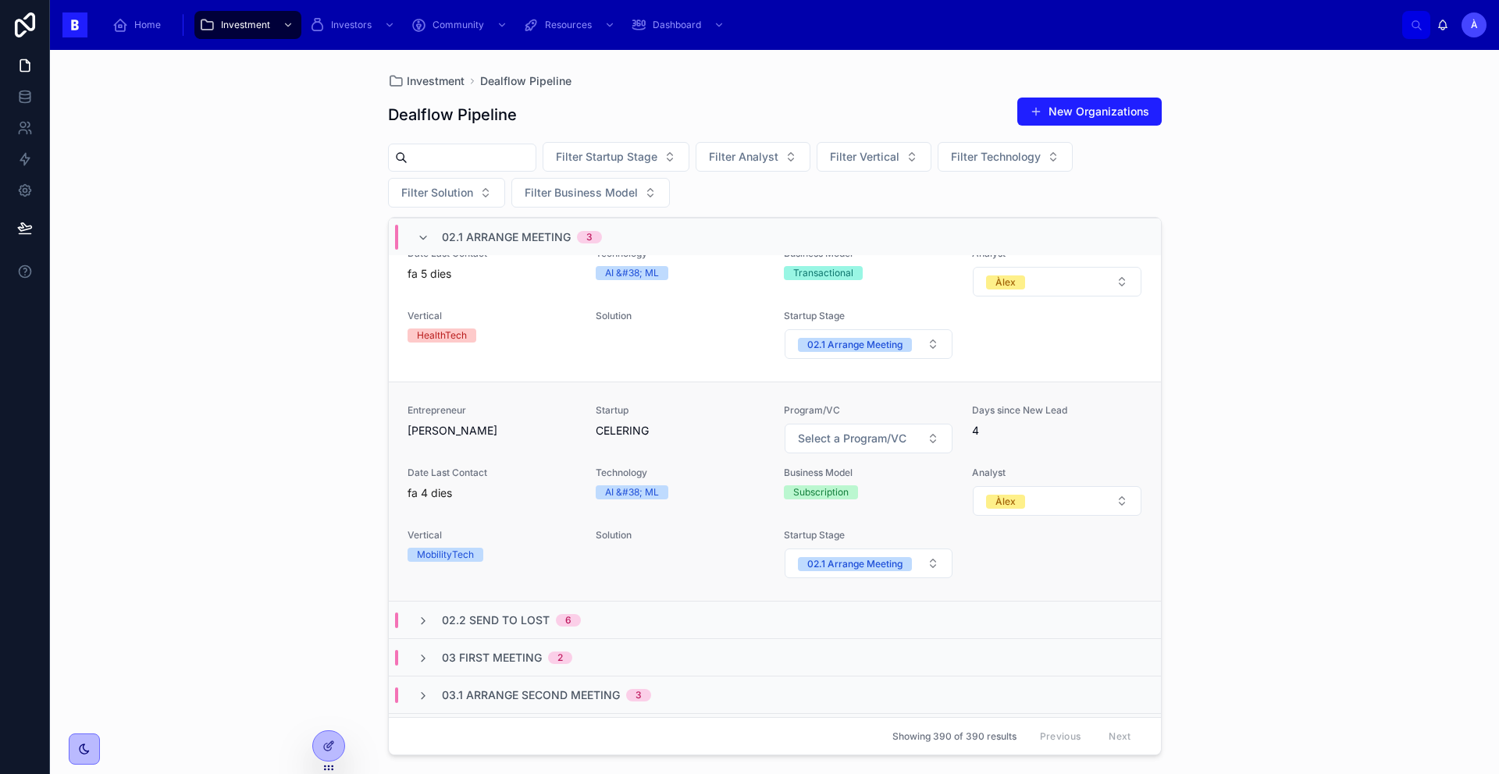
click at [528, 425] on span "[PERSON_NAME]" at bounding box center [491, 431] width 169 height 16
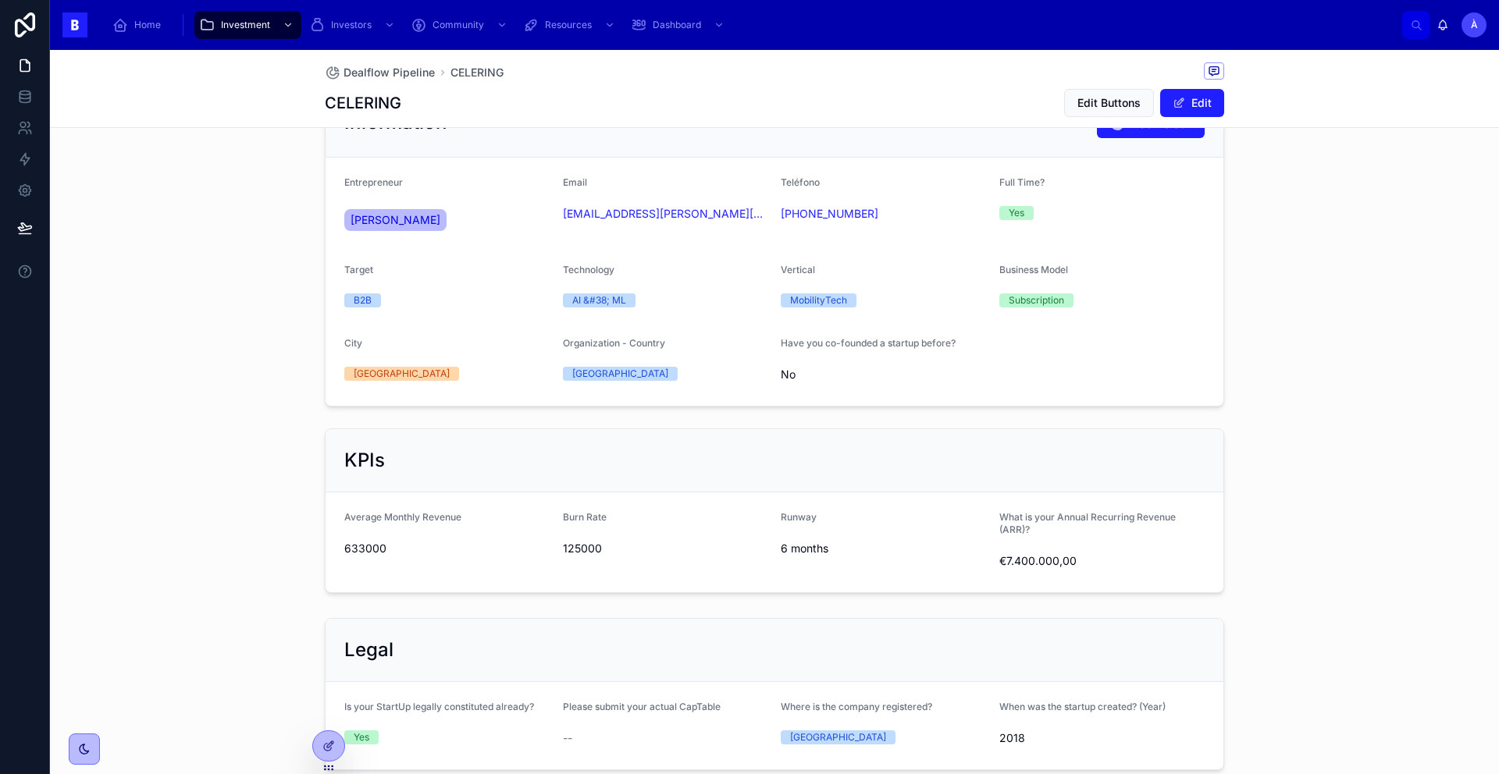
scroll to position [949, 0]
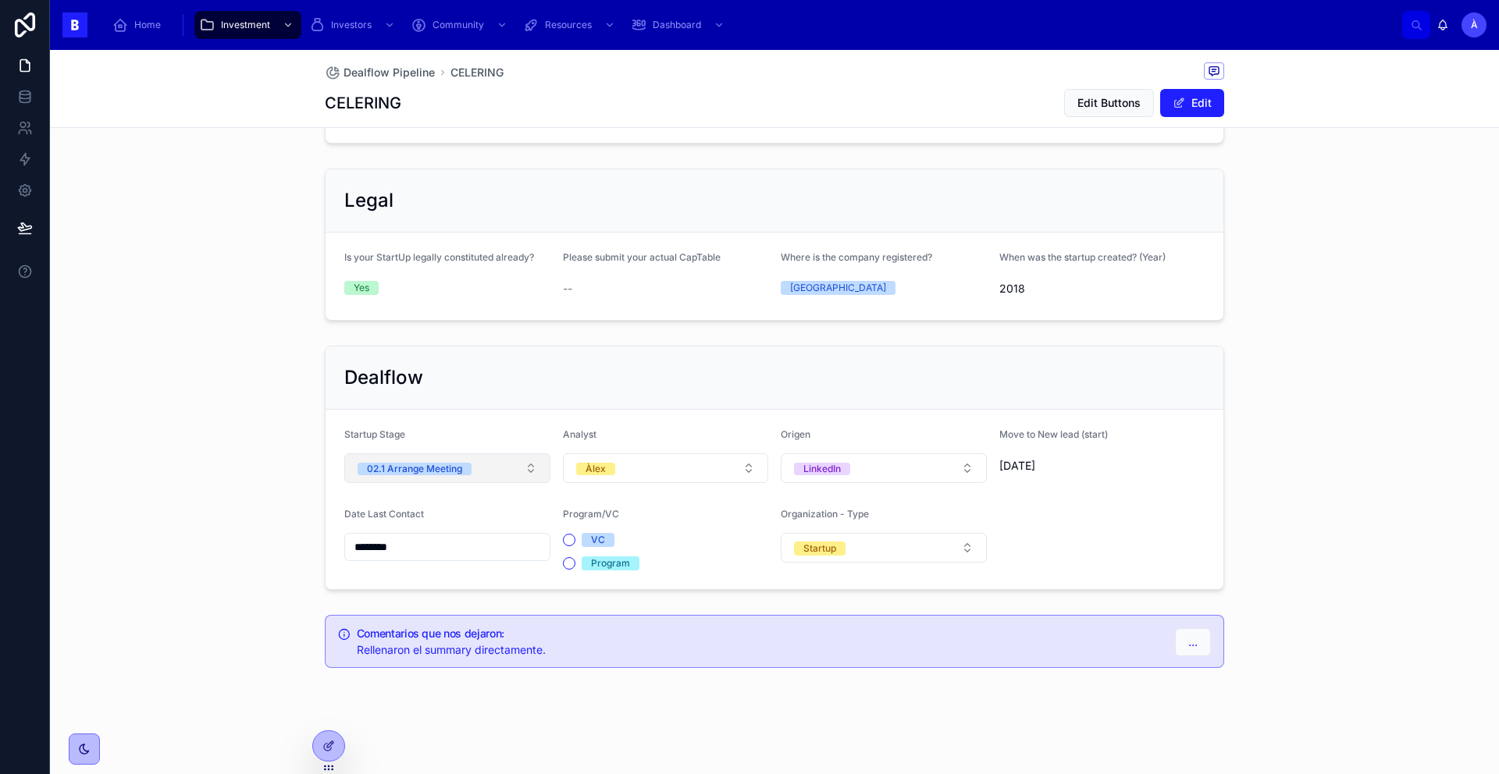
click at [500, 473] on button "02.1 Arrange Meeting" at bounding box center [447, 469] width 206 height 30
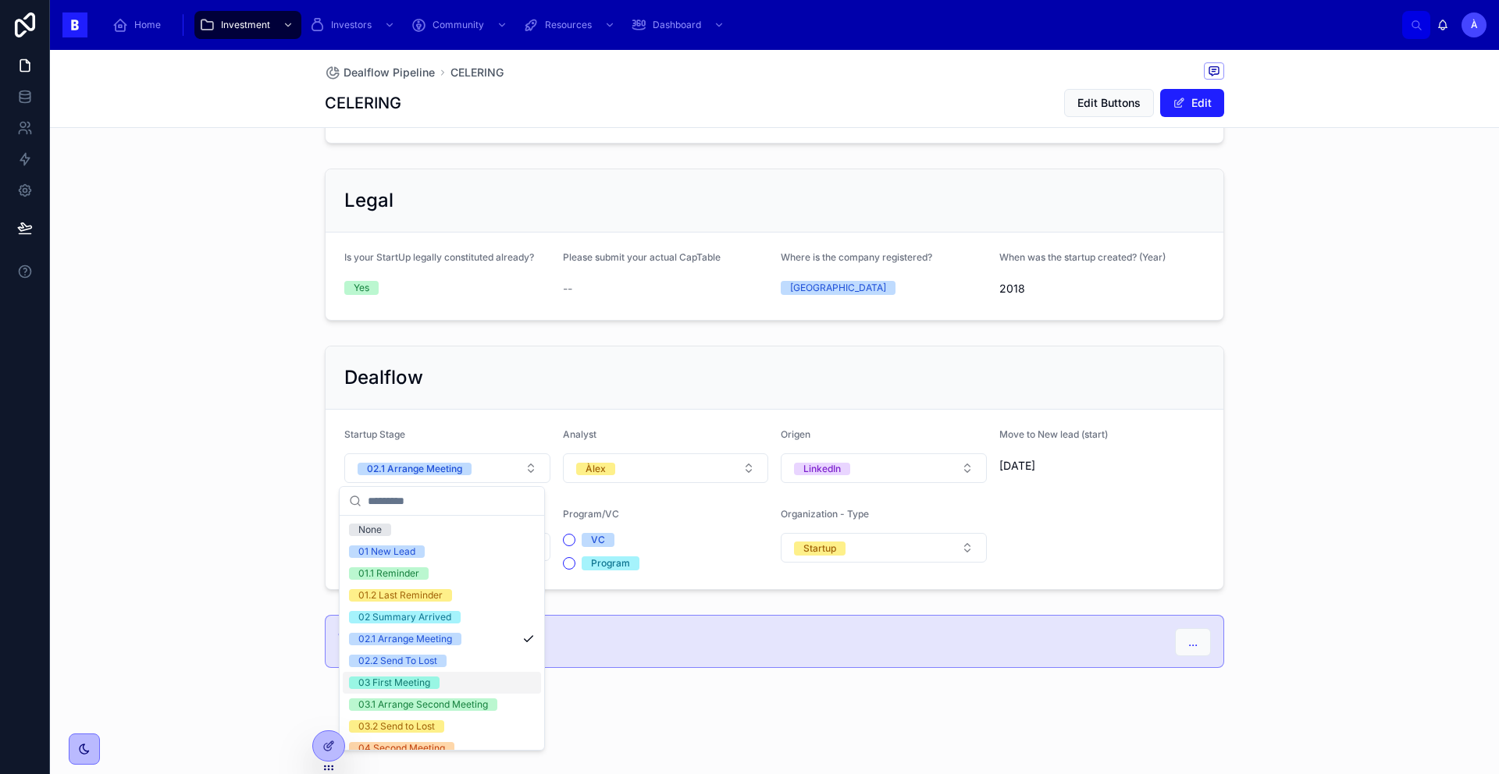
click at [436, 678] on span "03 First Meeting" at bounding box center [394, 683] width 91 height 12
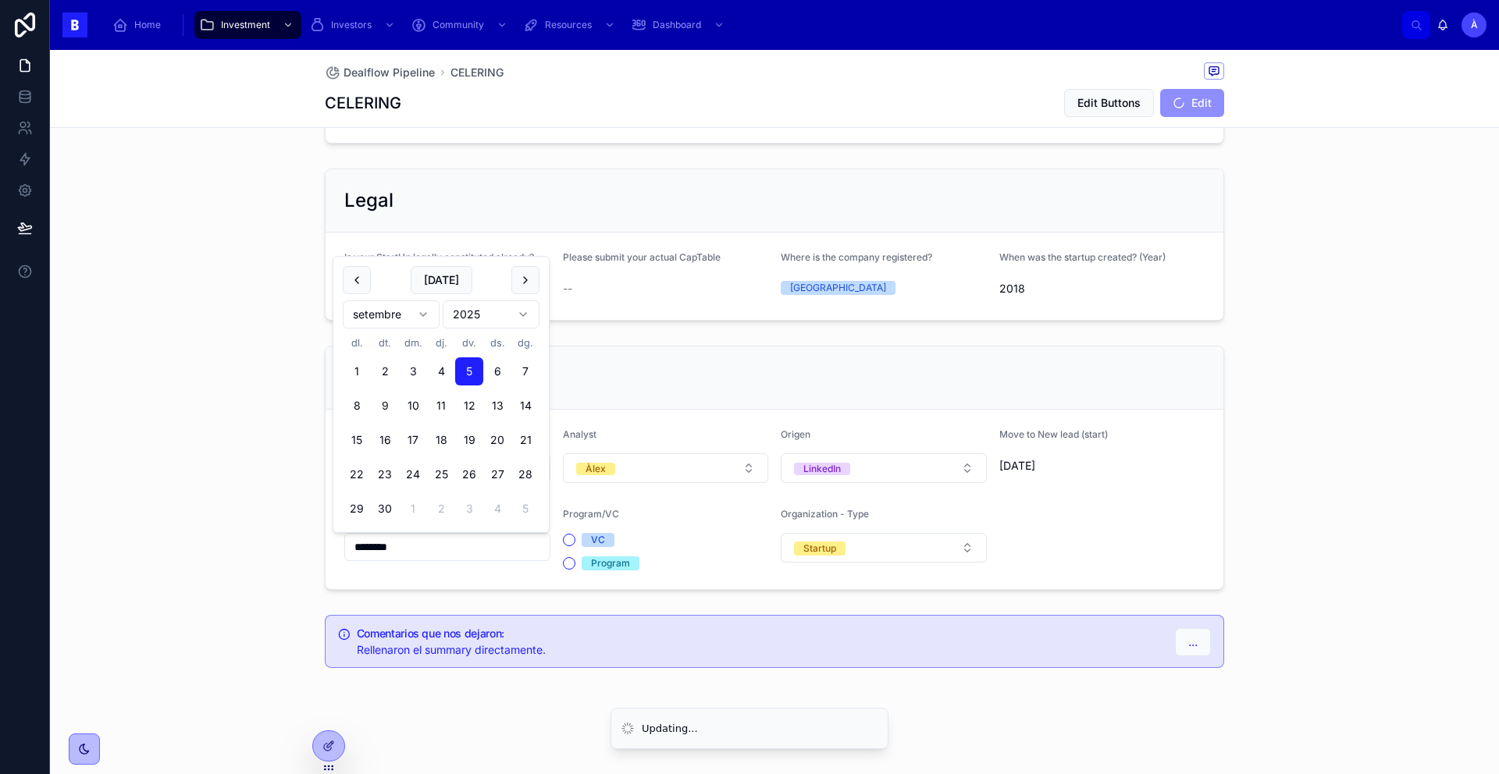
click at [455, 551] on input "********" at bounding box center [447, 547] width 205 height 22
click at [446, 272] on button "[DATE]" at bounding box center [442, 280] width 62 height 28
type input "********"
click at [446, 272] on span "[DATE]" at bounding box center [442, 280] width 62 height 28
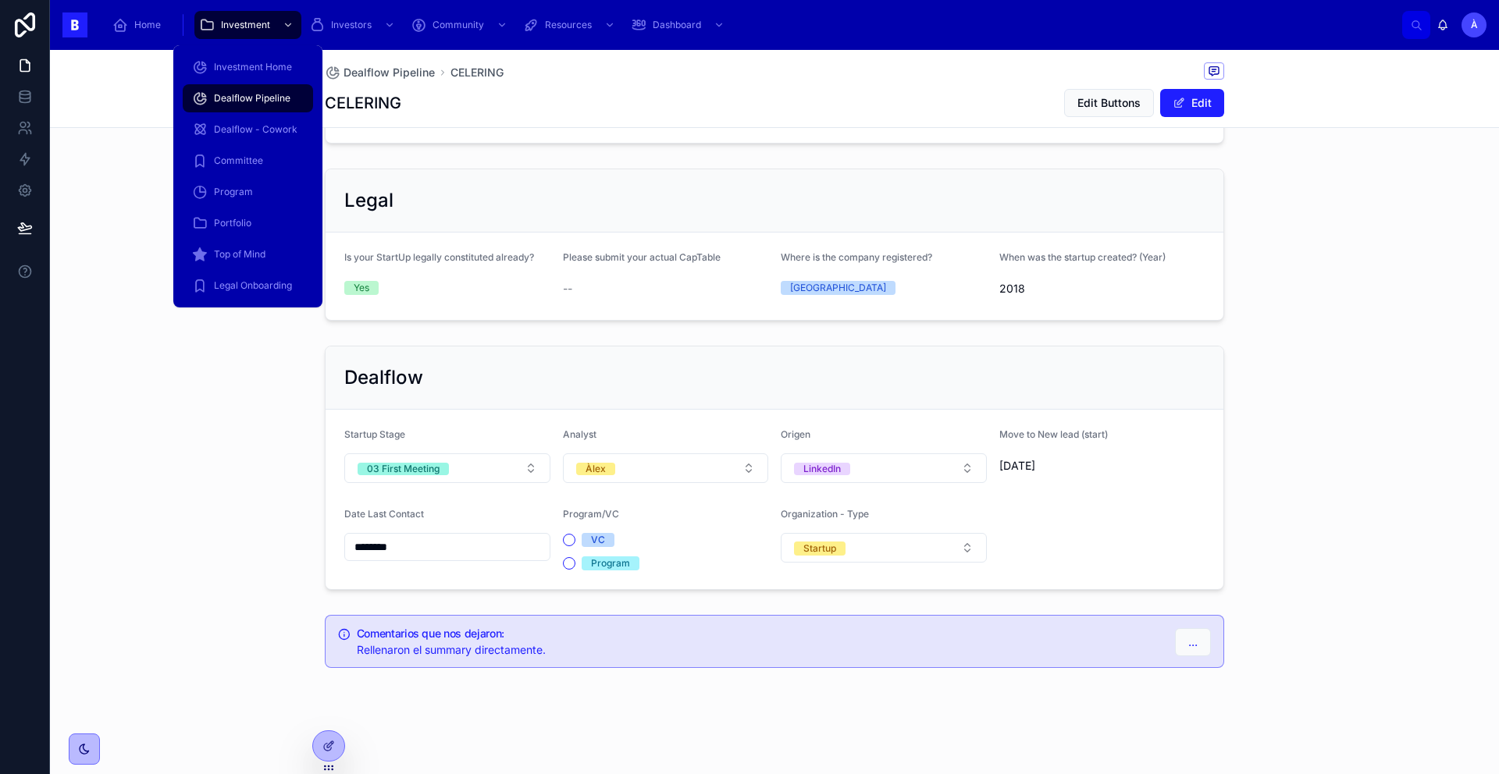
click at [266, 88] on div "Dealflow Pipeline" at bounding box center [248, 98] width 112 height 25
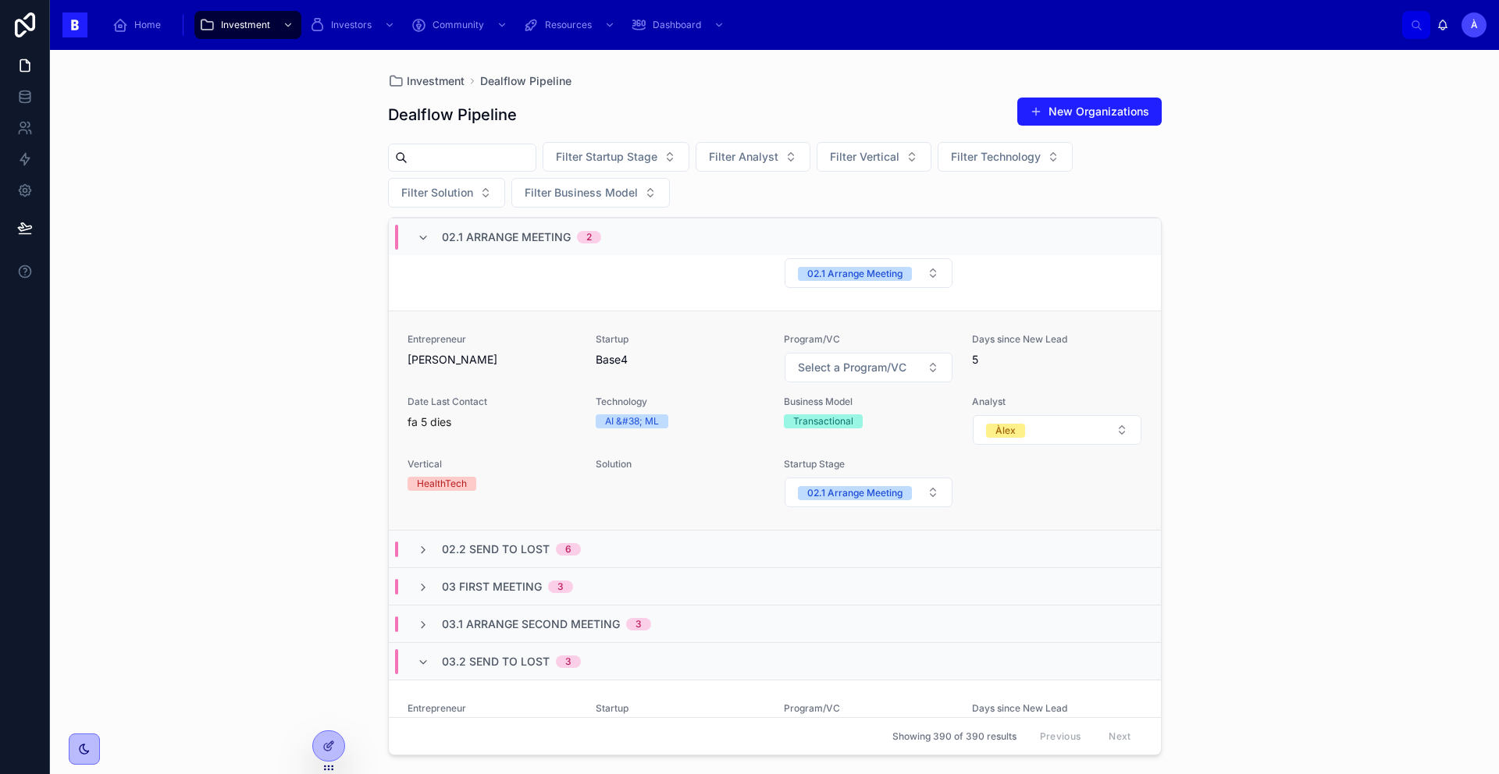
scroll to position [295, 0]
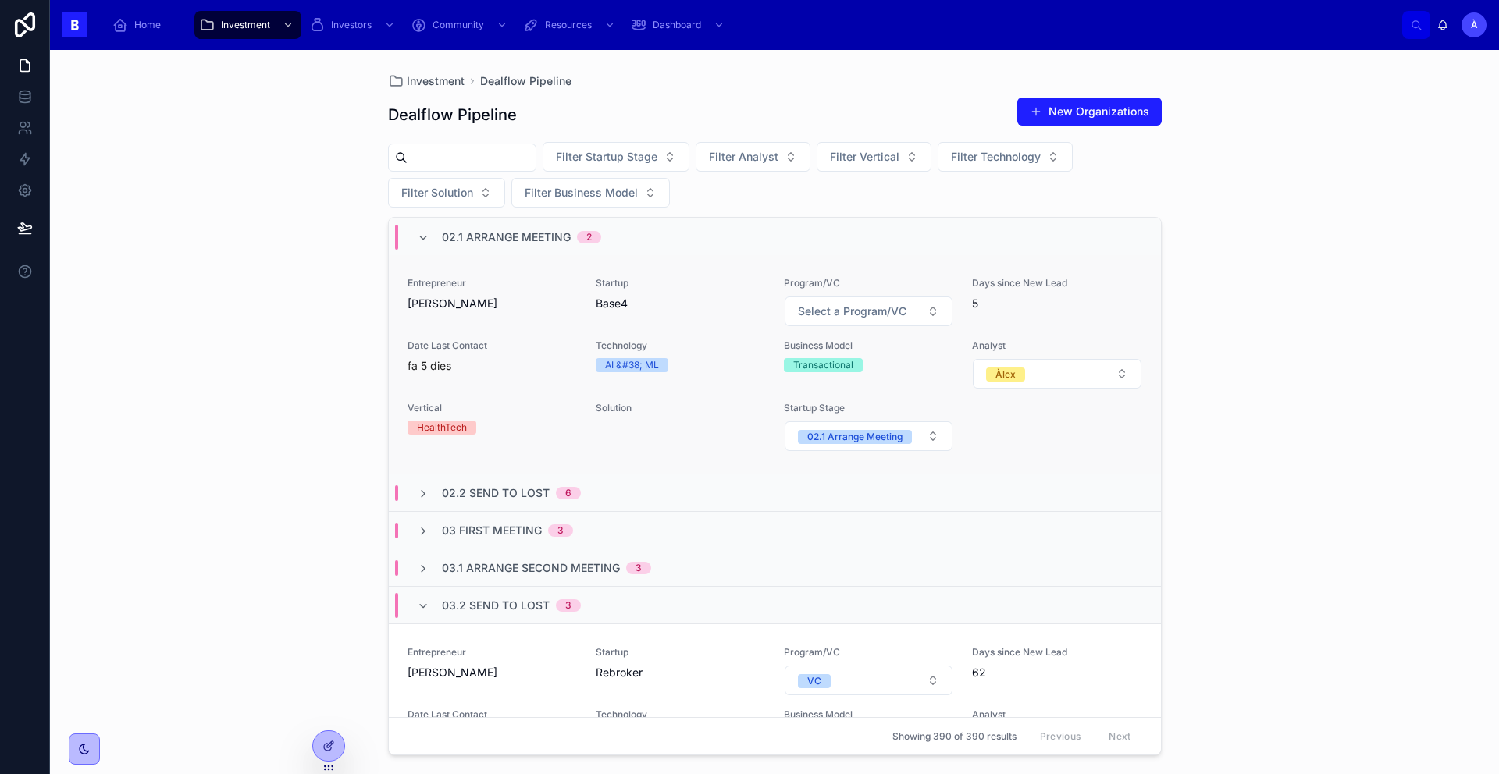
click at [471, 356] on div "Date Last Contact fa 5 dies" at bounding box center [491, 357] width 169 height 34
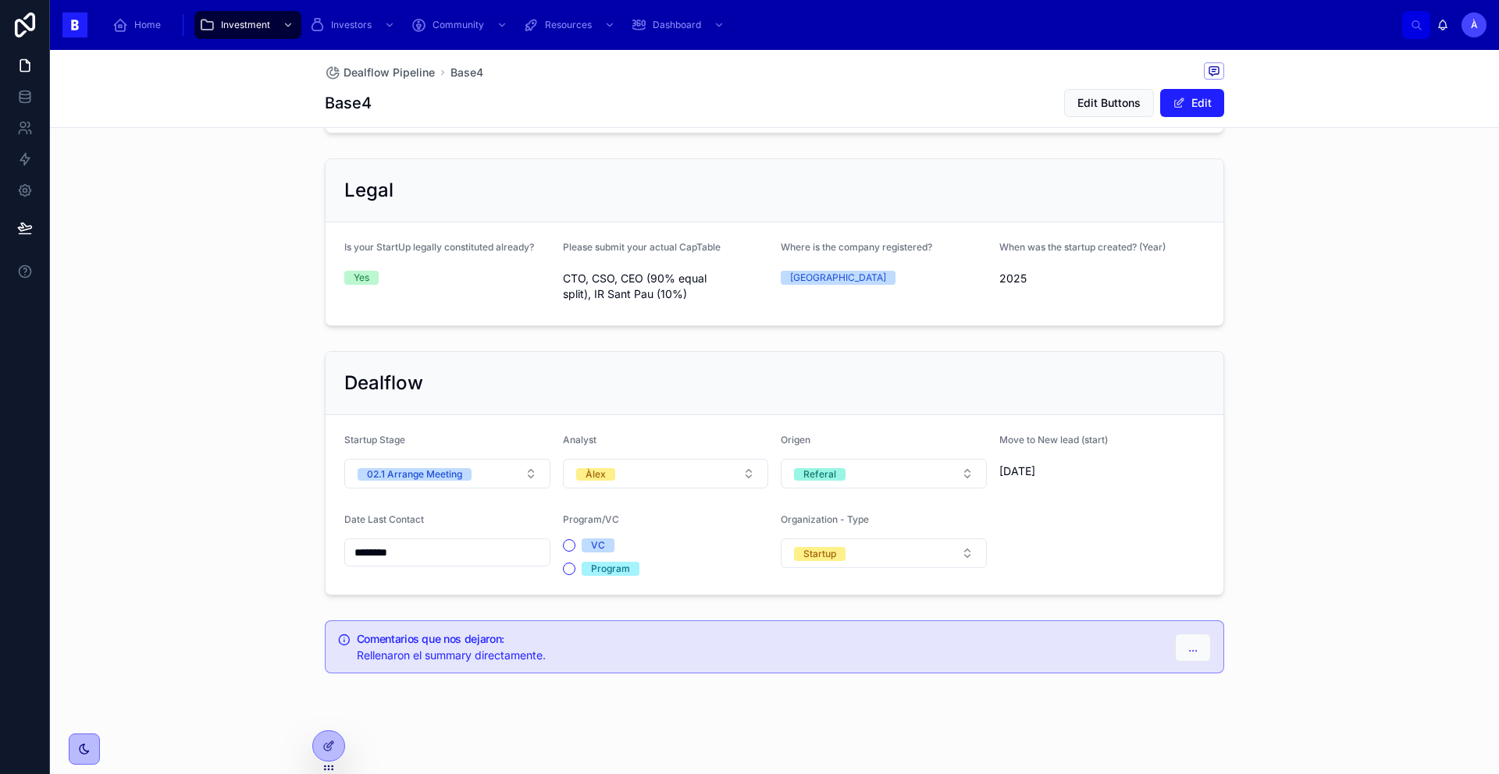
scroll to position [927, 0]
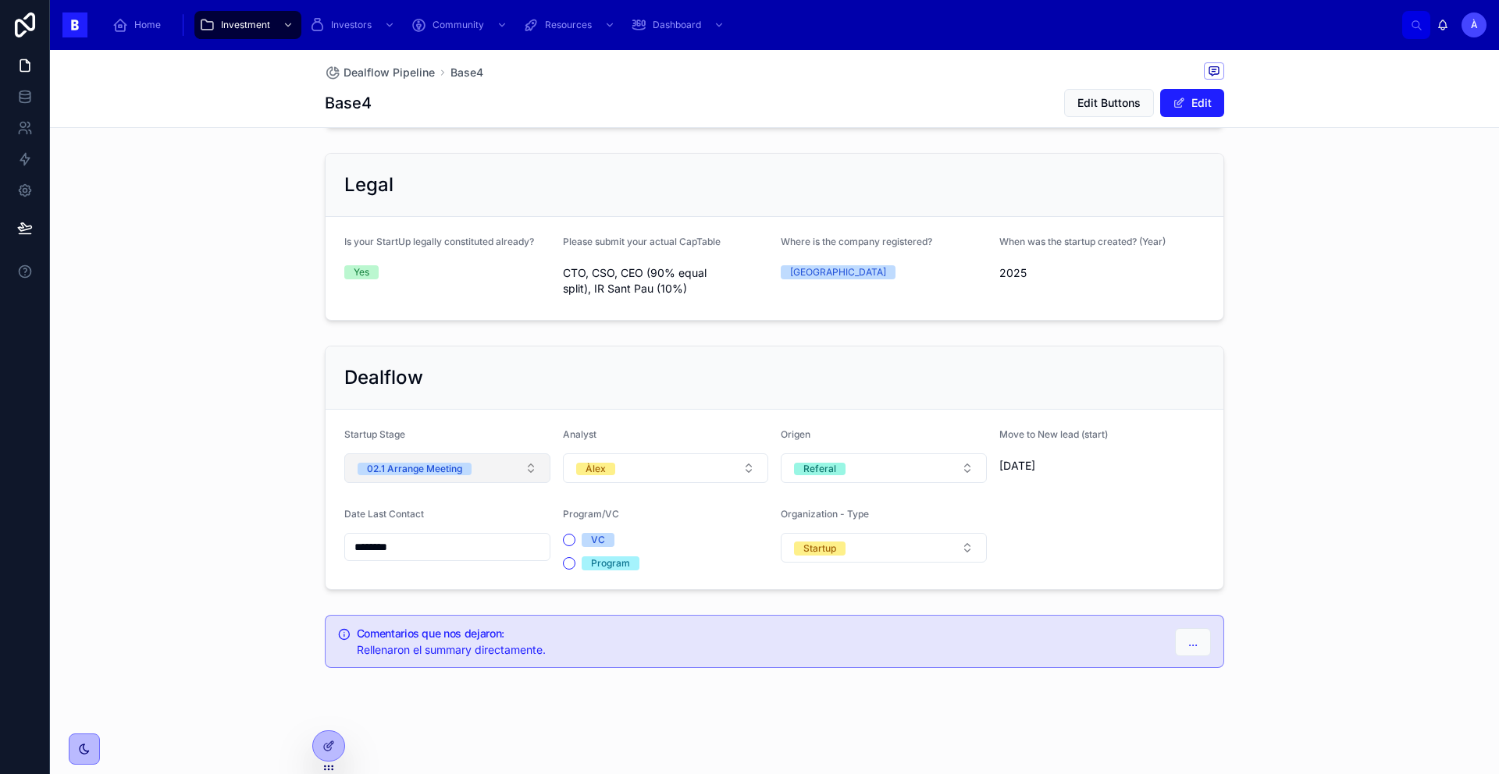
click at [453, 468] on div "02.1 Arrange Meeting" at bounding box center [414, 469] width 95 height 12
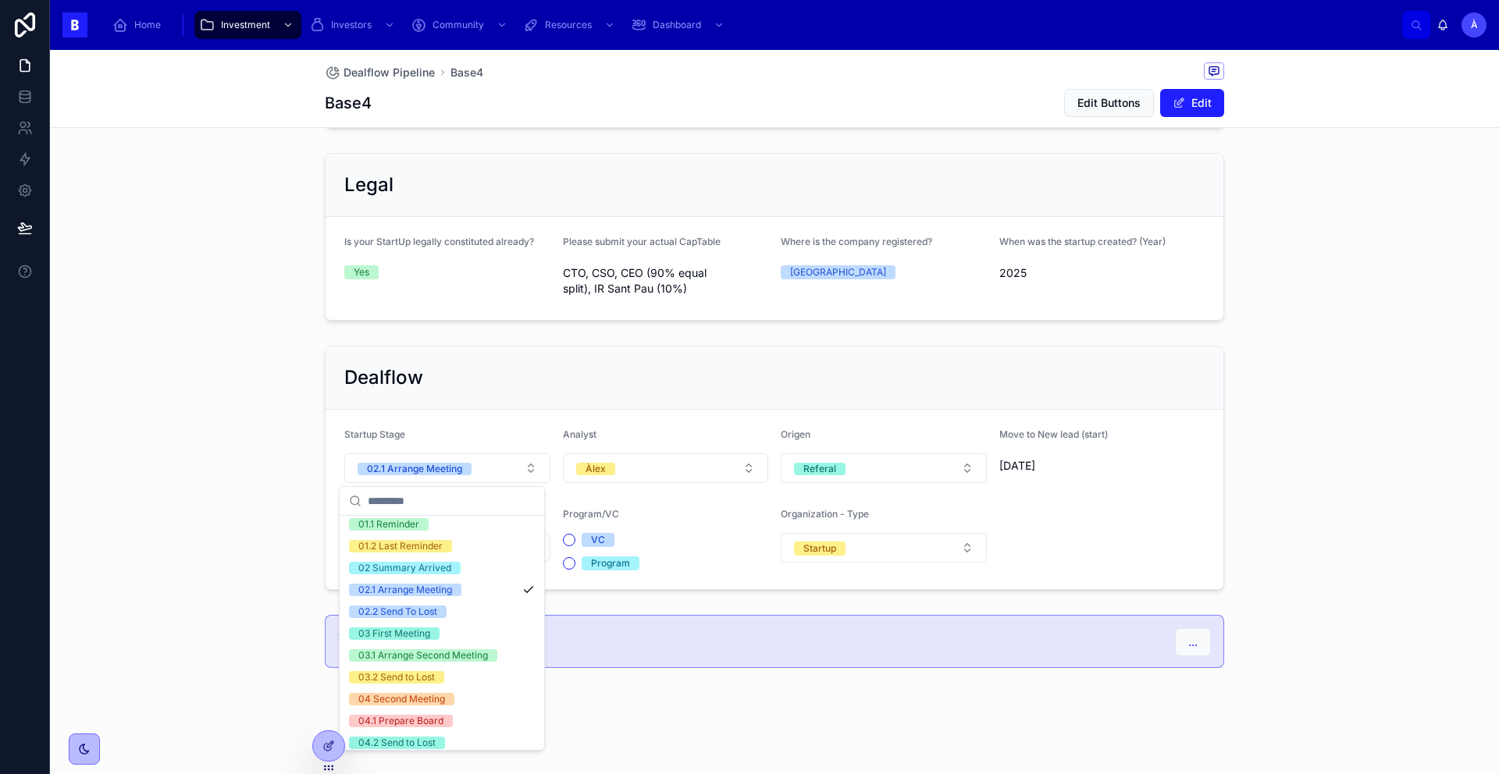
scroll to position [43, 0]
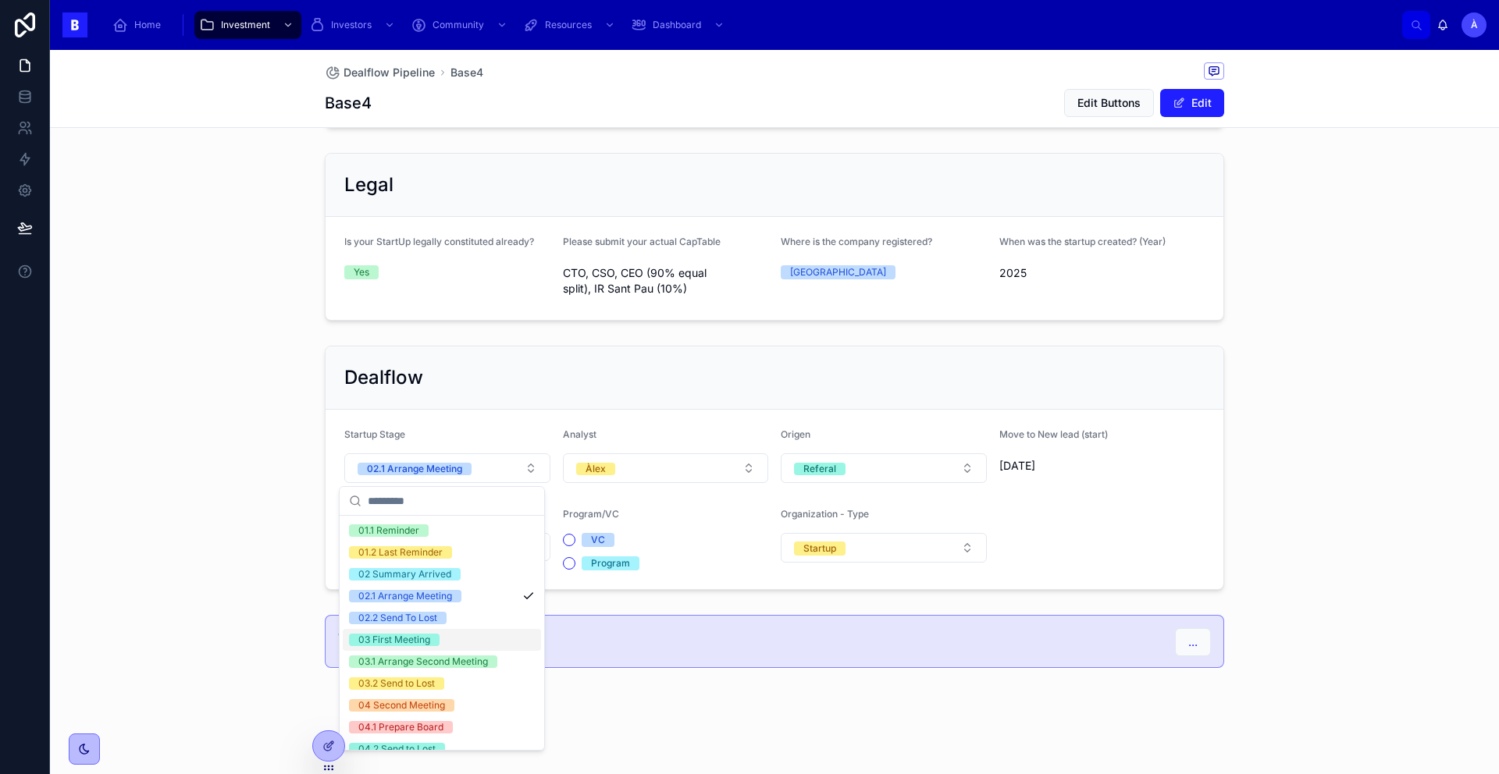
click at [418, 635] on div "03 First Meeting" at bounding box center [394, 640] width 72 height 12
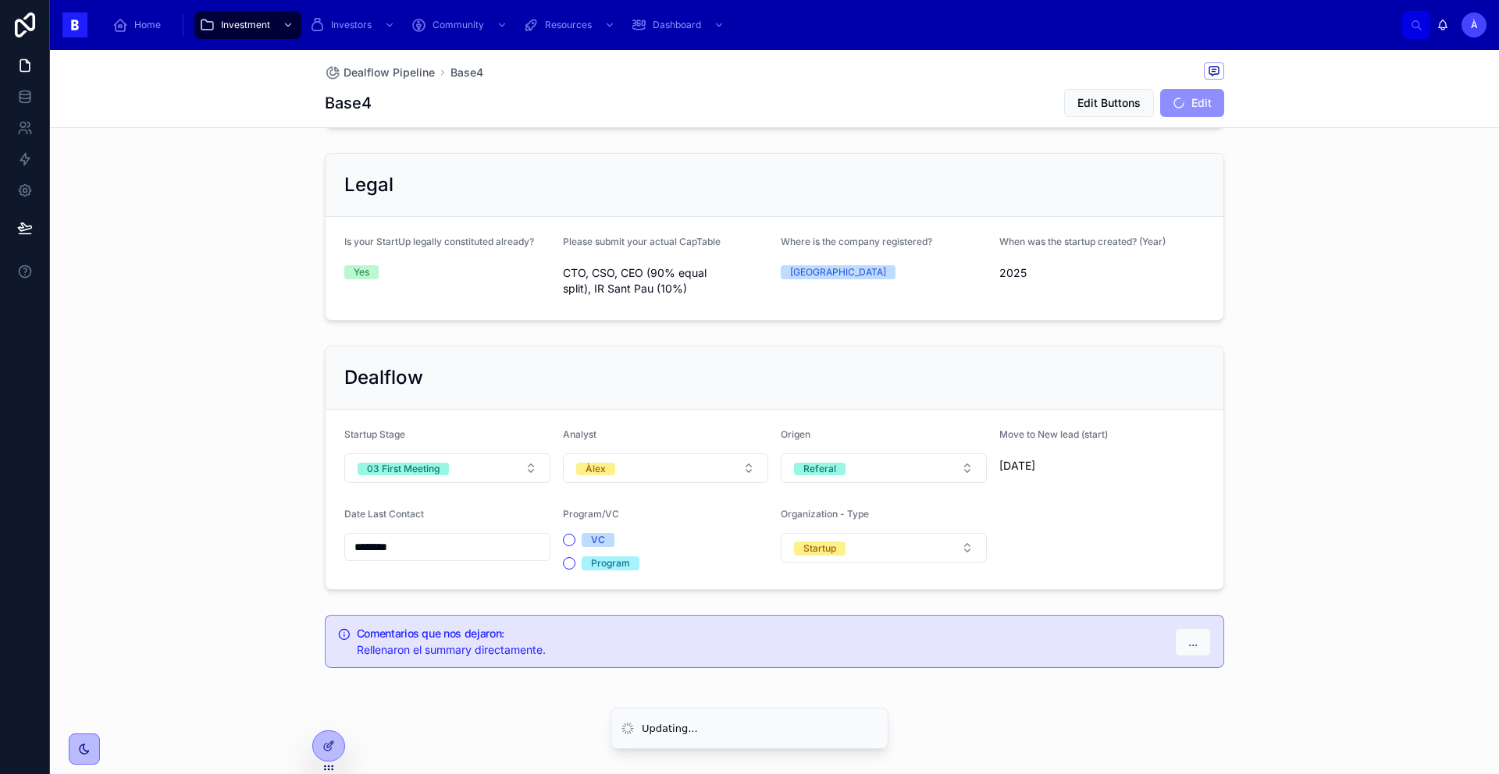
click at [400, 559] on div "********" at bounding box center [447, 547] width 206 height 28
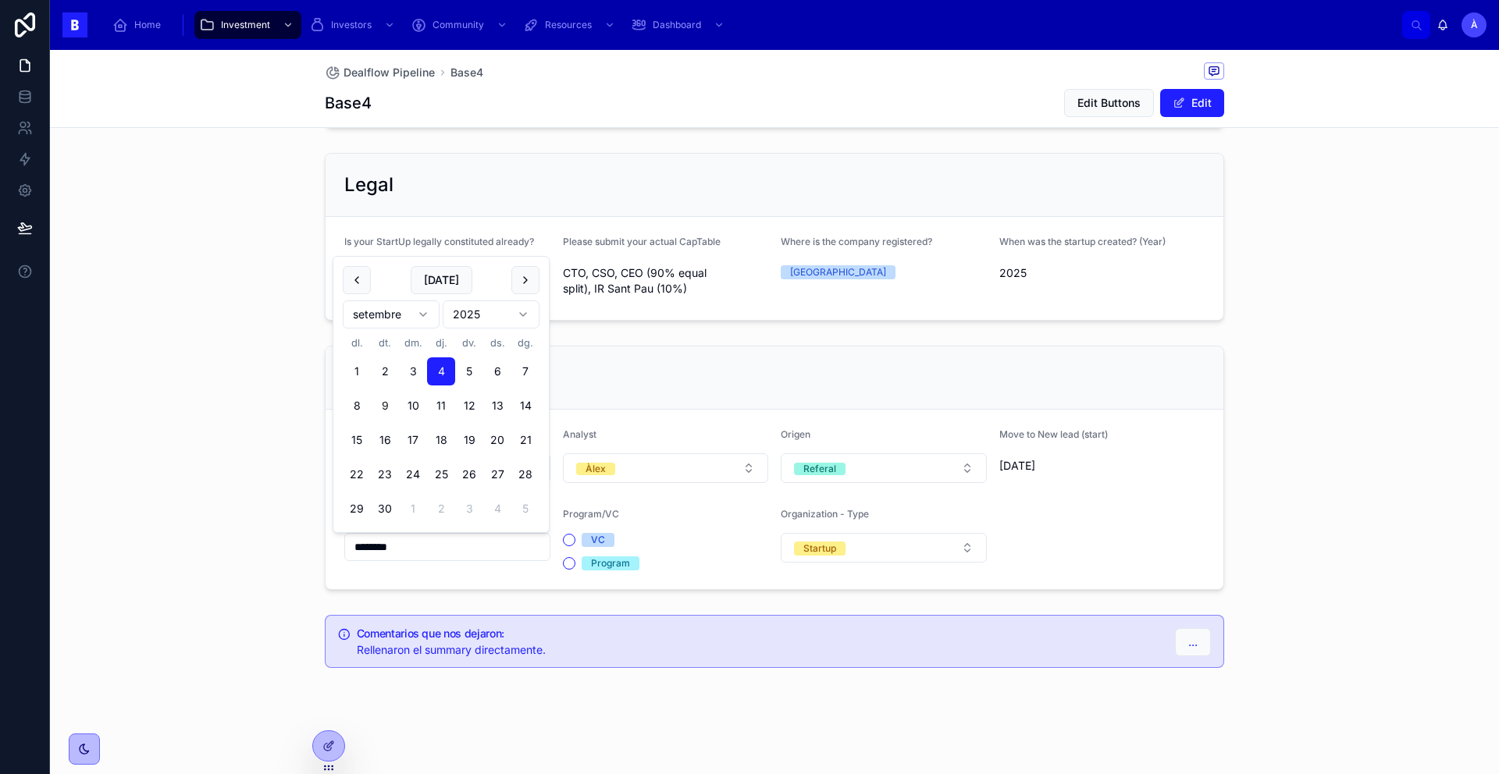
click at [422, 545] on input "********" at bounding box center [447, 547] width 205 height 22
click at [432, 286] on button "[DATE]" at bounding box center [442, 280] width 62 height 28
type input "********"
click at [433, 286] on span "[DATE]" at bounding box center [442, 280] width 62 height 28
click at [636, 398] on div "Dealflow" at bounding box center [775, 378] width 898 height 63
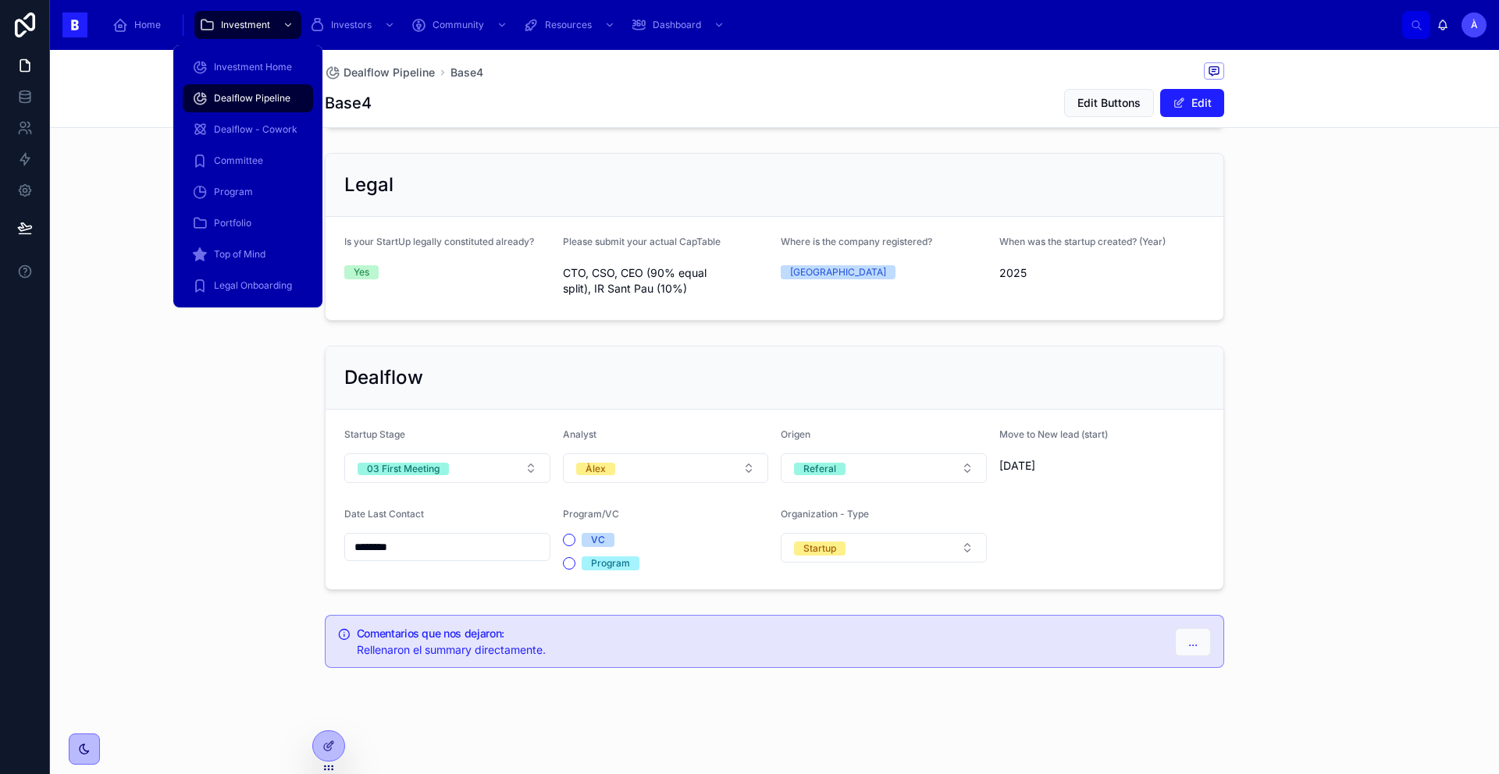
click at [221, 99] on span "Dealflow Pipeline" at bounding box center [252, 98] width 77 height 12
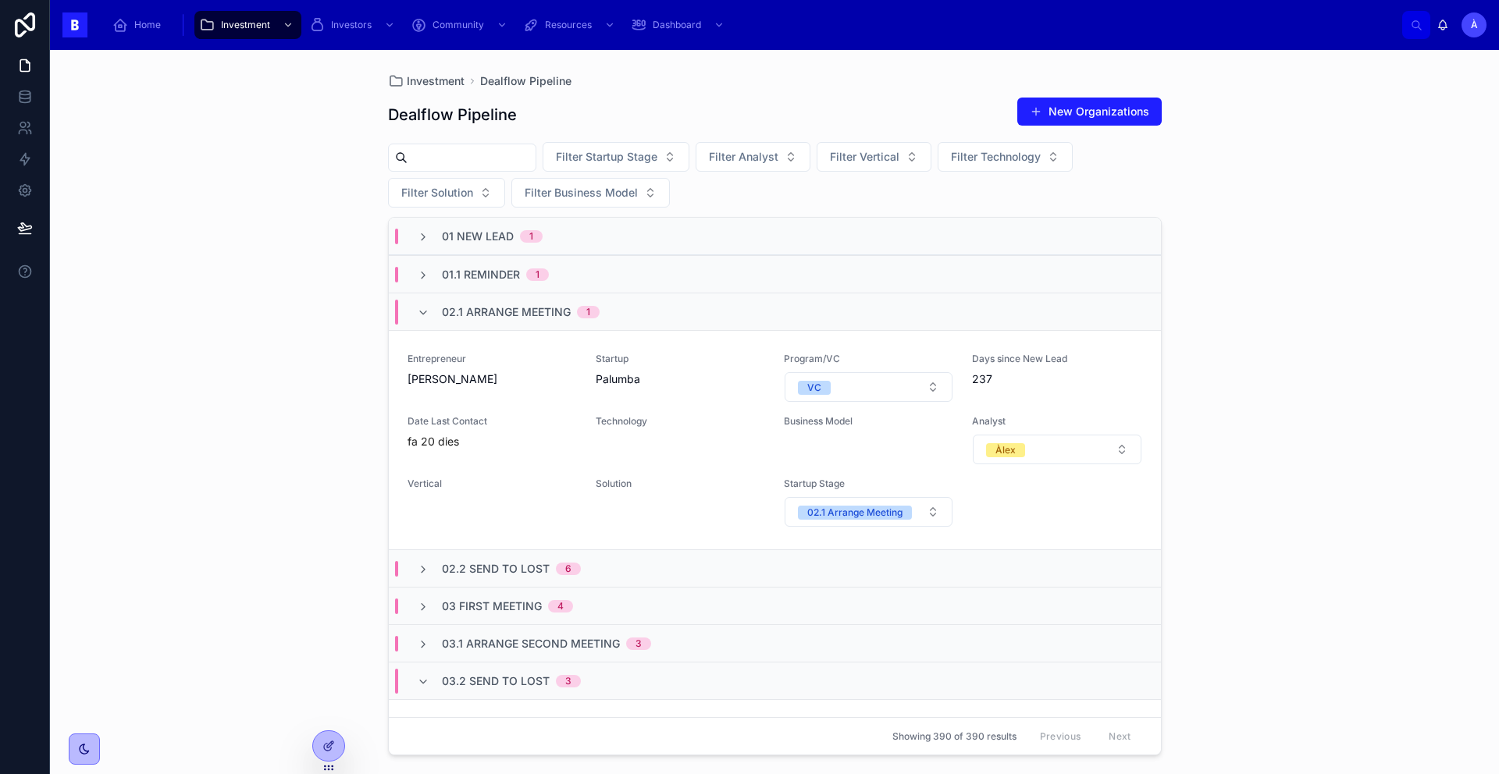
click at [442, 311] on span "02.1 Arrange Meeting" at bounding box center [506, 312] width 129 height 16
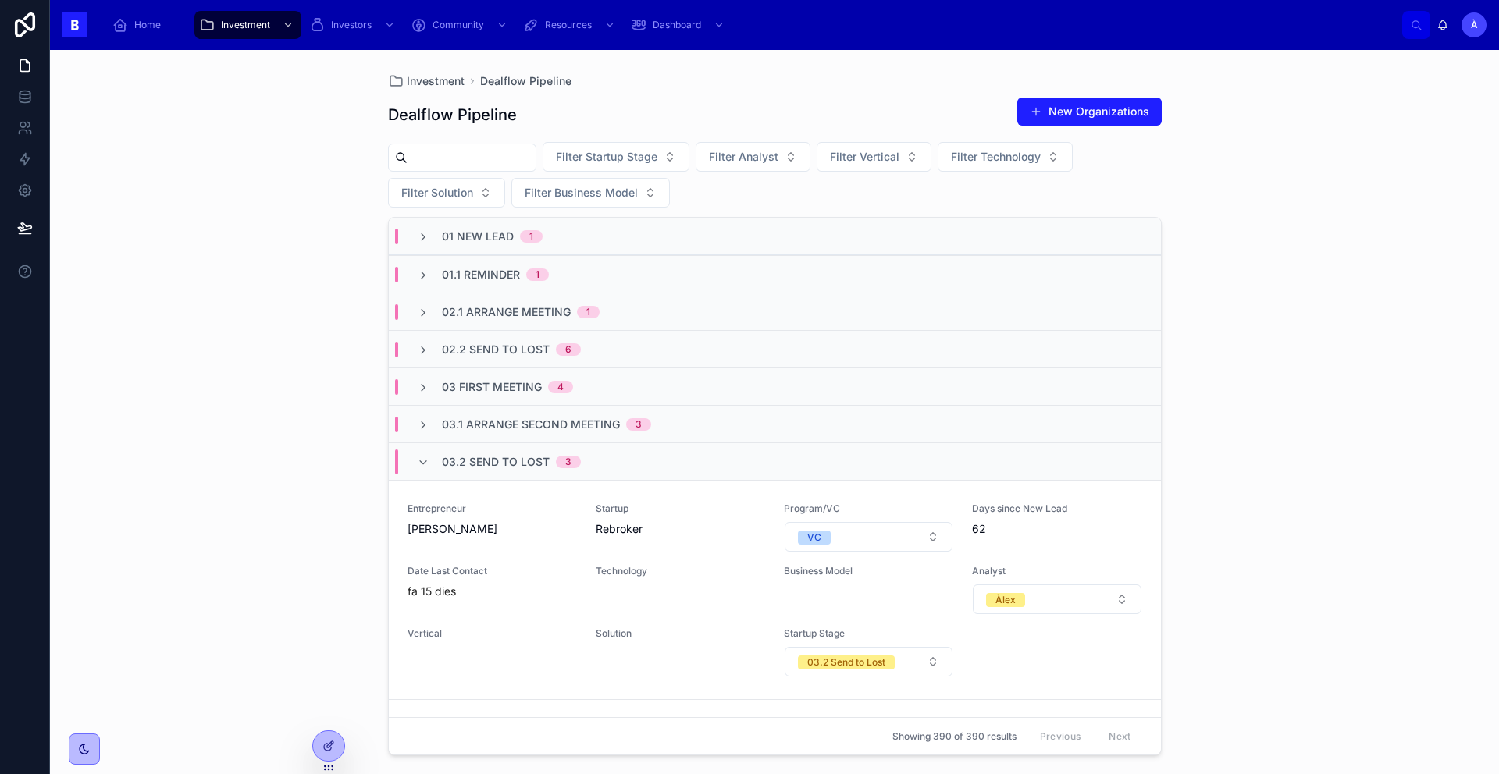
click at [464, 272] on span "01.1 Reminder" at bounding box center [481, 275] width 78 height 16
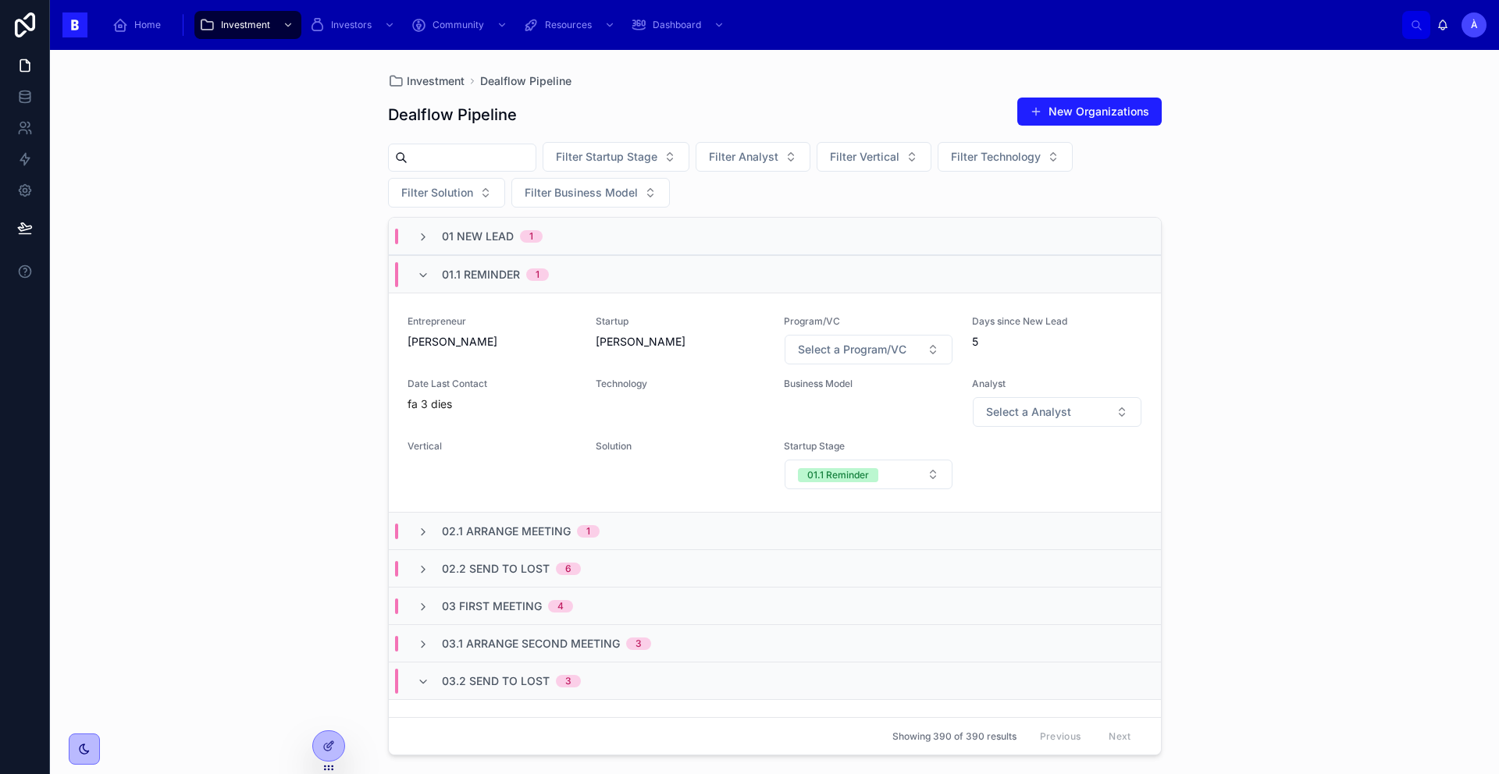
click at [464, 272] on span "01.1 Reminder" at bounding box center [481, 275] width 78 height 16
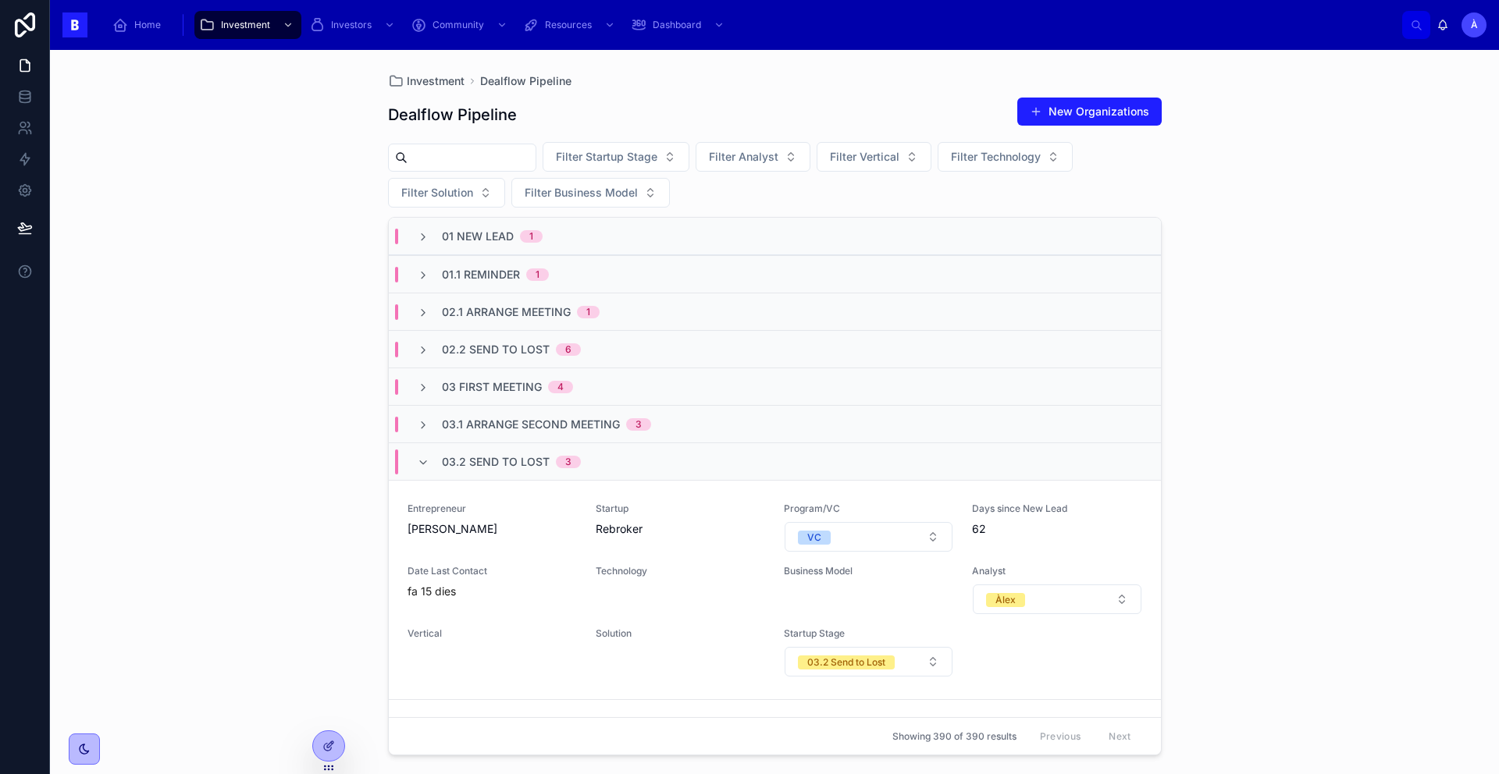
click at [457, 221] on div "01 New Lead 1" at bounding box center [775, 236] width 772 height 37
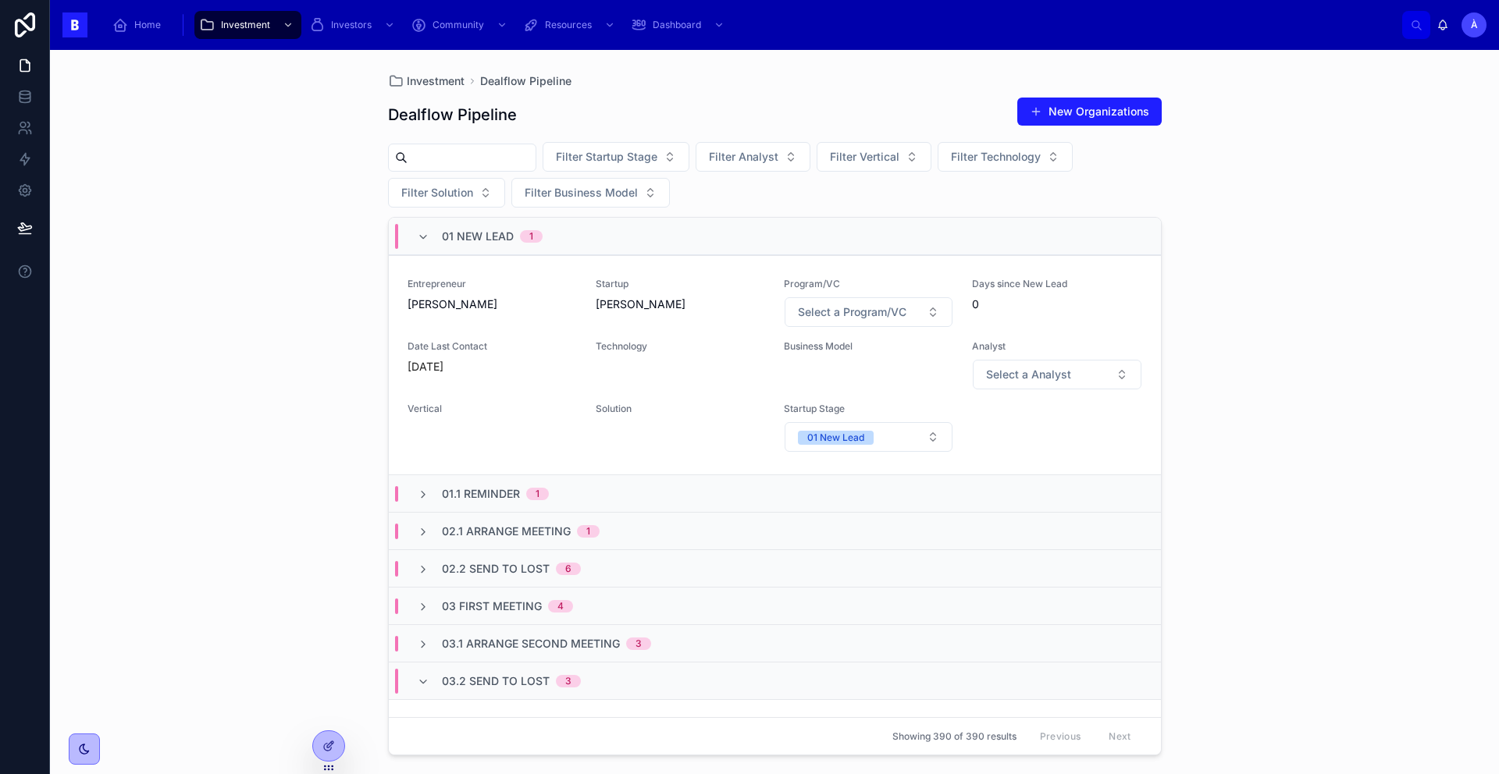
click at [457, 229] on span "01 New Lead" at bounding box center [478, 237] width 72 height 16
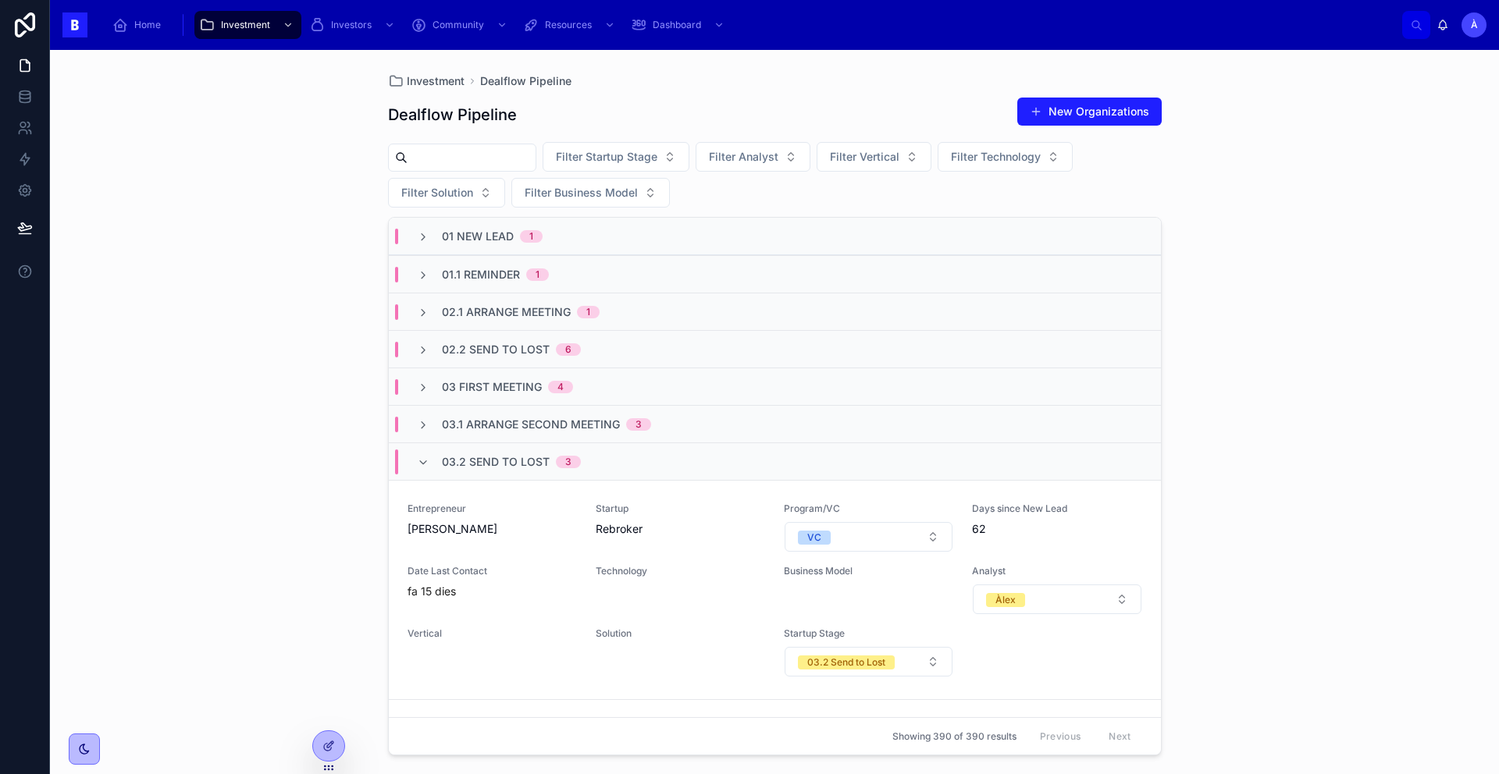
click at [468, 468] on span "03.2 Send to Lost" at bounding box center [496, 462] width 108 height 16
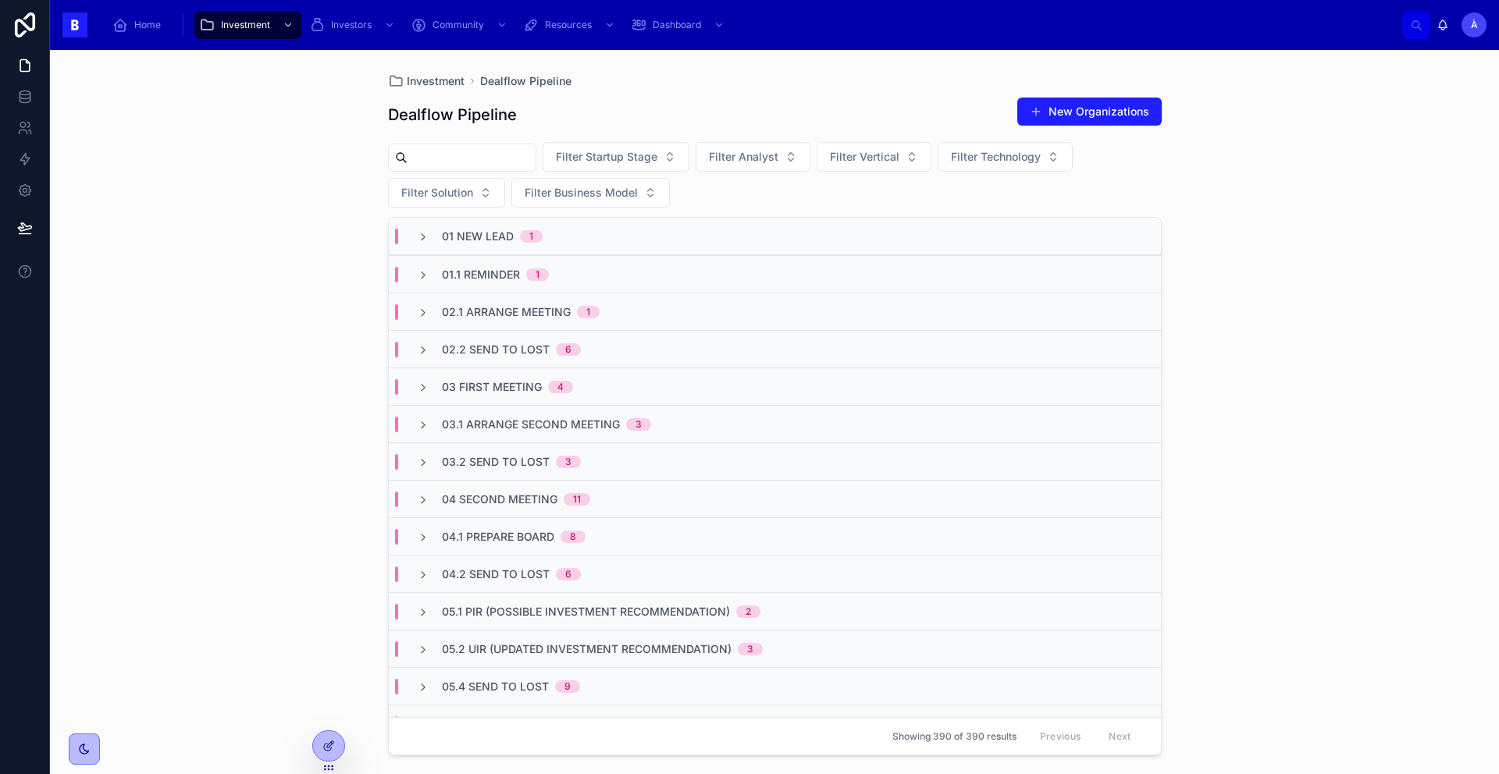
click at [480, 428] on span "03.1 Arrange Second Meeting" at bounding box center [531, 425] width 178 height 16
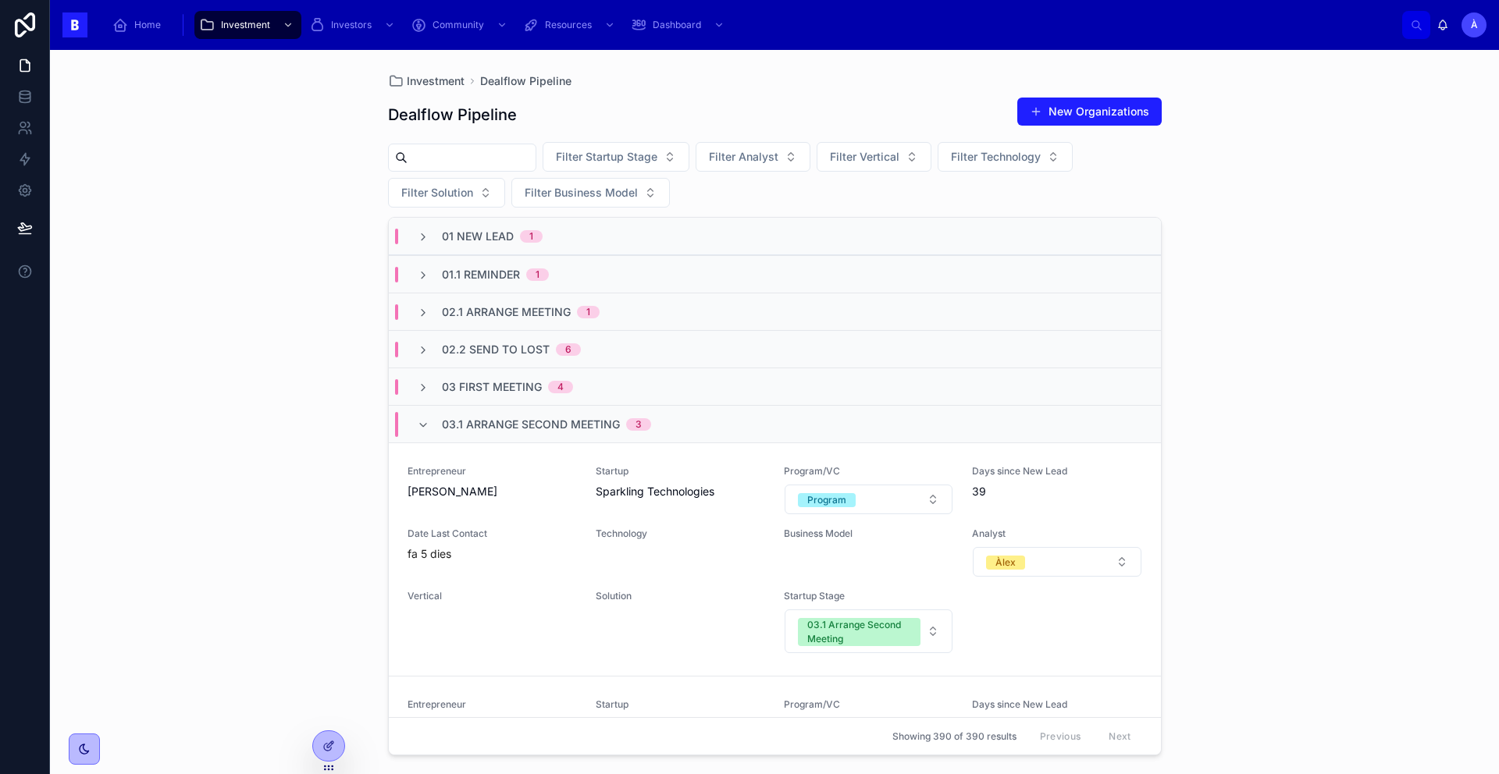
click at [477, 421] on span "03.1 Arrange Second Meeting" at bounding box center [531, 425] width 178 height 16
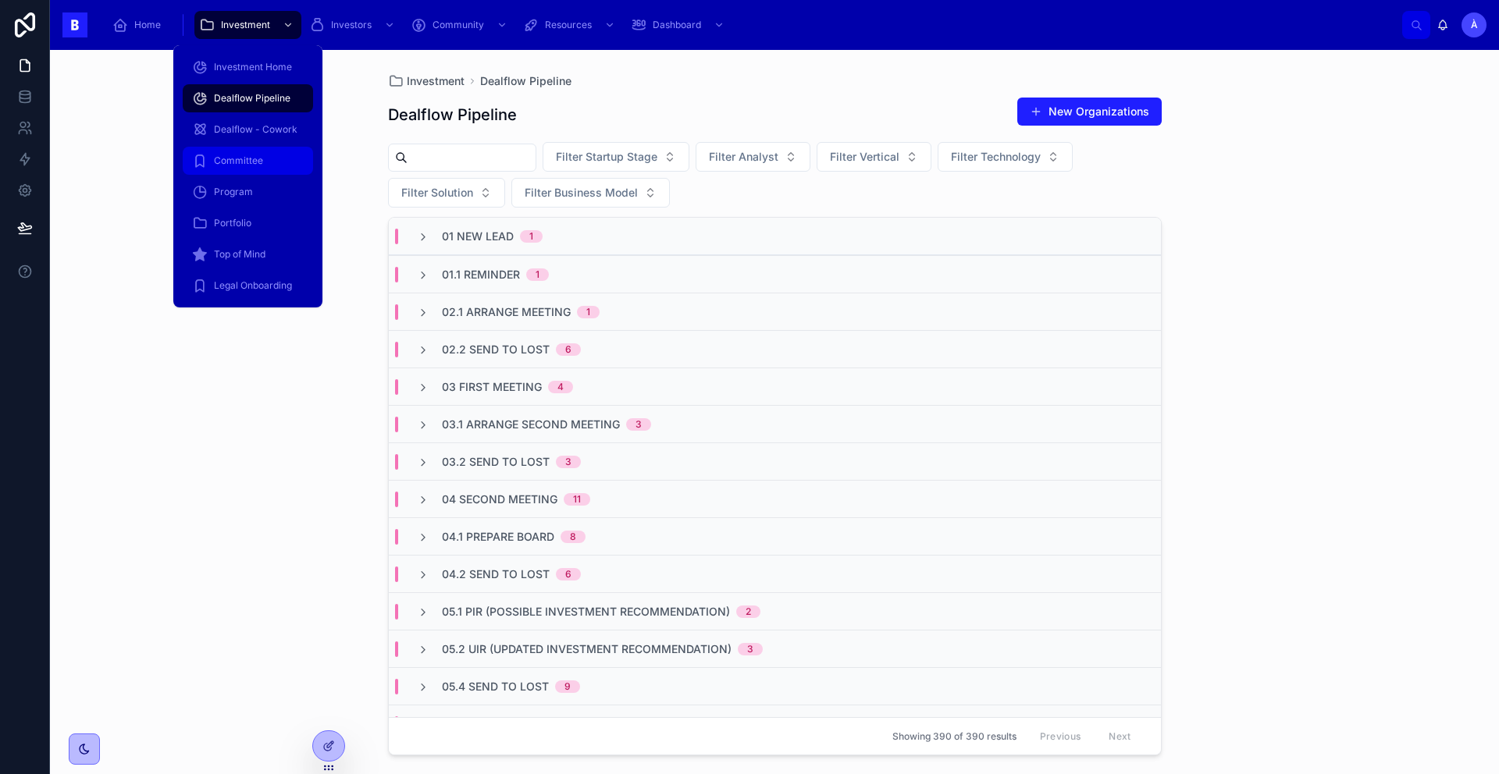
click at [245, 162] on span "Committee" at bounding box center [238, 161] width 49 height 12
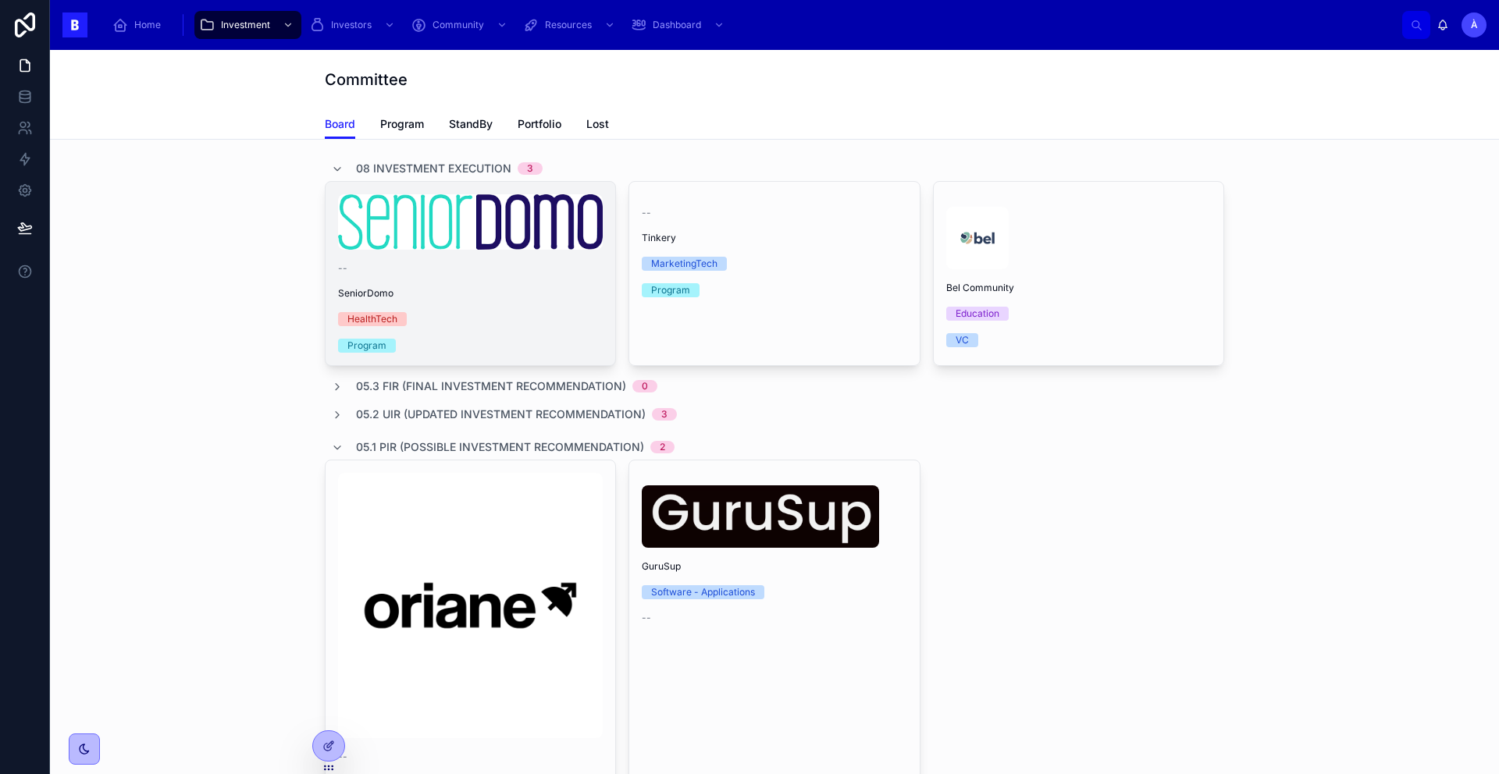
scroll to position [53, 0]
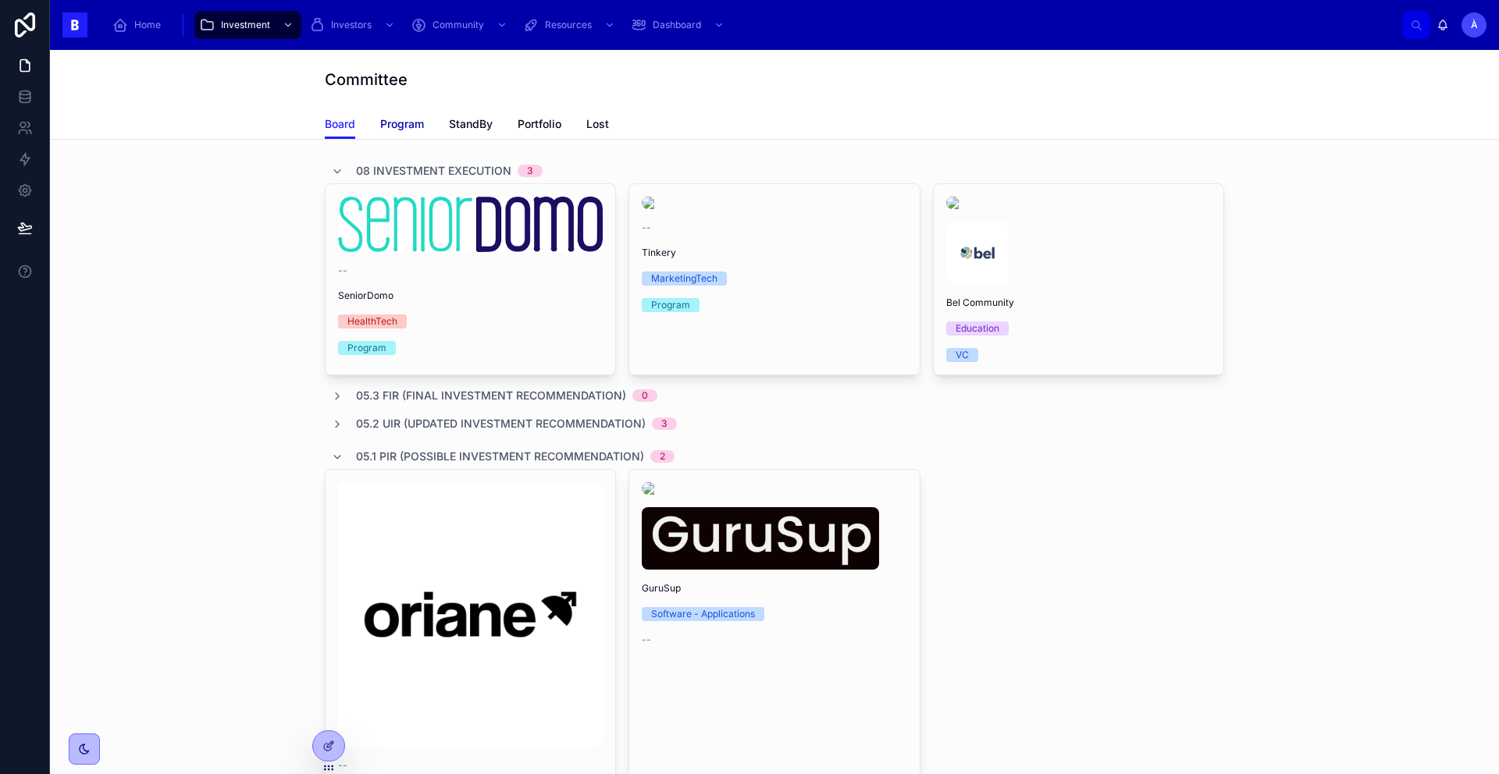
click at [402, 127] on span "Program" at bounding box center [402, 124] width 44 height 16
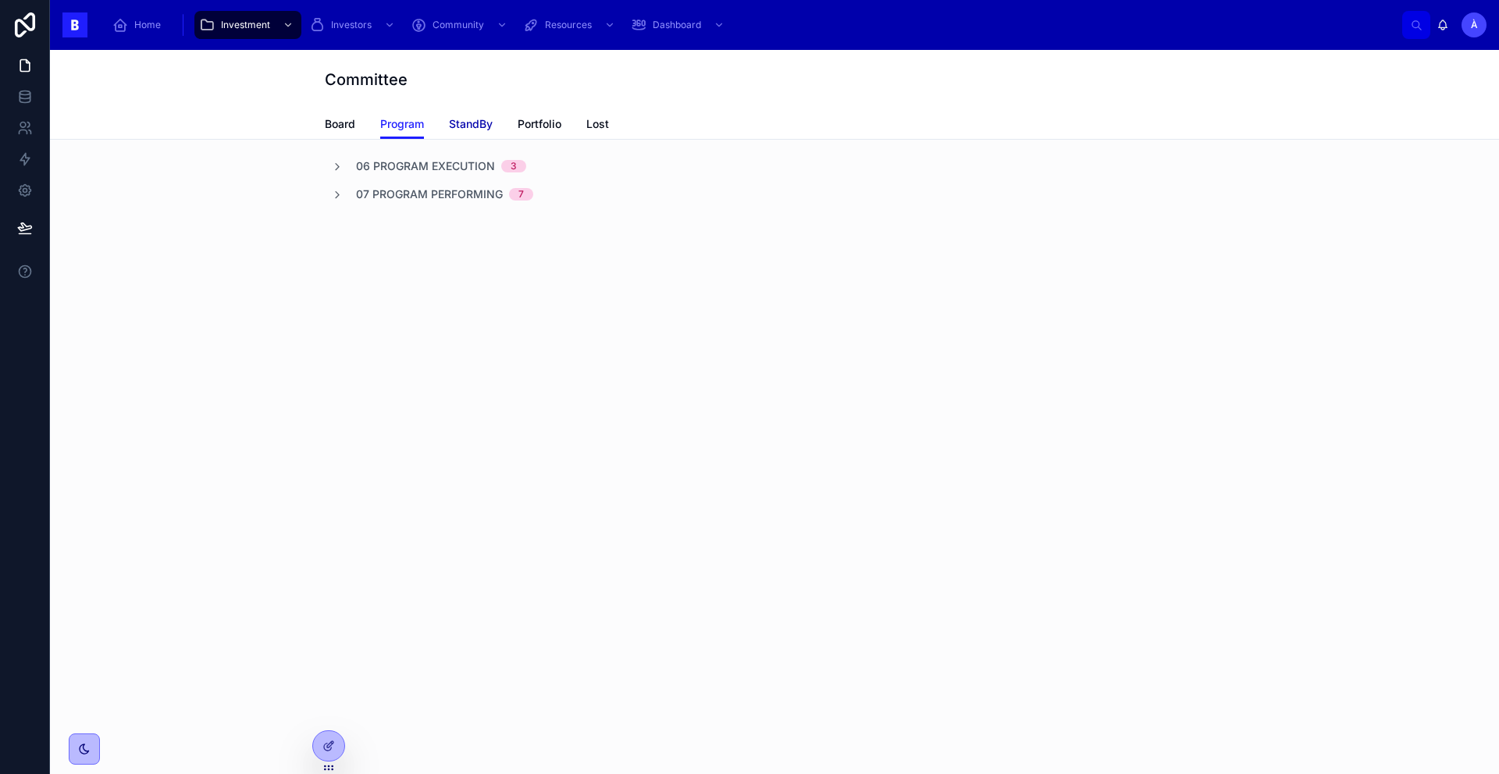
click at [485, 130] on span "StandBy" at bounding box center [471, 124] width 44 height 16
click at [413, 129] on span "Program" at bounding box center [402, 124] width 44 height 16
click at [364, 167] on span "06 Program Execution" at bounding box center [425, 166] width 139 height 16
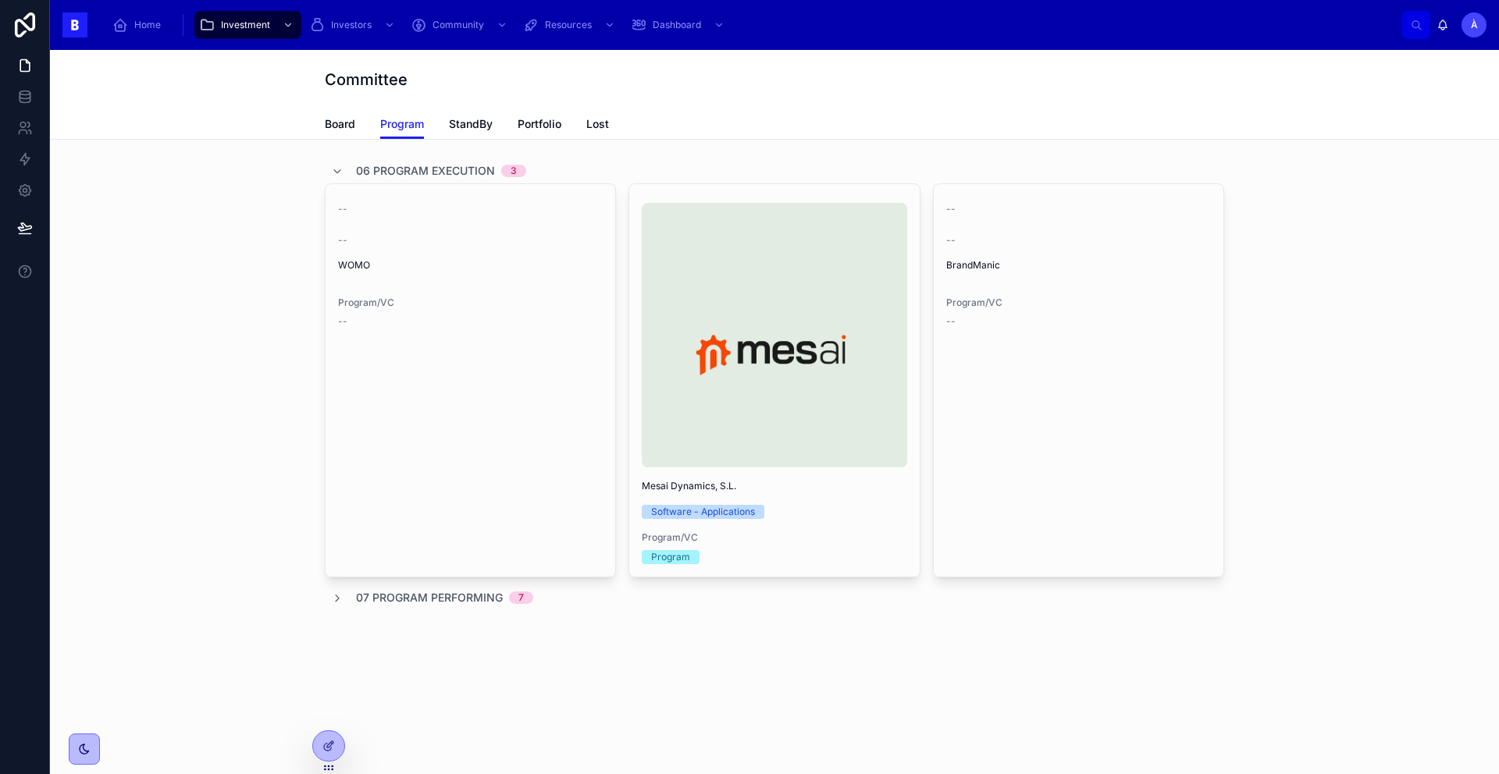
click at [364, 168] on span "06 Program Execution" at bounding box center [425, 171] width 139 height 16
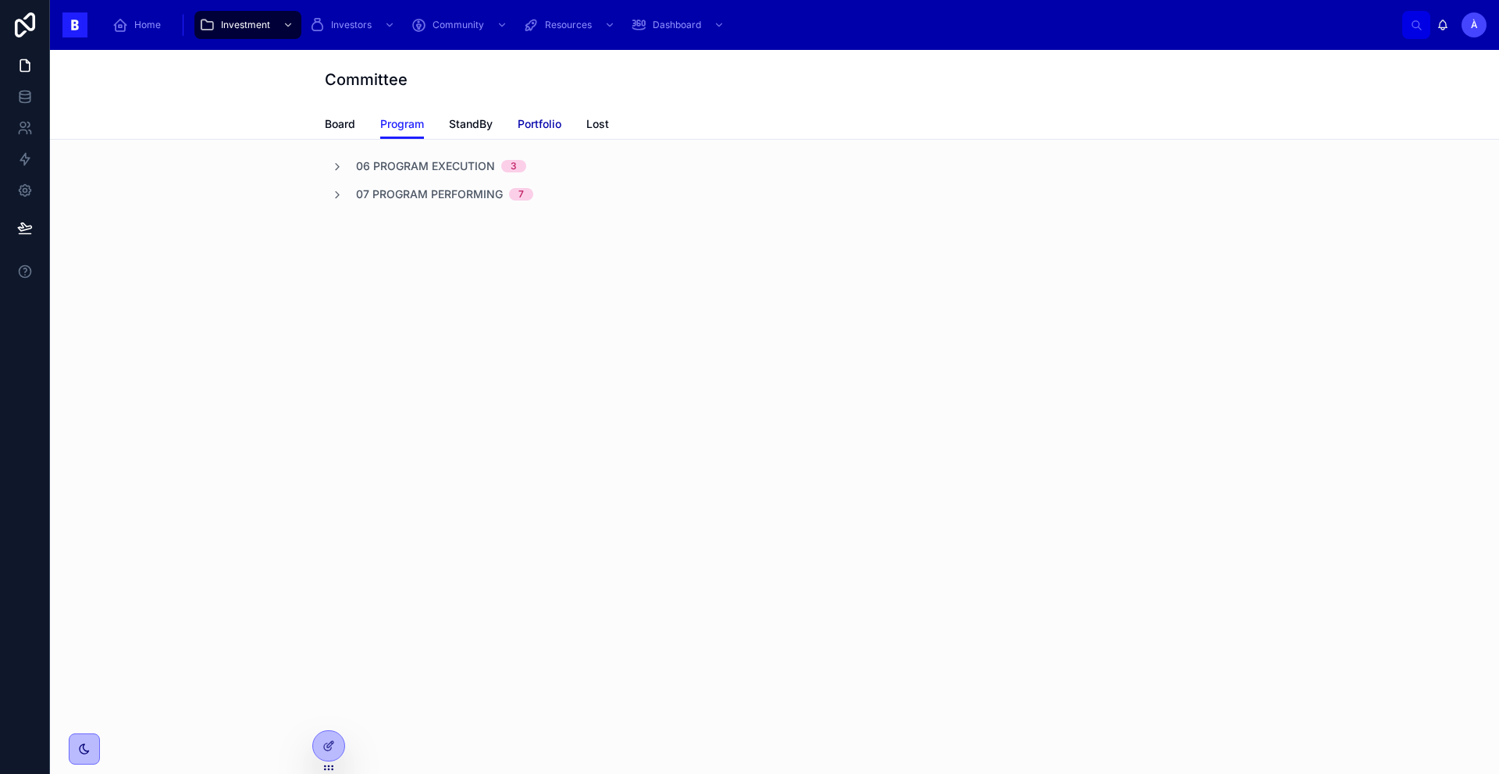
click at [536, 125] on span "Portfolio" at bounding box center [540, 124] width 44 height 16
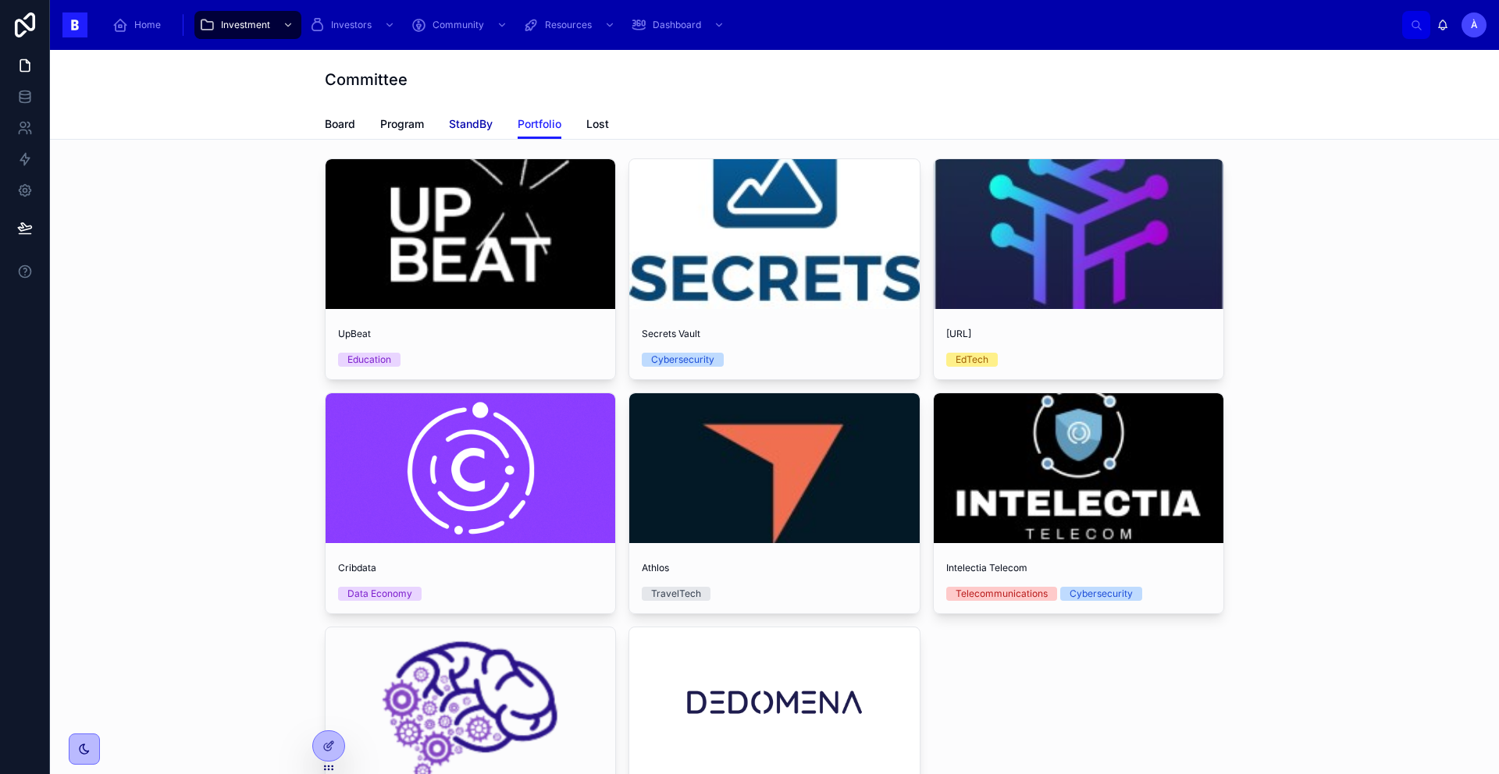
click at [464, 128] on span "StandBy" at bounding box center [471, 124] width 44 height 16
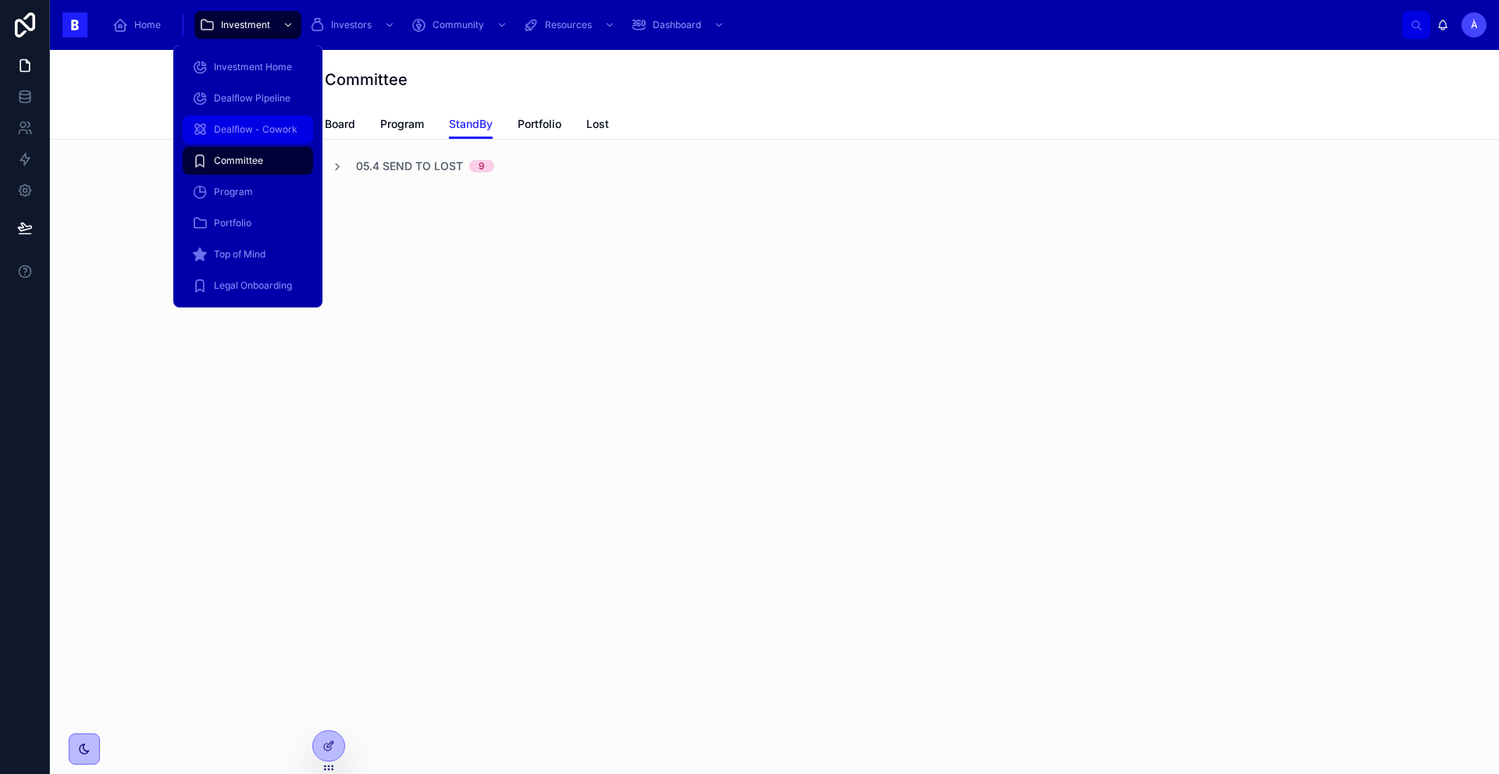
click at [272, 127] on span "Dealflow - Cowork" at bounding box center [256, 129] width 84 height 12
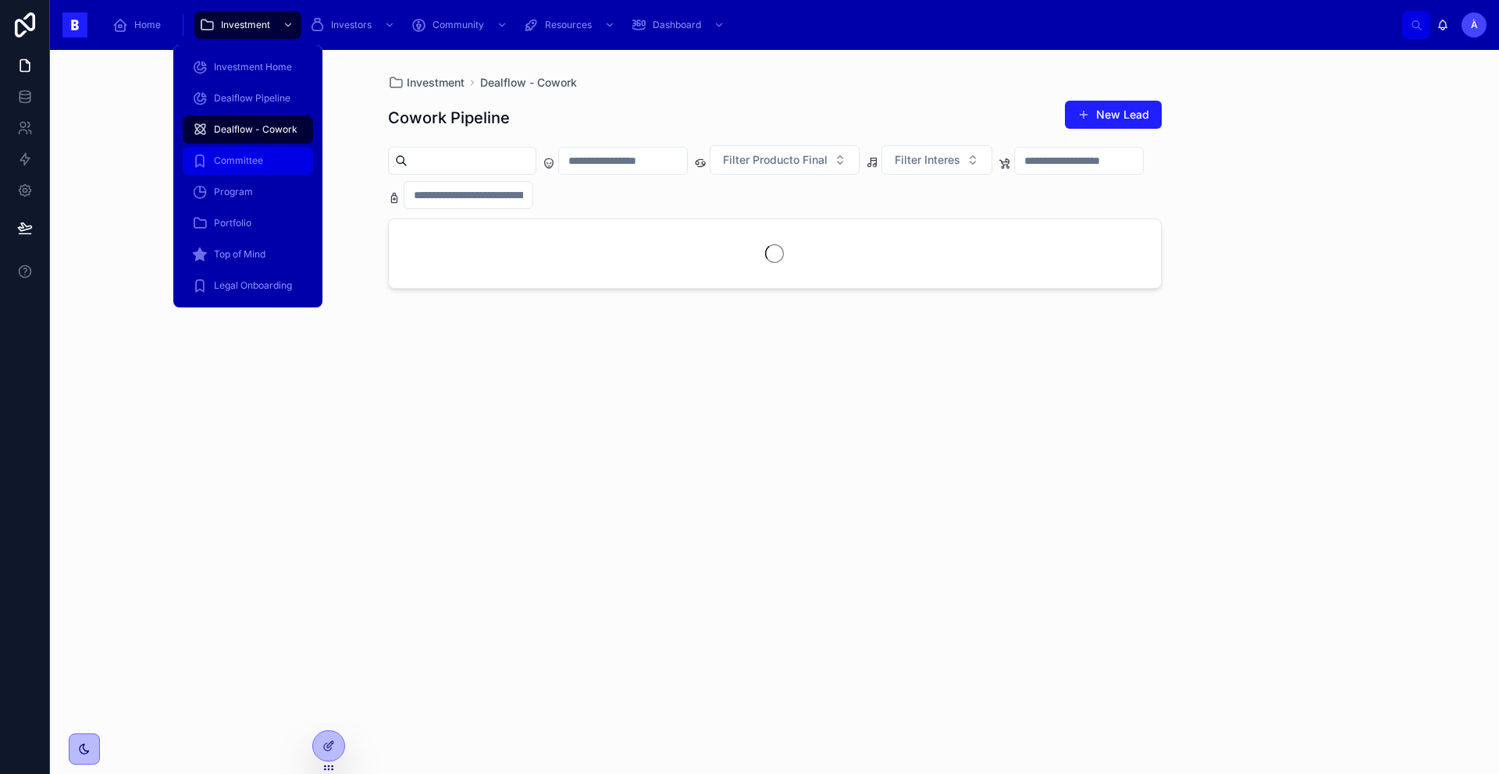
click at [242, 149] on div "Committee" at bounding box center [248, 160] width 112 height 25
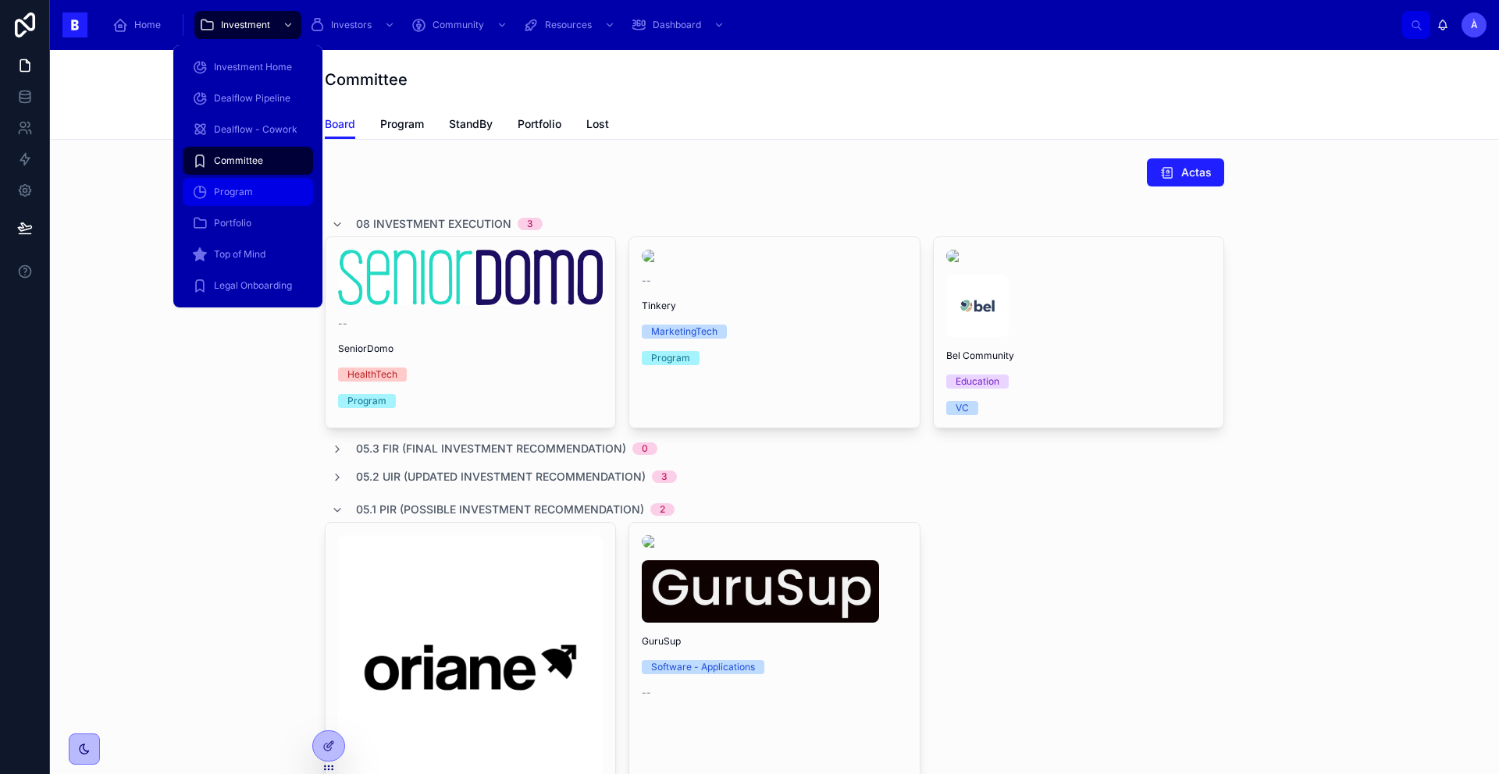
click at [250, 189] on span "Program" at bounding box center [233, 192] width 39 height 12
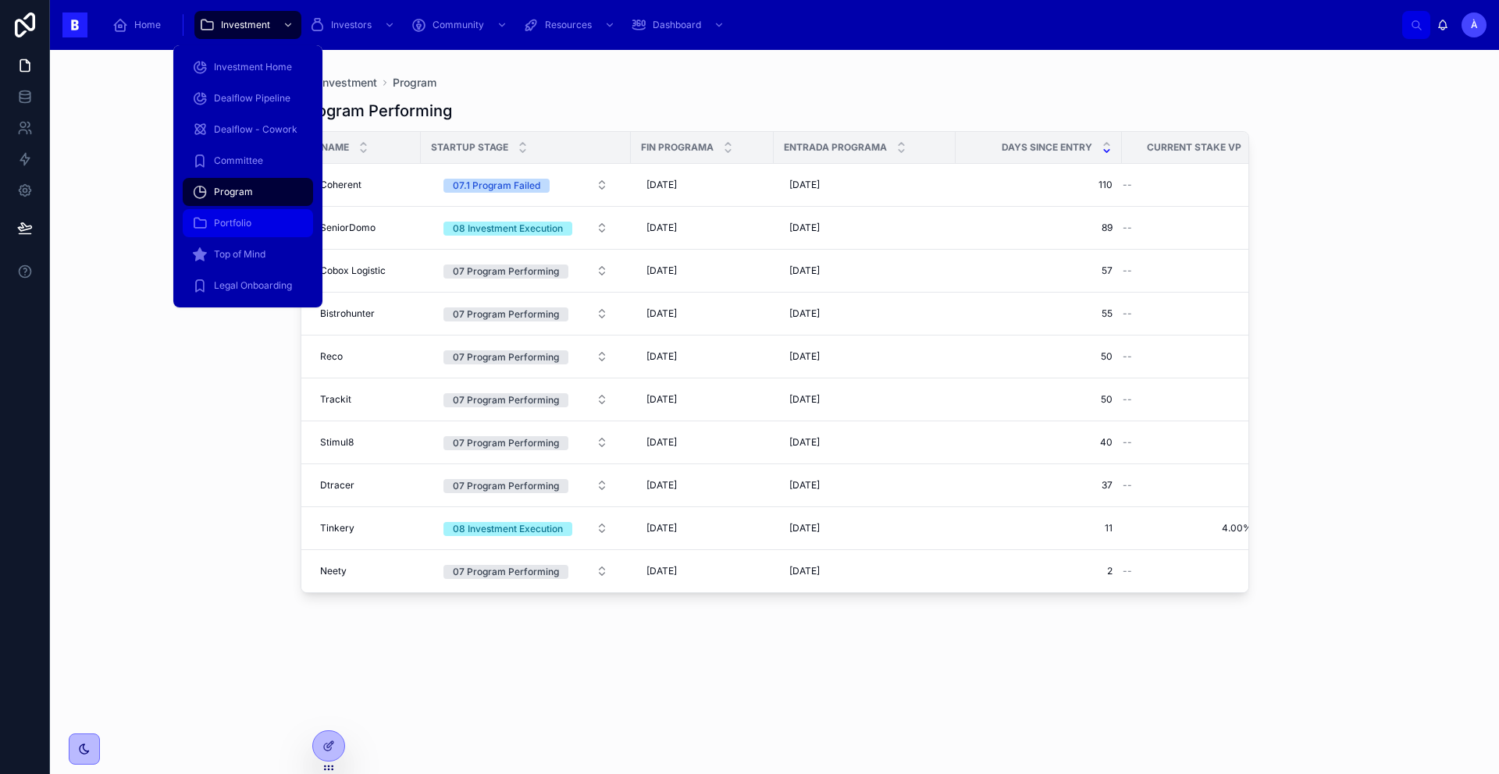
click at [234, 213] on div "Portfolio" at bounding box center [248, 223] width 112 height 25
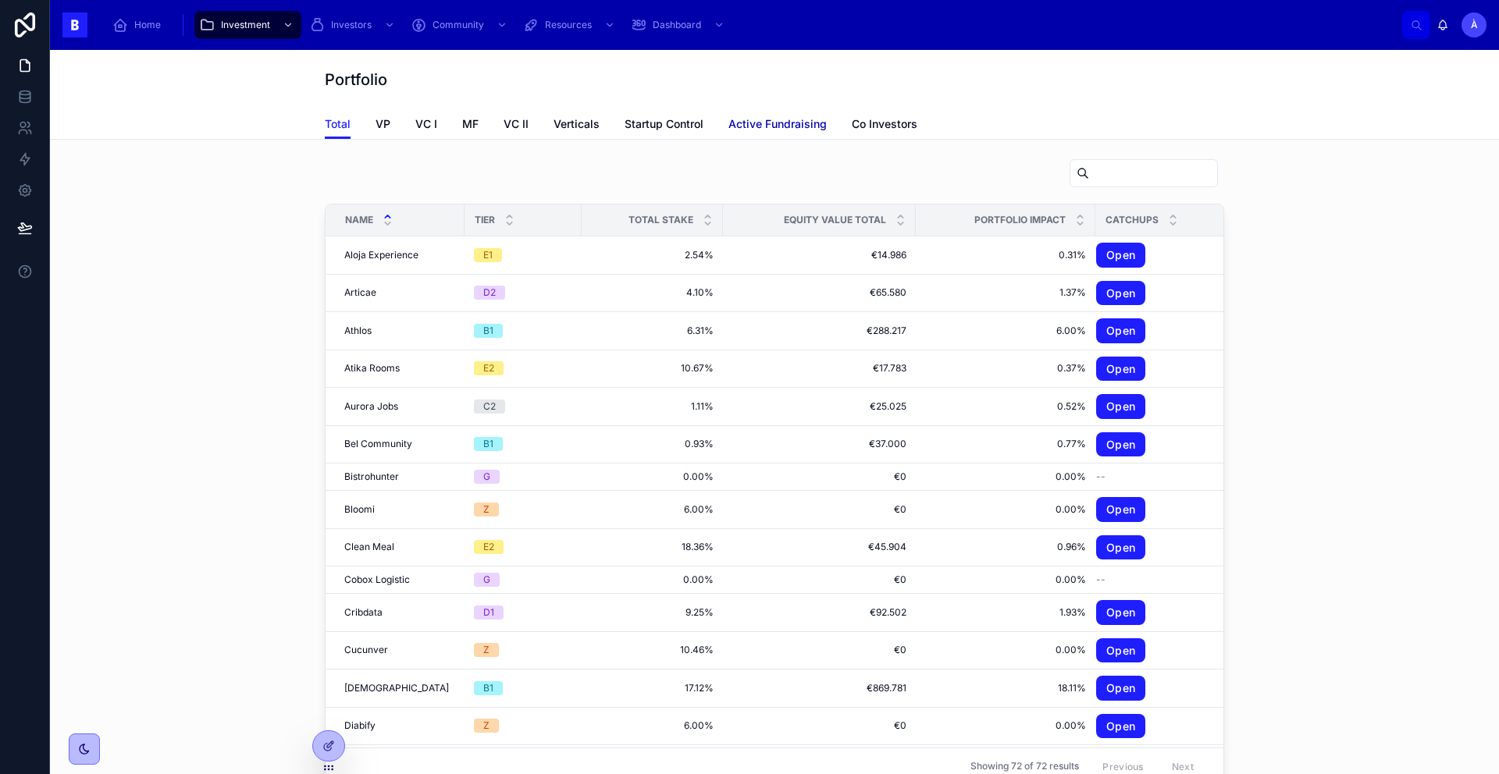
click at [788, 122] on span "Active Fundraising" at bounding box center [777, 124] width 98 height 16
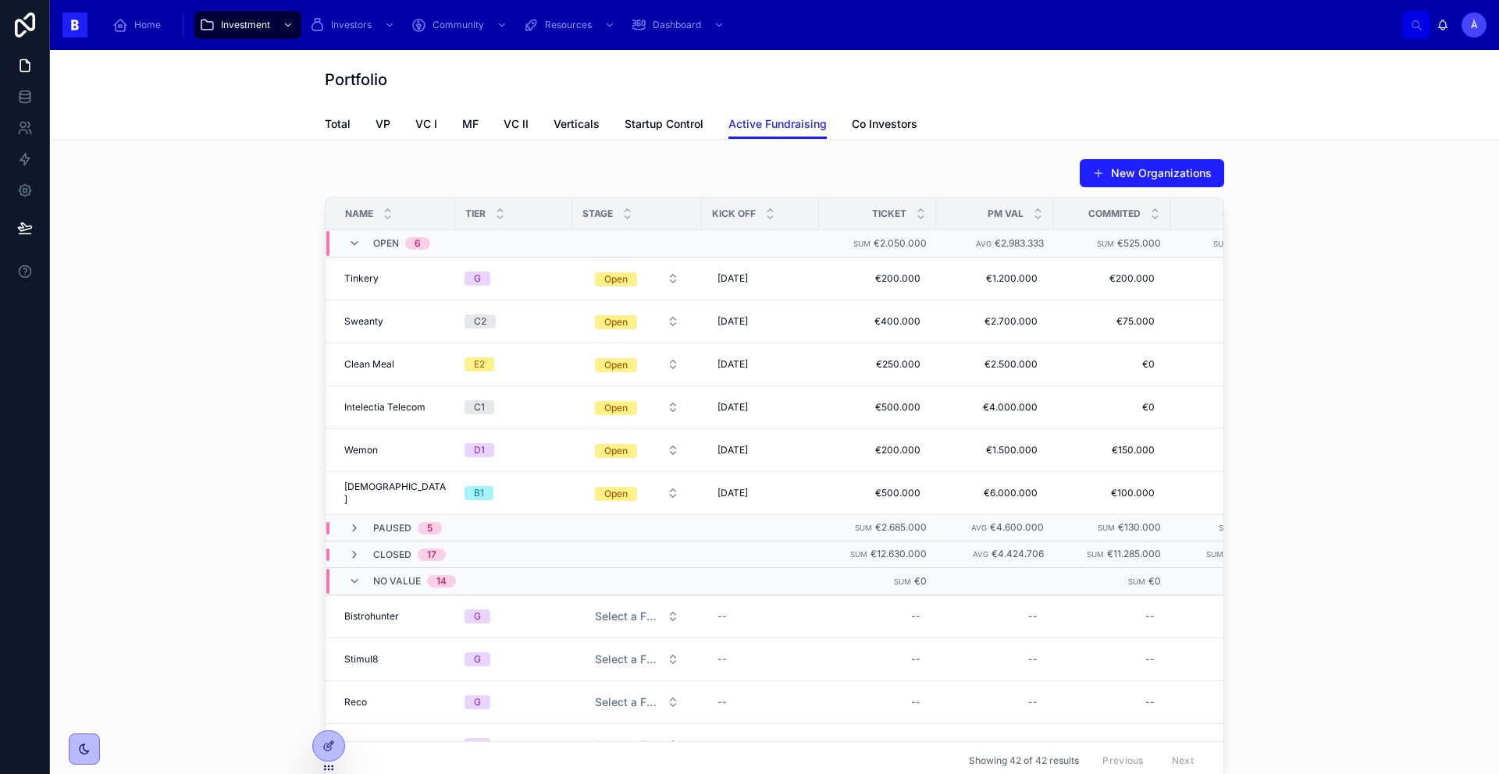
click at [399, 530] on span "Paused" at bounding box center [392, 528] width 38 height 12
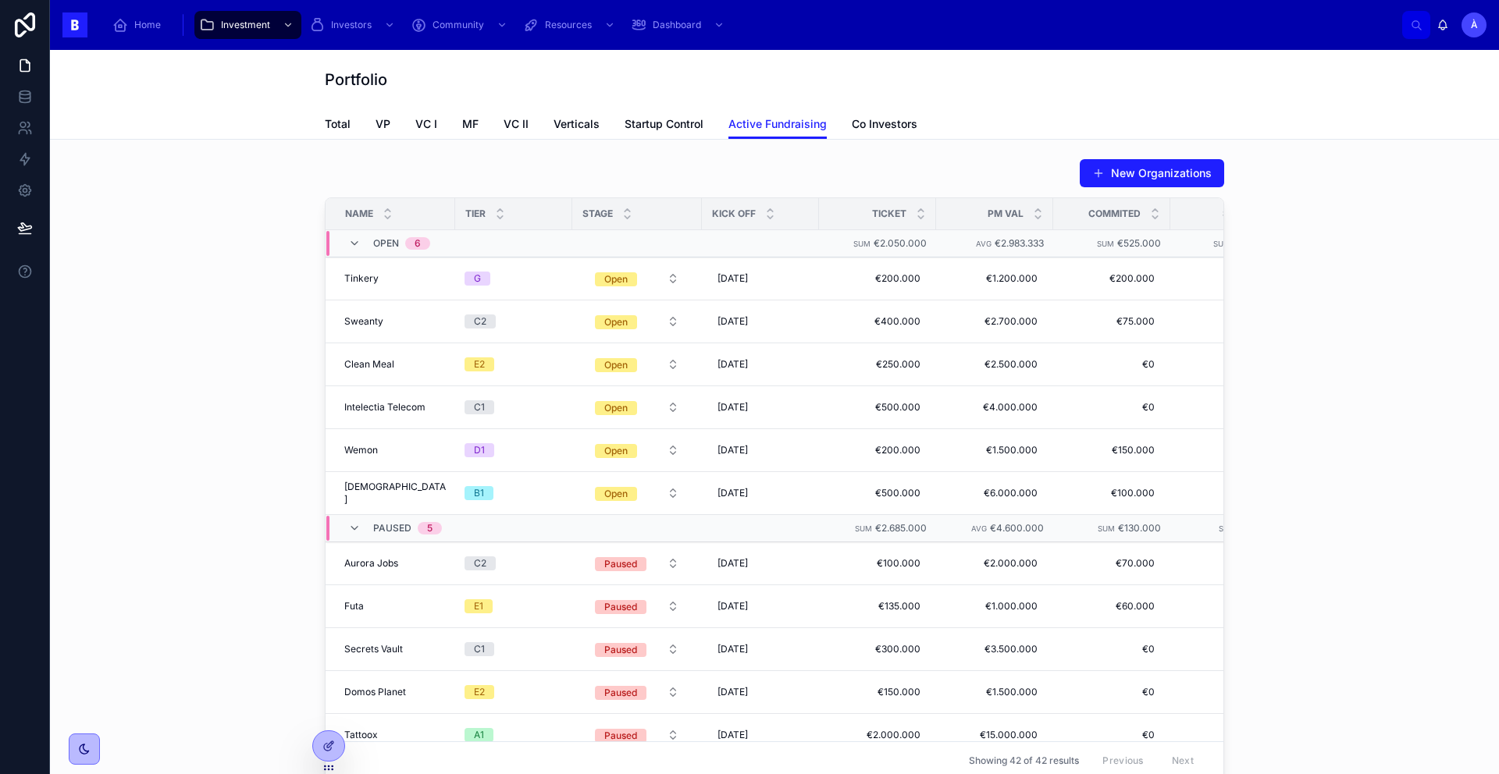
click at [393, 526] on span "Paused" at bounding box center [392, 528] width 38 height 12
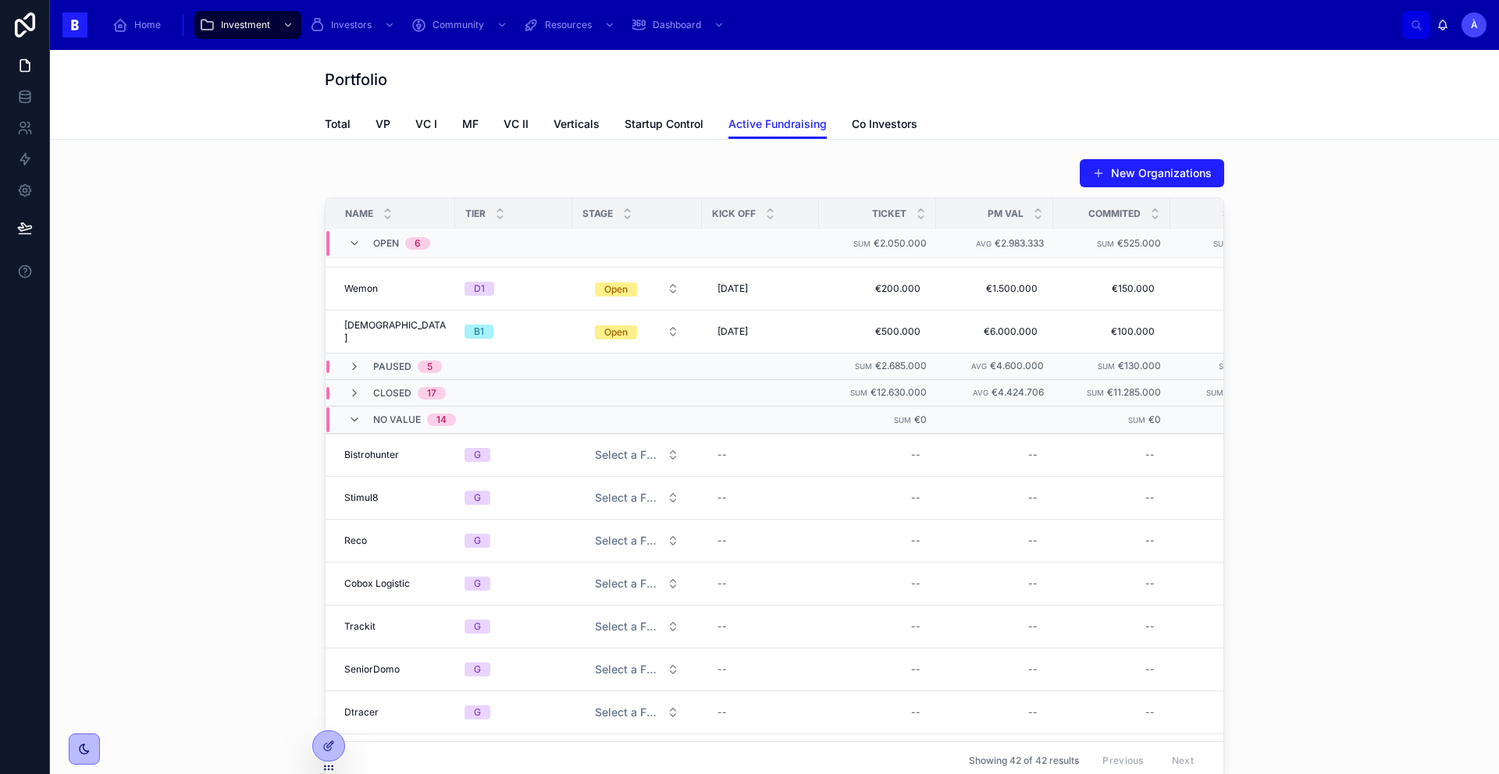
scroll to position [231, 0]
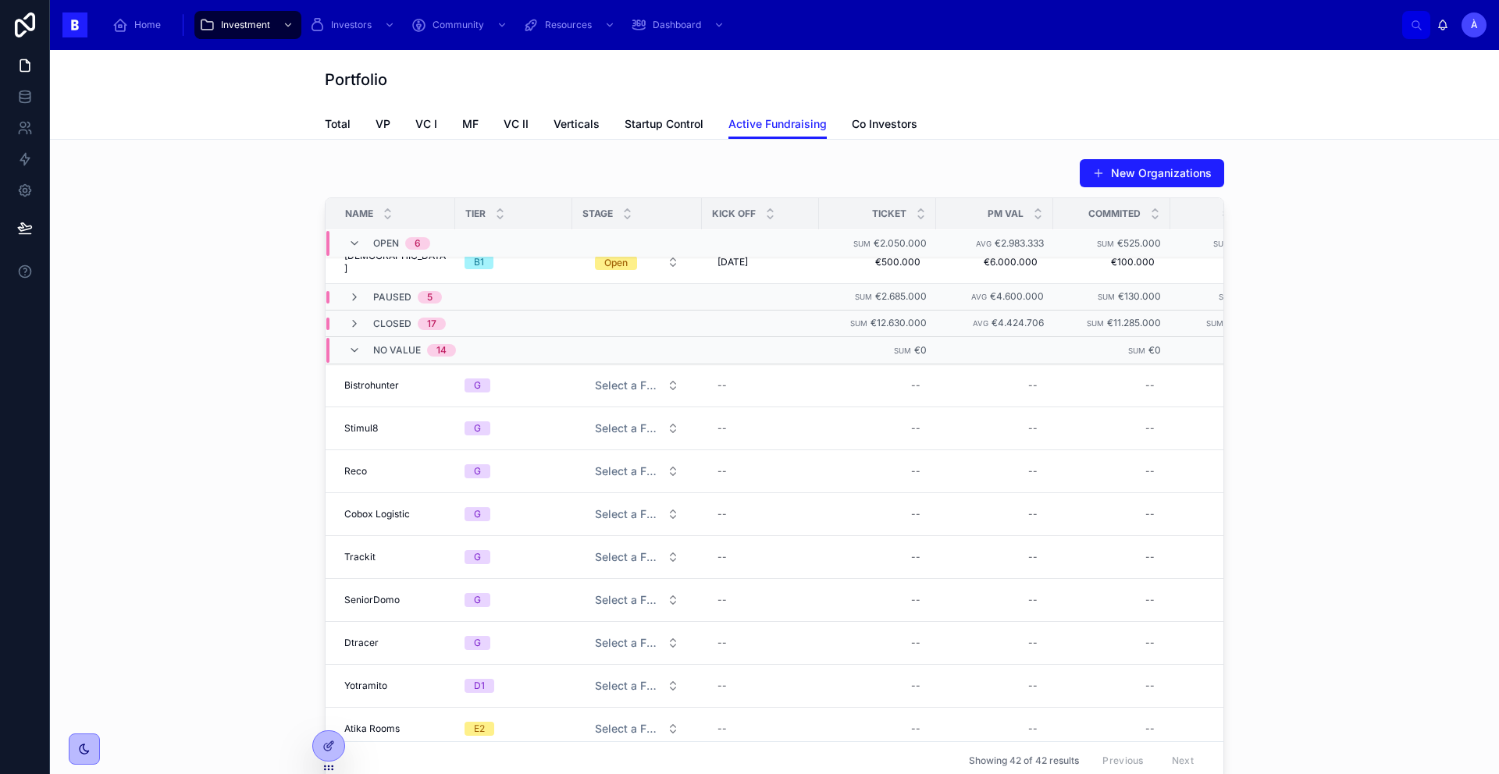
click at [381, 355] on span "No value" at bounding box center [397, 350] width 48 height 12
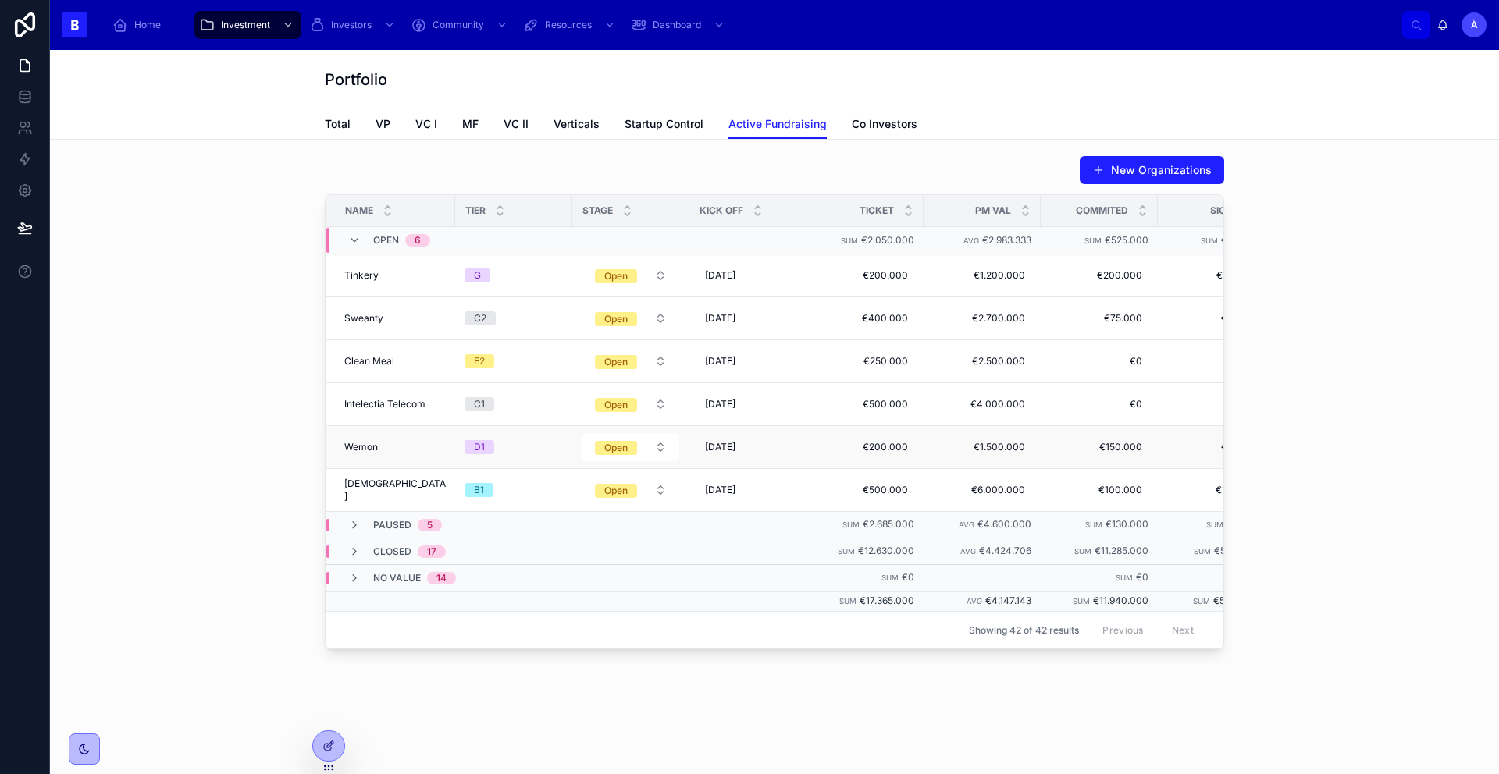
scroll to position [0, 0]
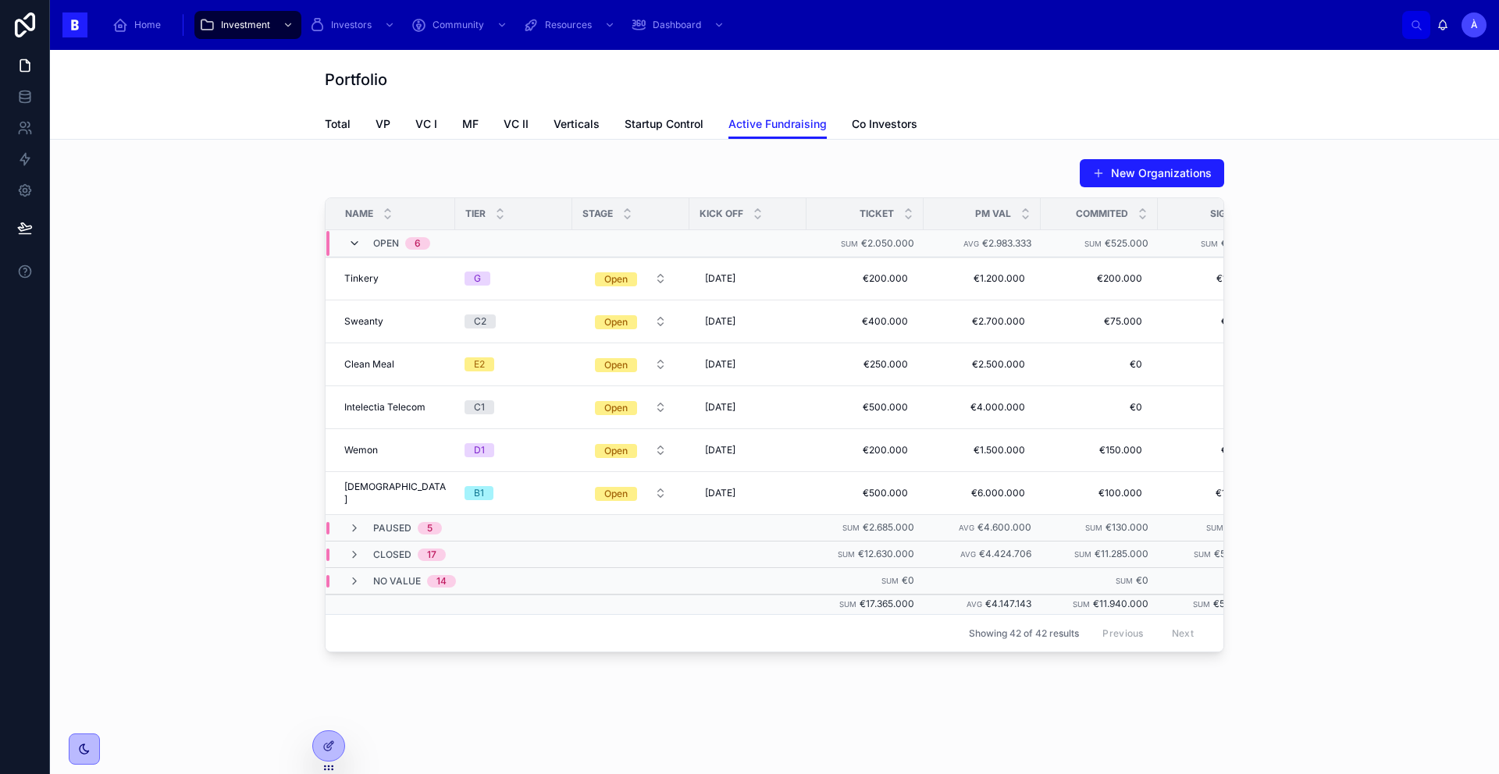
click at [351, 241] on icon at bounding box center [354, 243] width 12 height 12
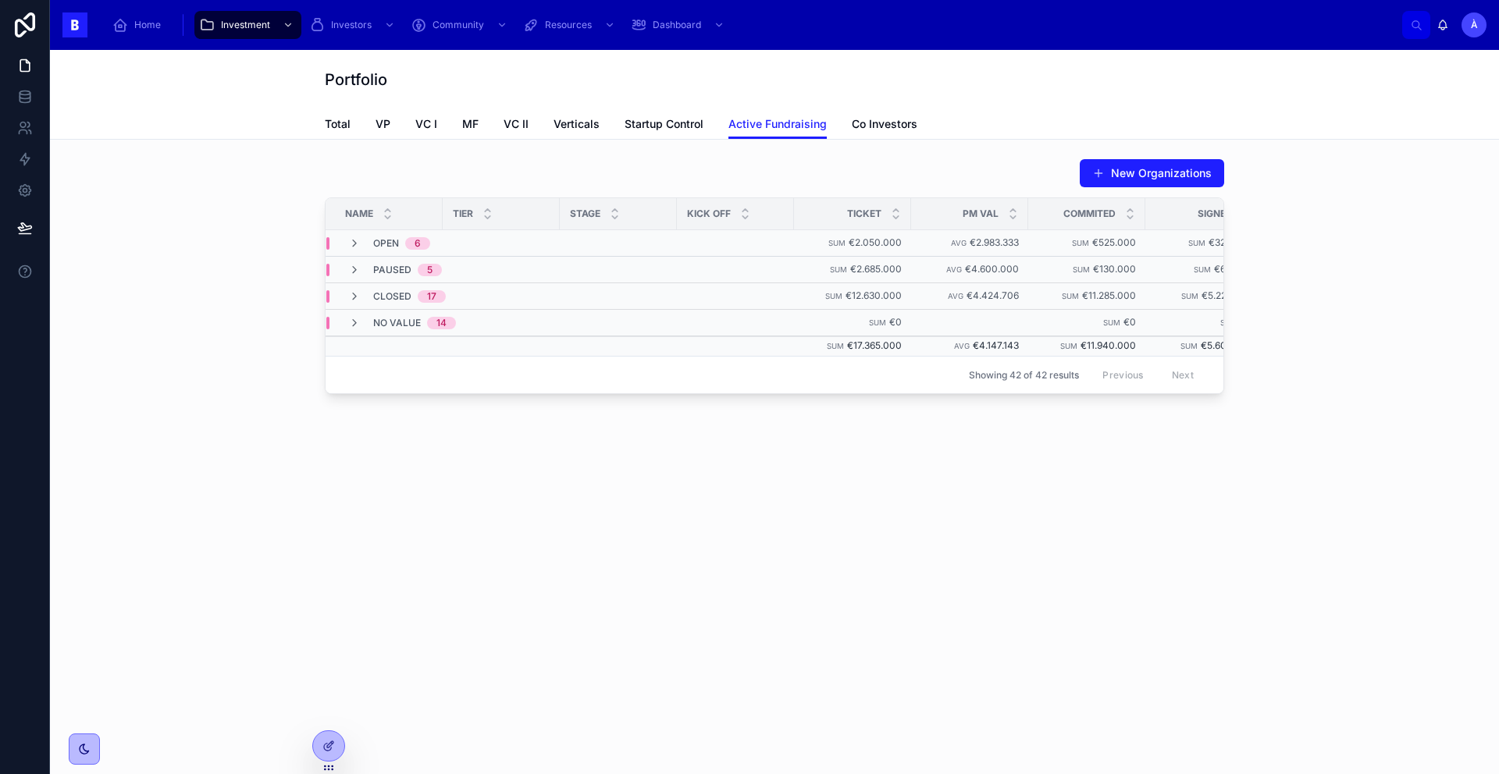
click at [386, 243] on span "Open" at bounding box center [386, 243] width 26 height 12
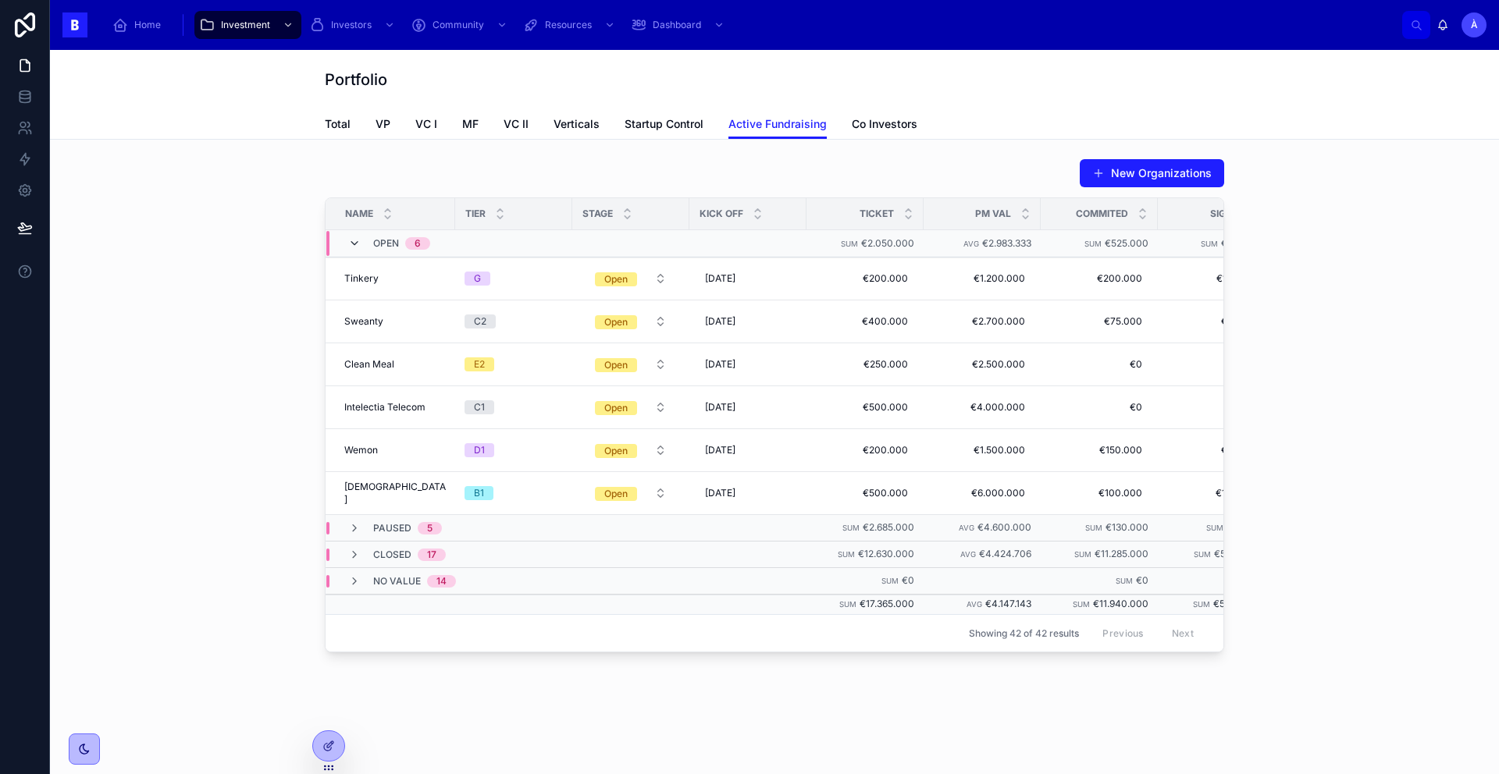
click at [348, 240] on icon at bounding box center [354, 243] width 12 height 12
